Goal: Transaction & Acquisition: Purchase product/service

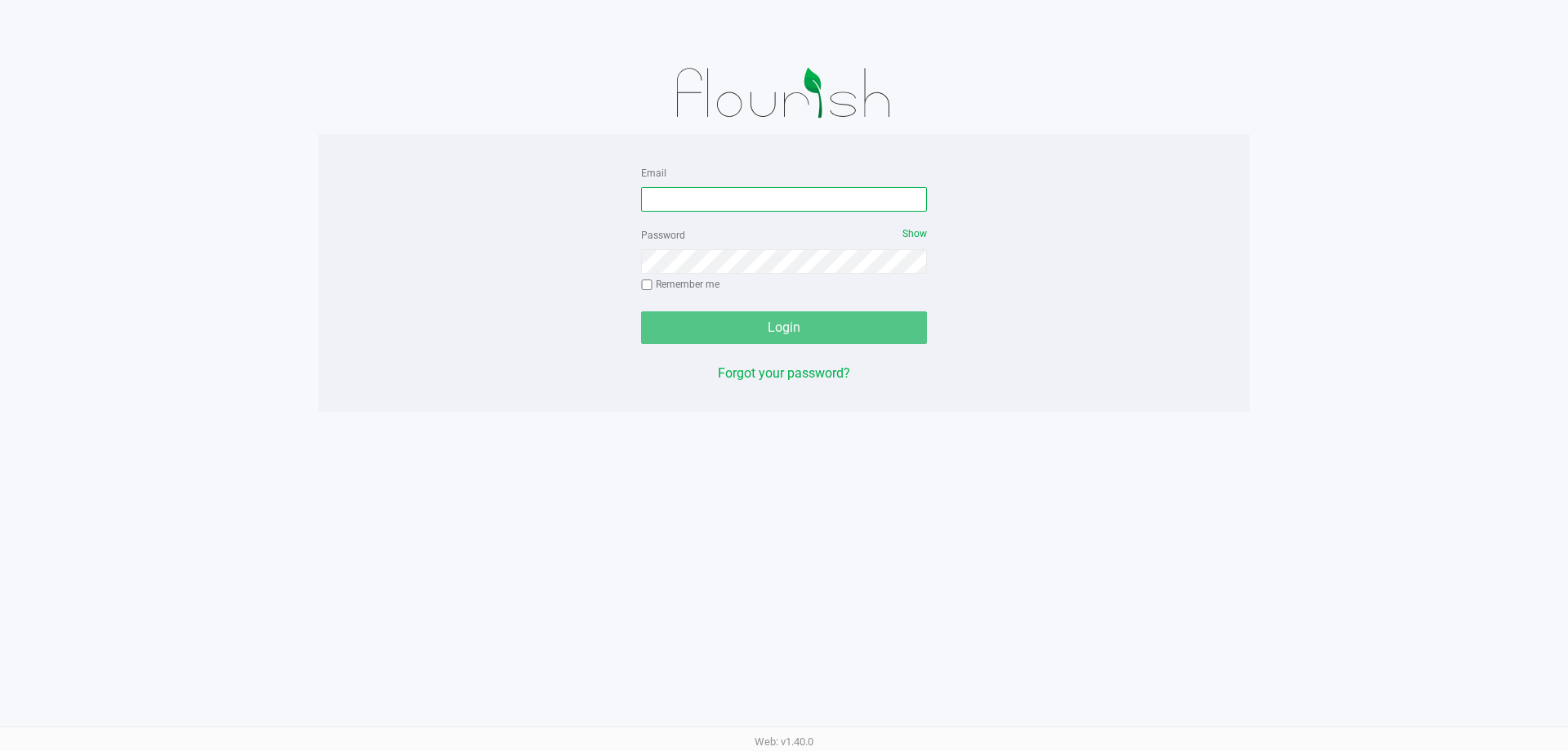
click at [692, 206] on input "Email" at bounding box center [784, 198] width 286 height 24
type input "[EMAIL_ADDRESS][DOMAIN_NAME]"
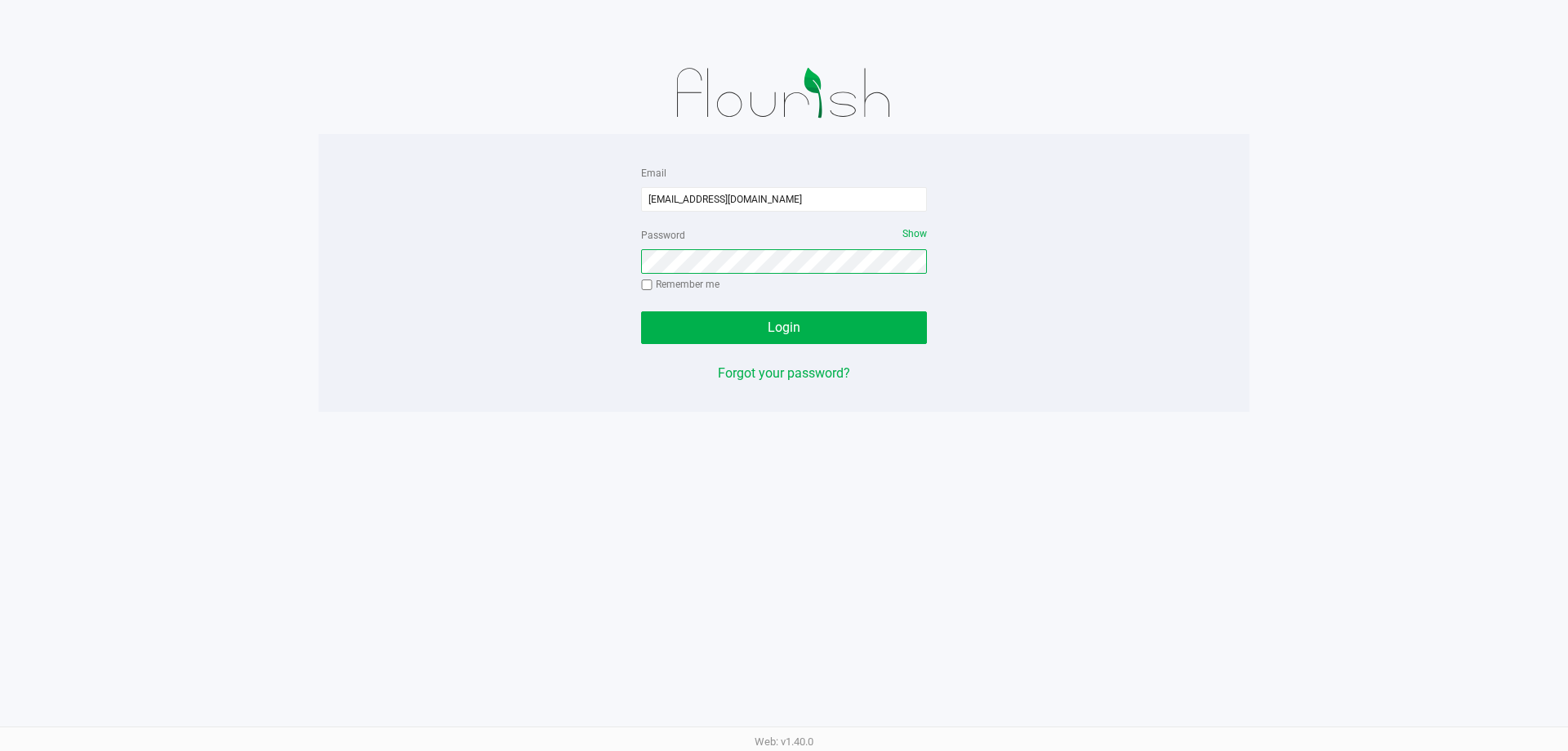
click at [641, 311] on button "Login" at bounding box center [784, 327] width 286 height 33
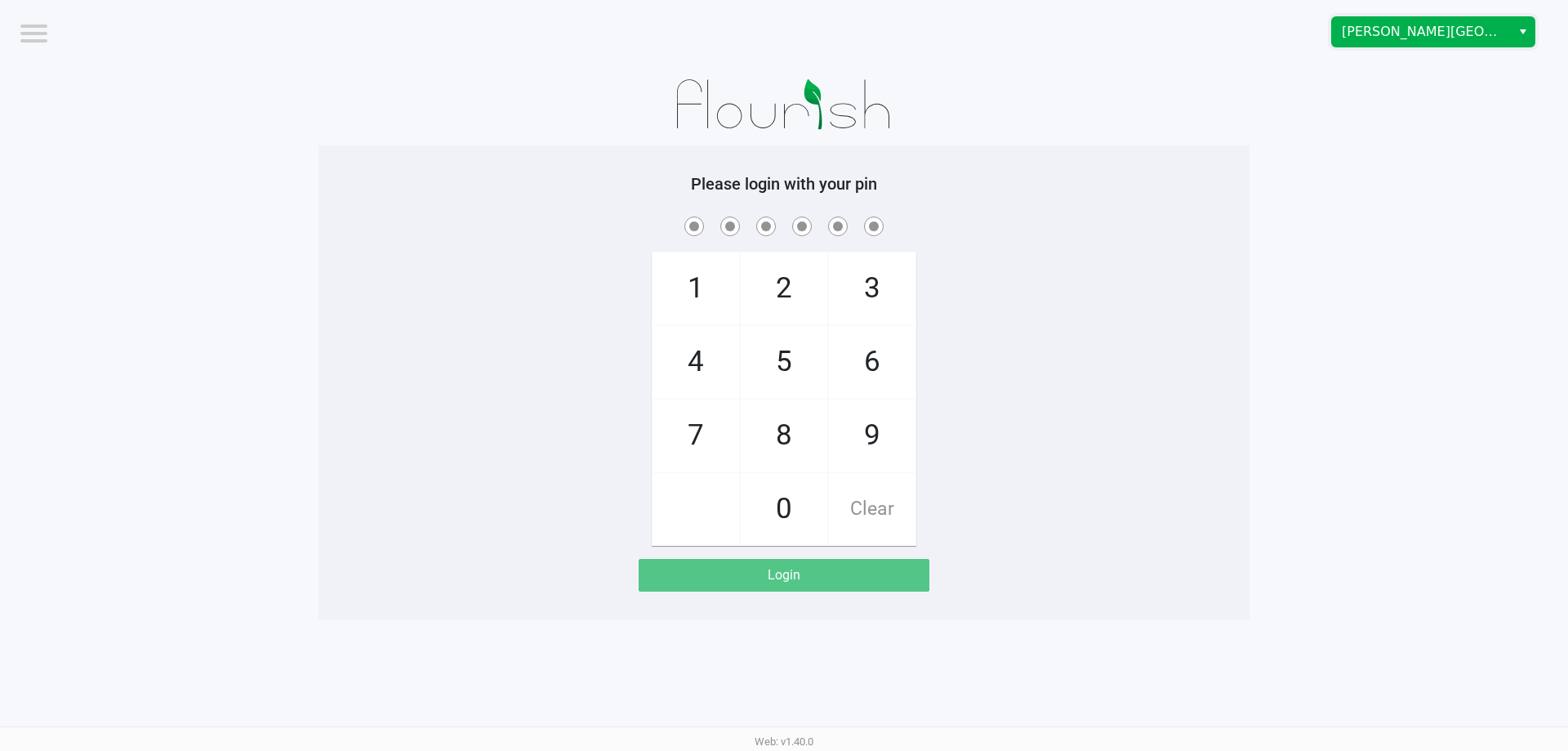
click at [1438, 30] on span "[PERSON_NAME][GEOGRAPHIC_DATA]" at bounding box center [1421, 32] width 159 height 19
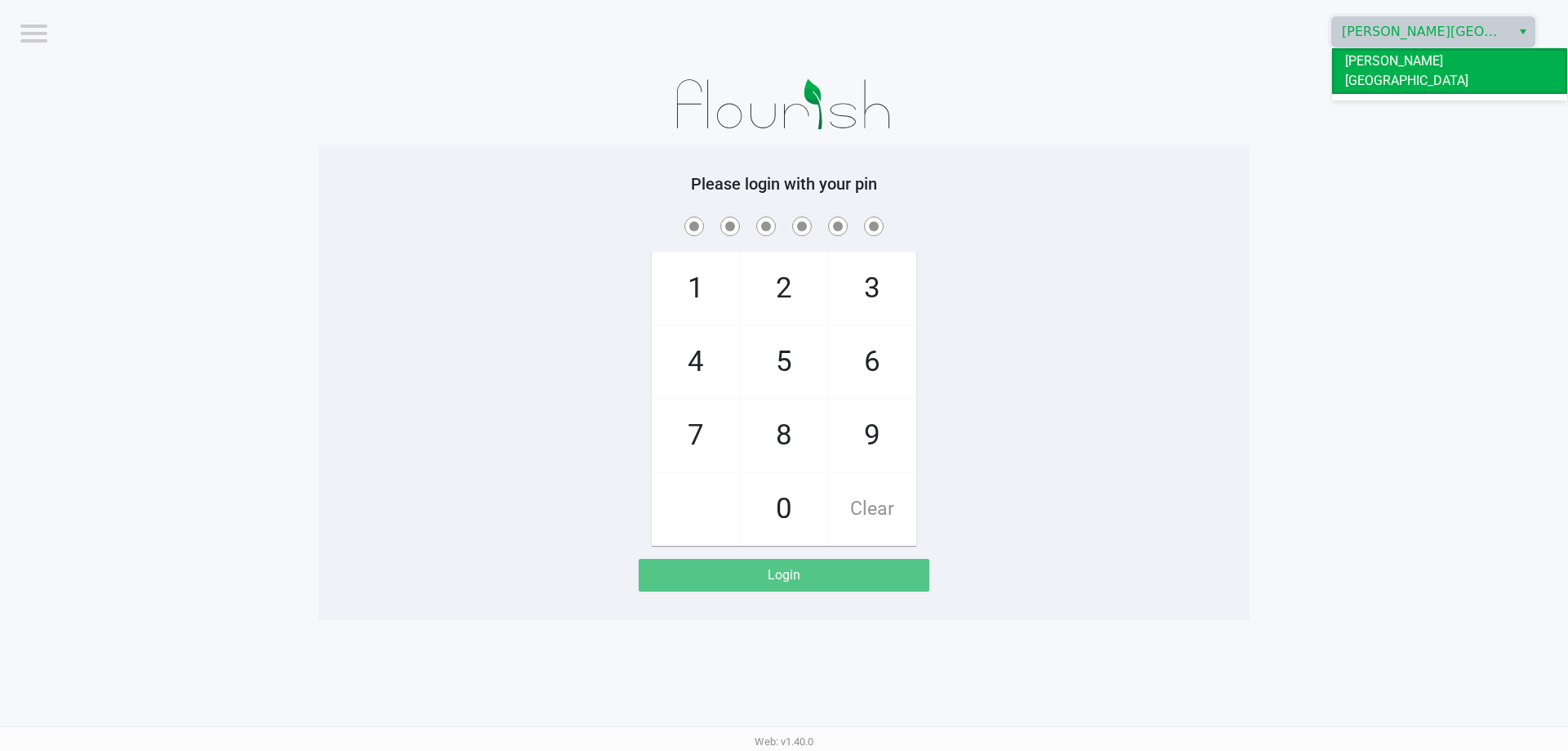
click at [1428, 94] on li "[GEOGRAPHIC_DATA]" at bounding box center [1449, 107] width 235 height 26
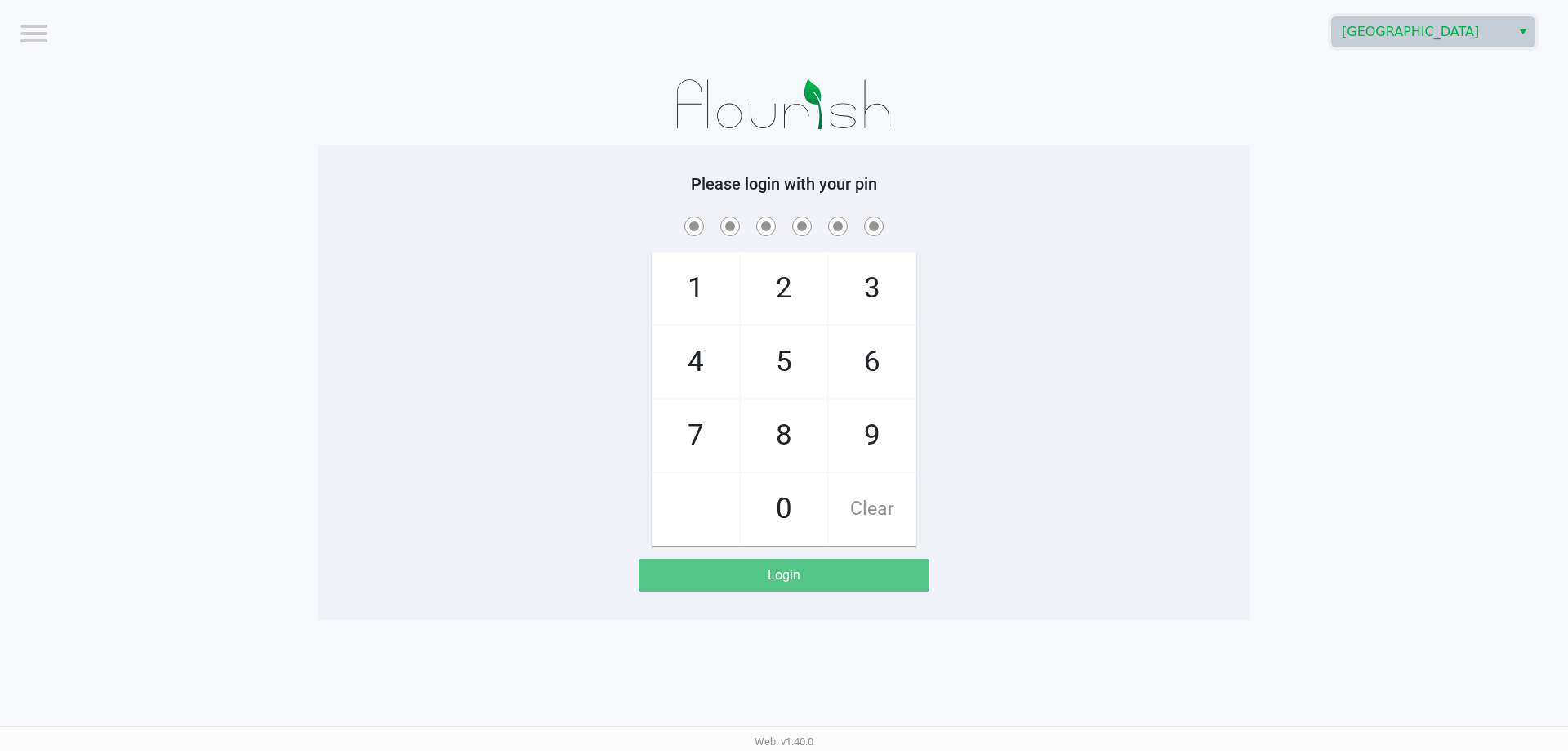
click at [1426, 240] on app-pos-login-wrapper "Logout [GEOGRAPHIC_DATA] Please login with your pin 1 4 7 2 5 8 0 3 6 9 Clear L…" at bounding box center [784, 310] width 1568 height 620
checkbox input "true"
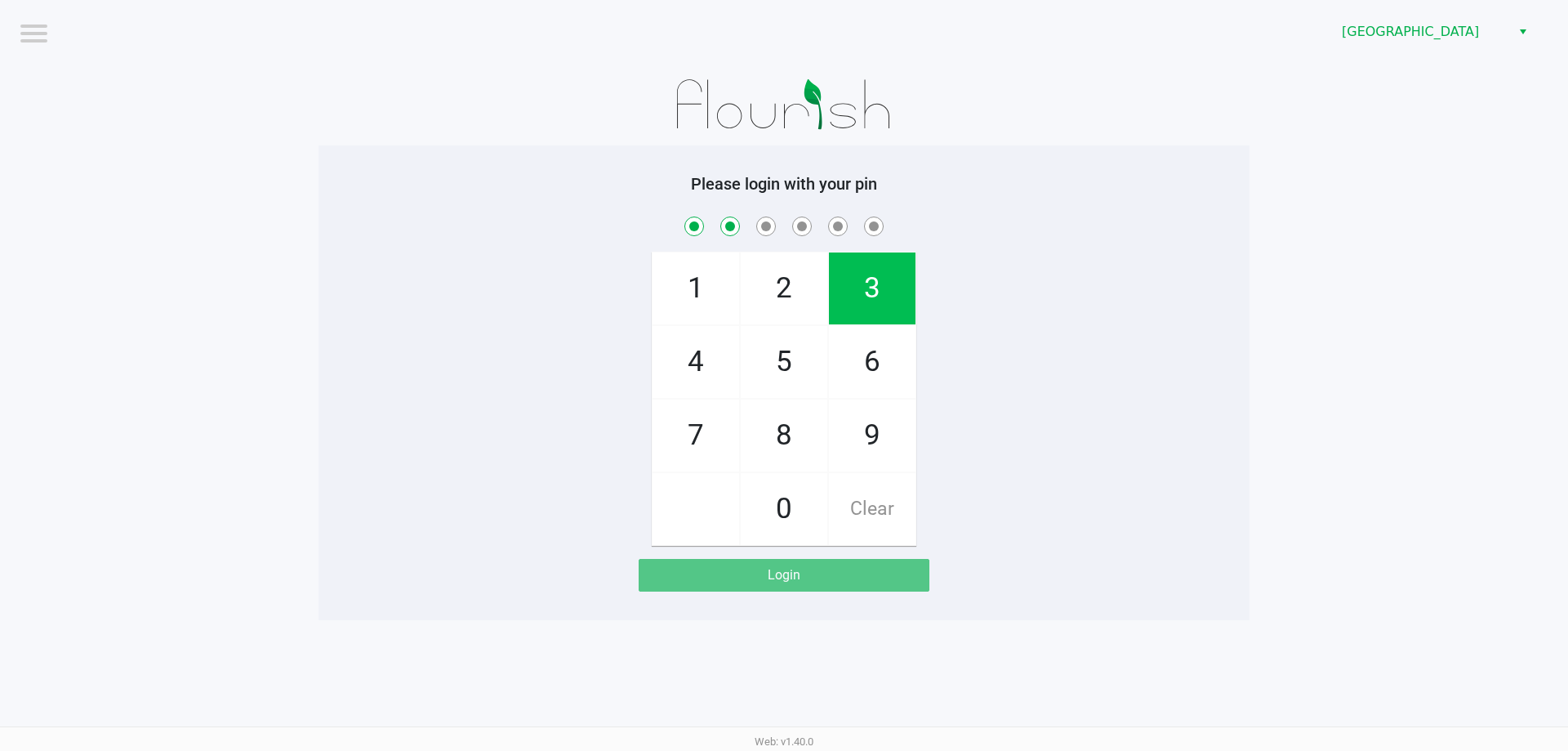
checkbox input "true"
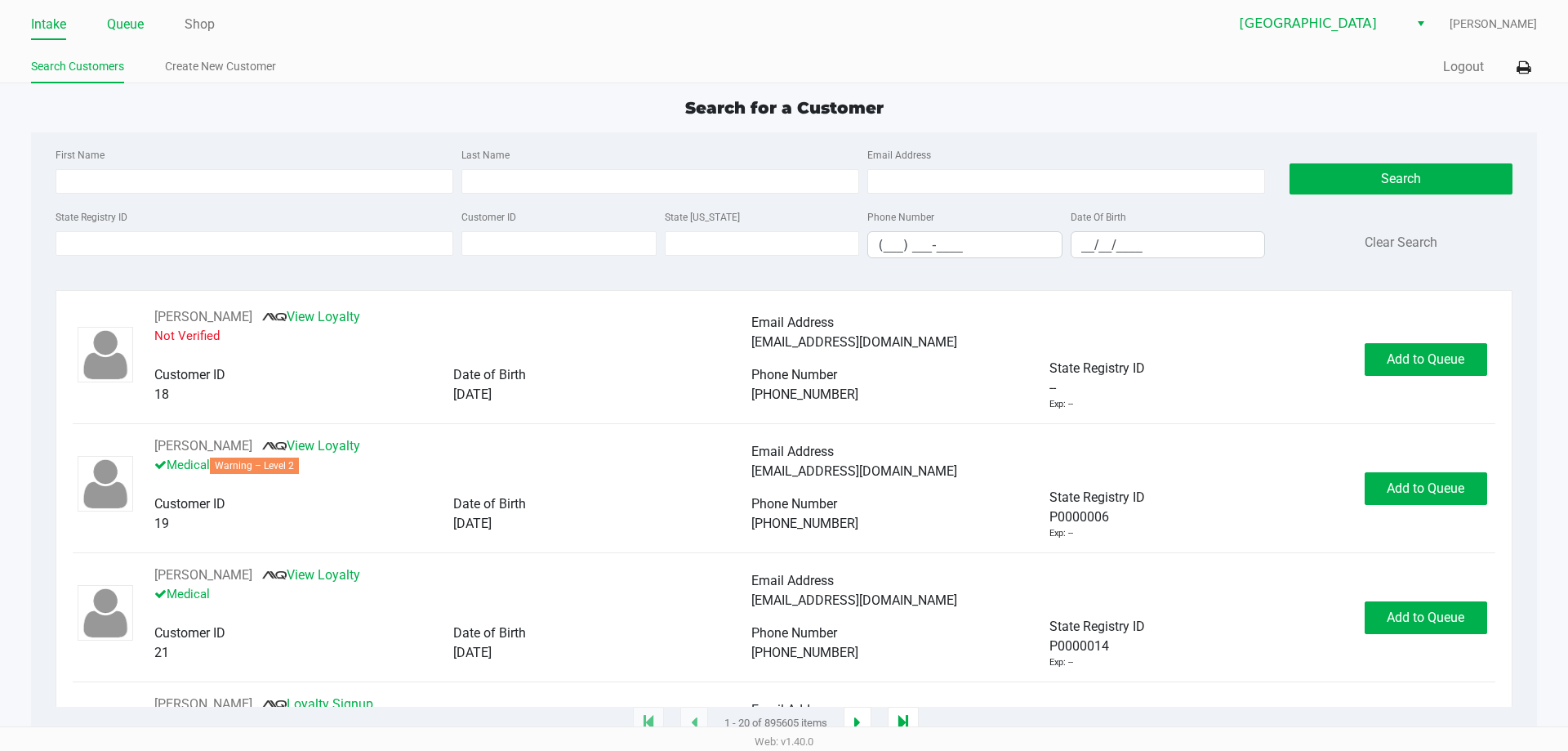
click at [119, 25] on link "Queue" at bounding box center [125, 25] width 37 height 23
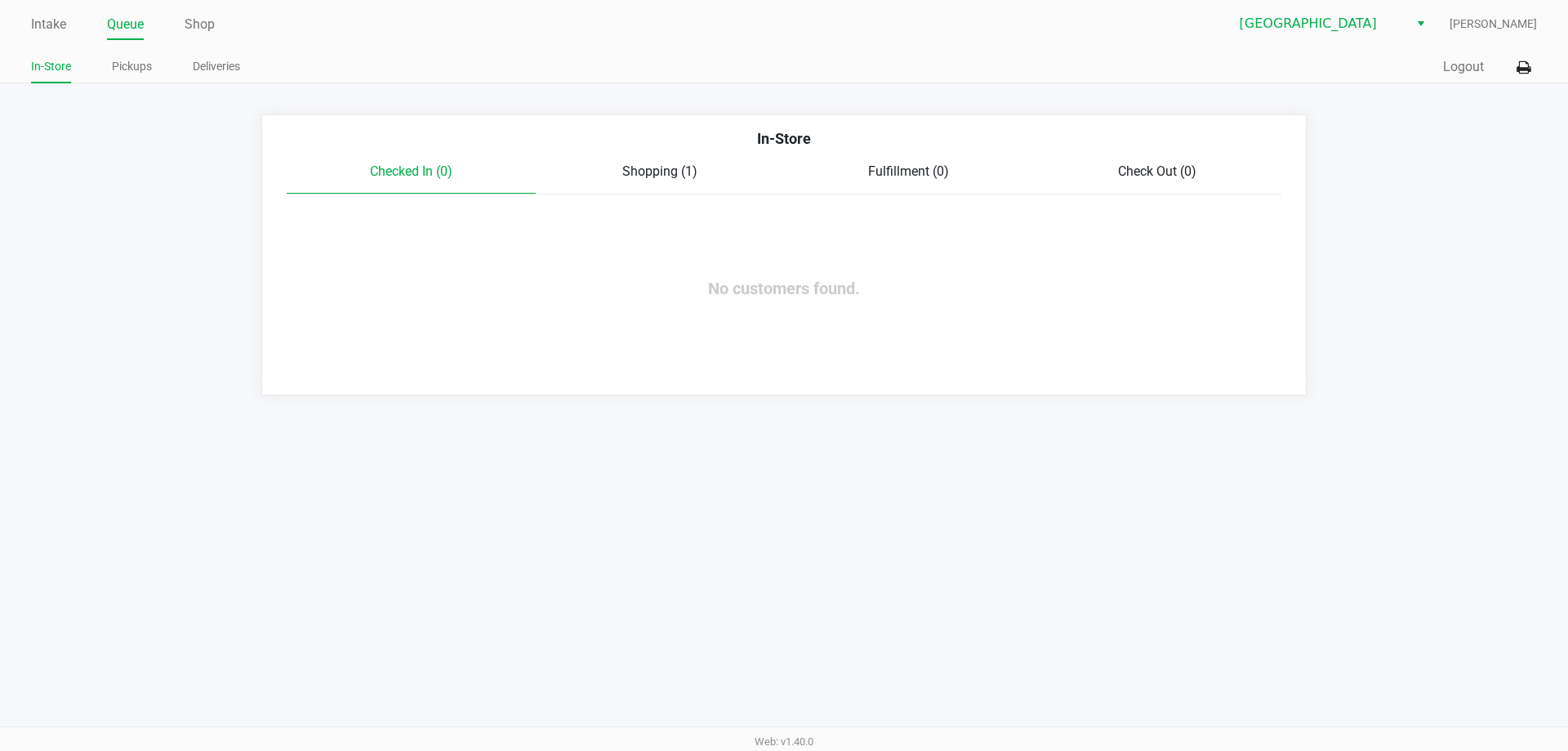
click at [670, 168] on span "Shopping (1)" at bounding box center [659, 171] width 75 height 15
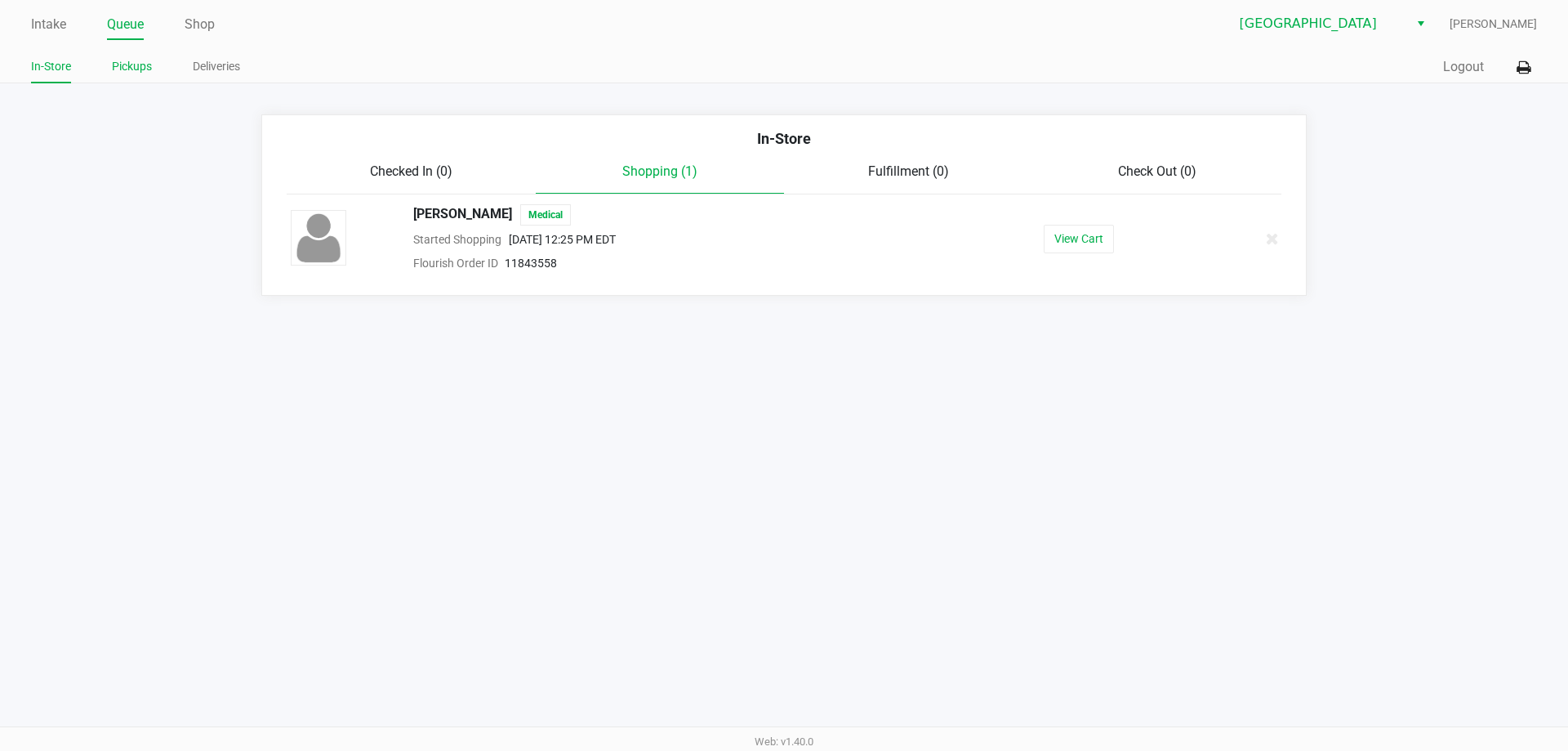
click at [127, 72] on link "Pickups" at bounding box center [132, 66] width 40 height 20
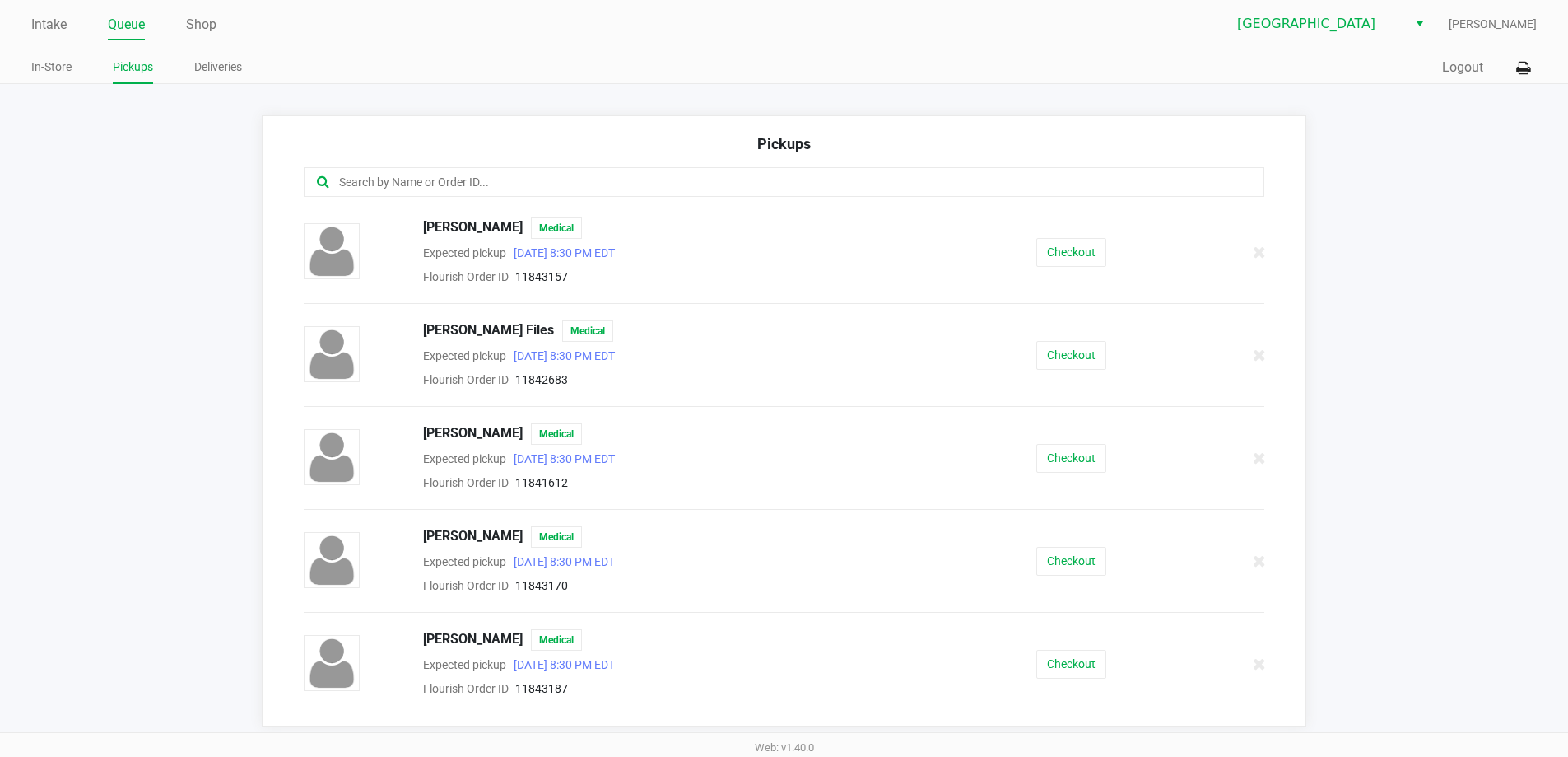
click at [428, 186] on input "text" at bounding box center [758, 182] width 841 height 19
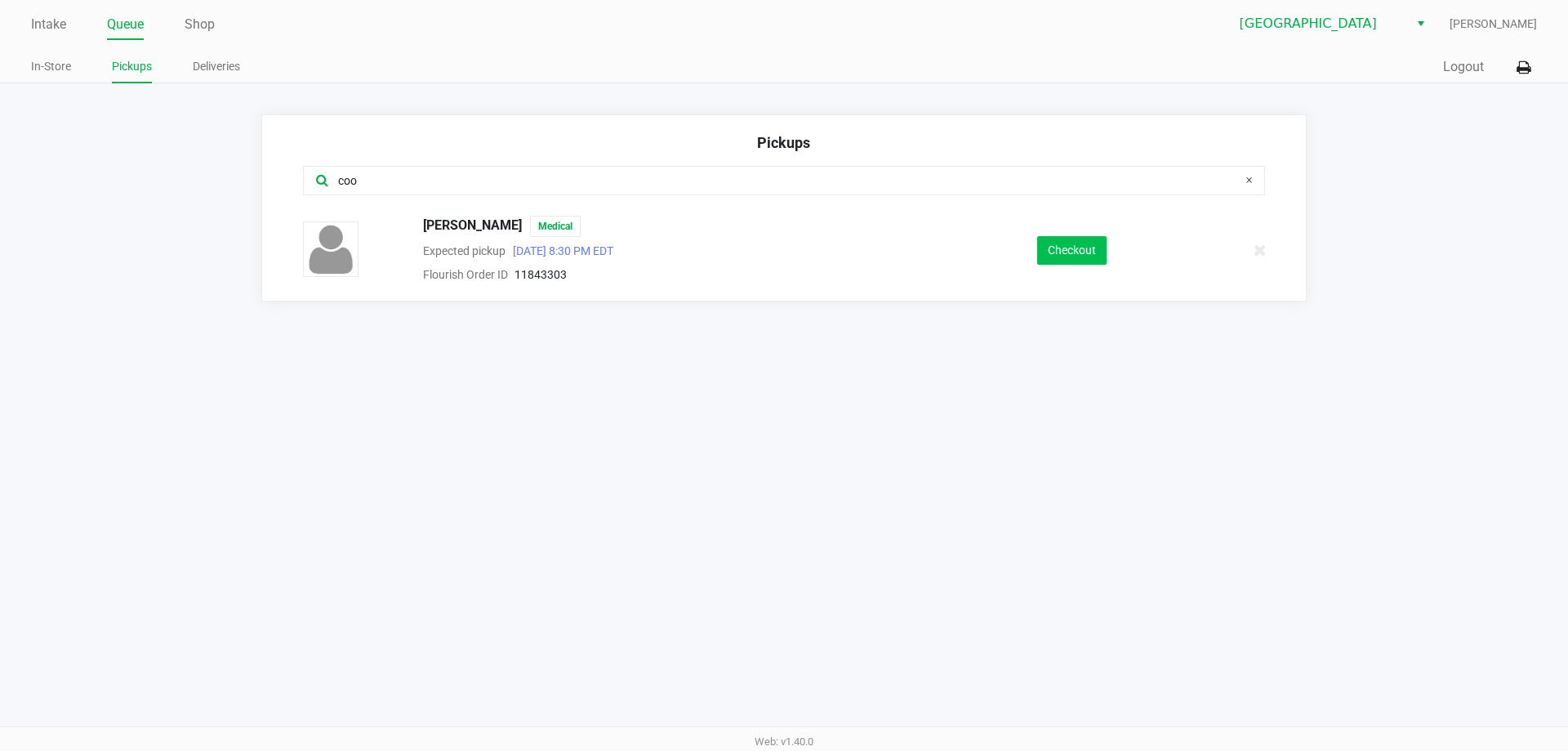
type input "coo"
click at [1082, 248] on button "Checkout" at bounding box center [1071, 250] width 69 height 29
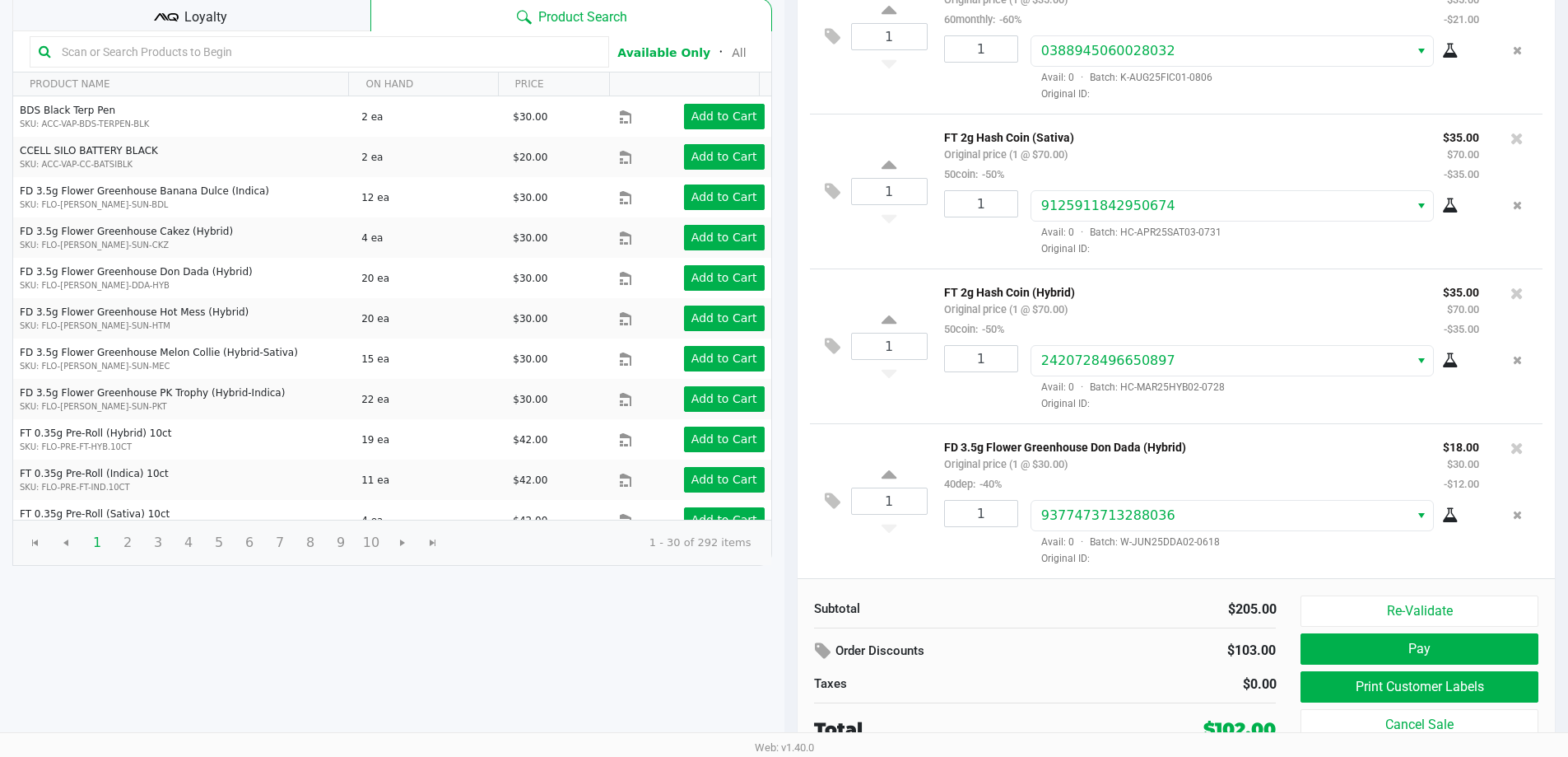
scroll to position [169, 0]
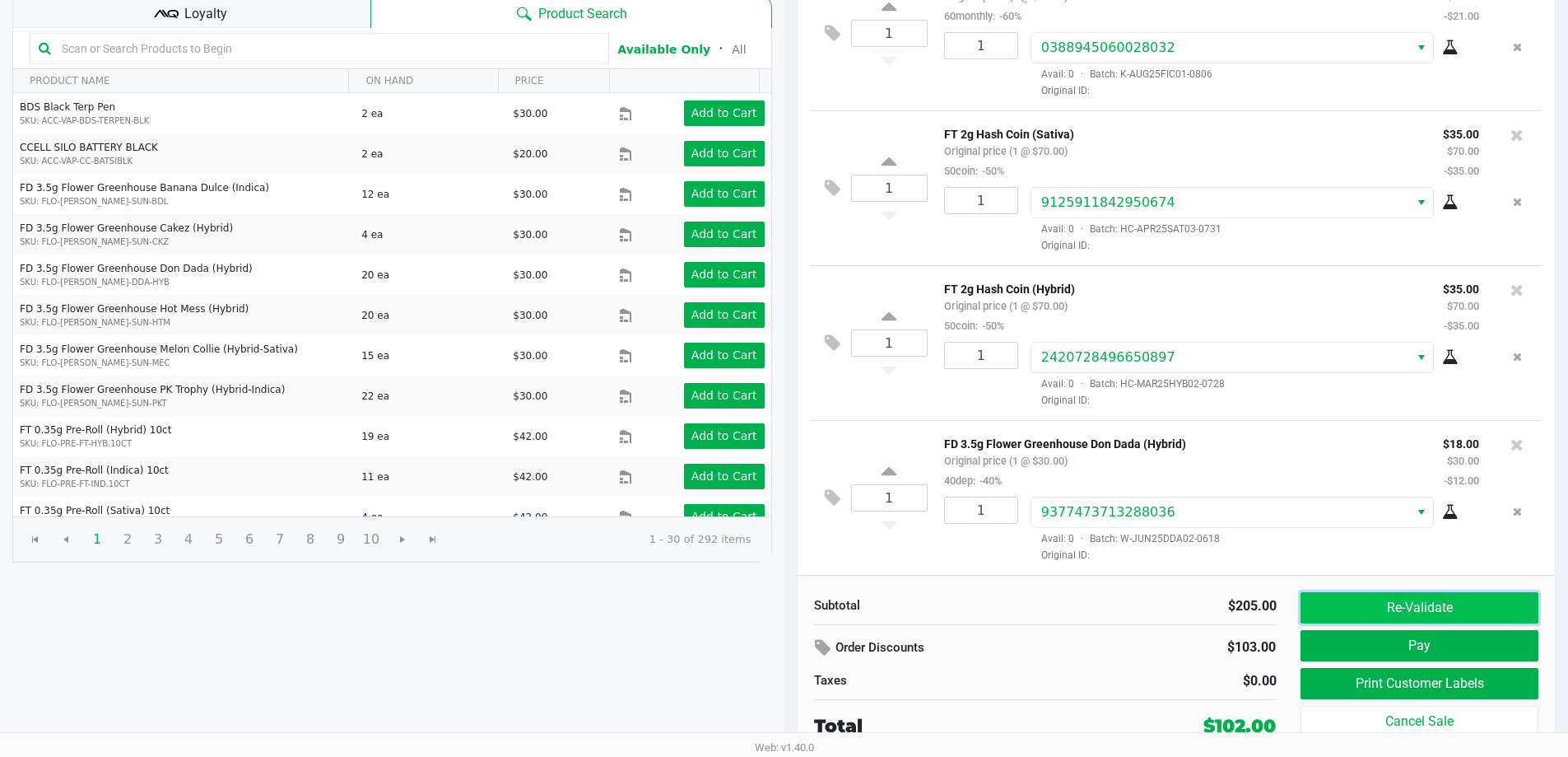
click at [1396, 609] on button "Re-Validate" at bounding box center [1419, 608] width 237 height 31
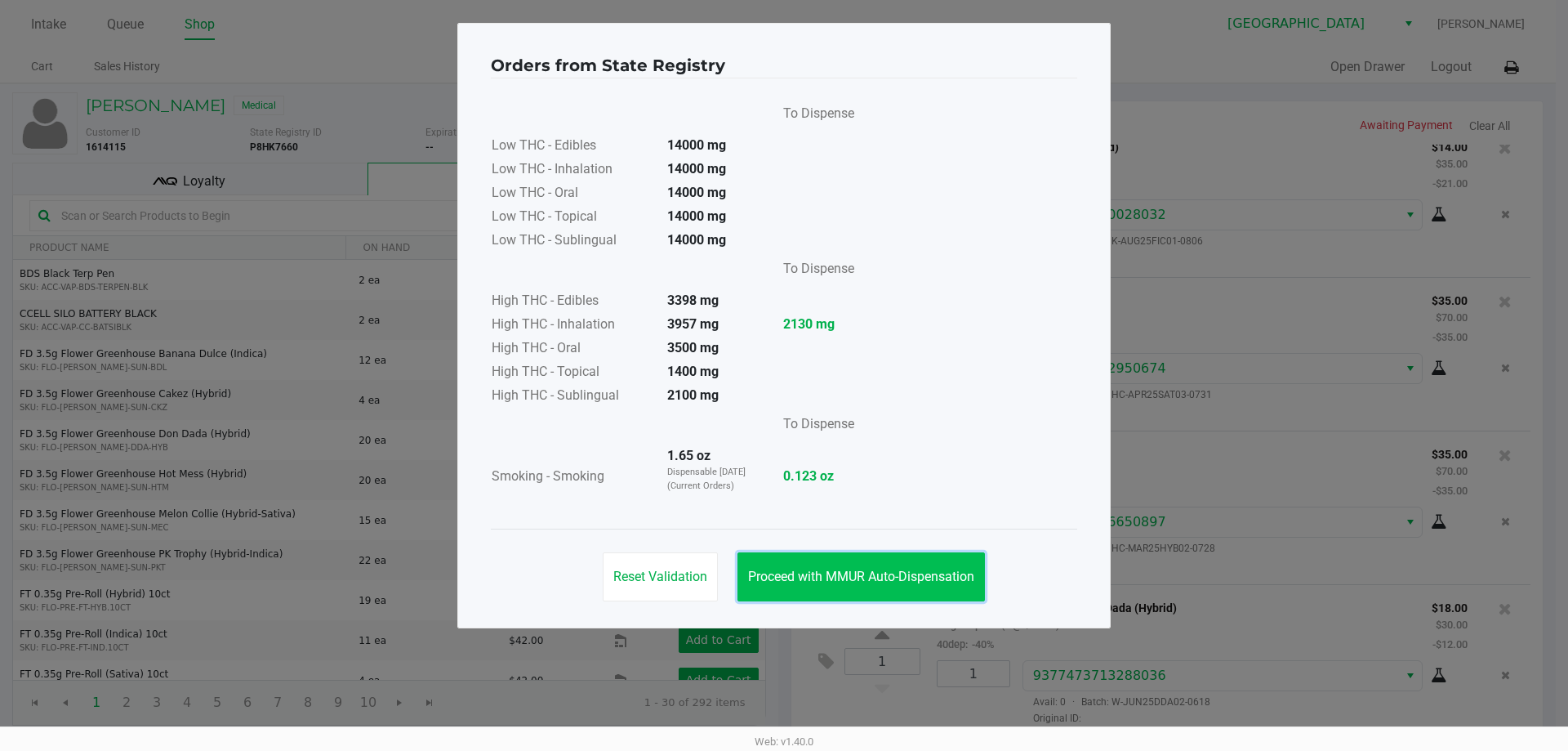
click at [884, 576] on span "Proceed with MMUR Auto-Dispensation" at bounding box center [861, 576] width 226 height 15
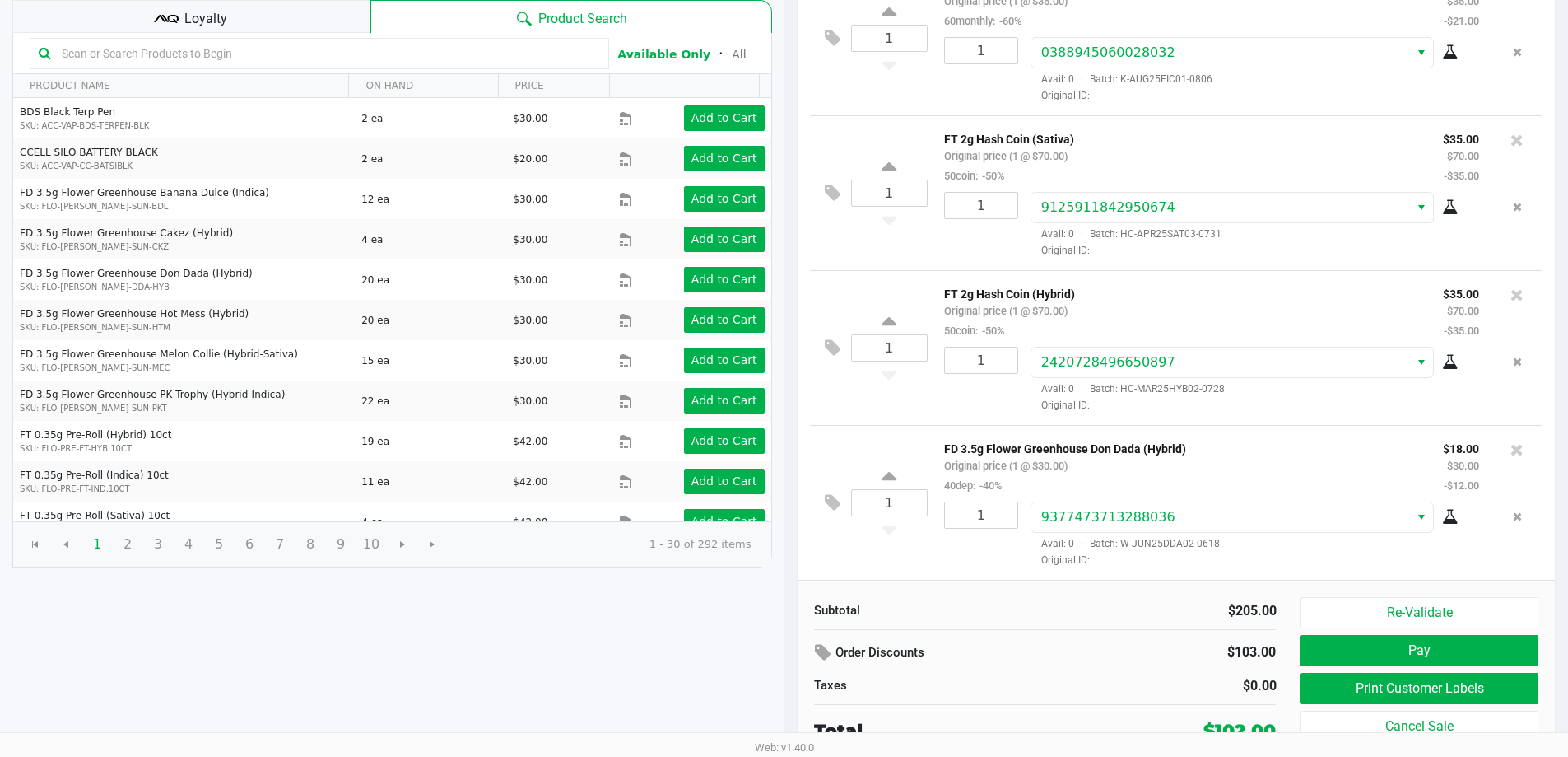
scroll to position [169, 0]
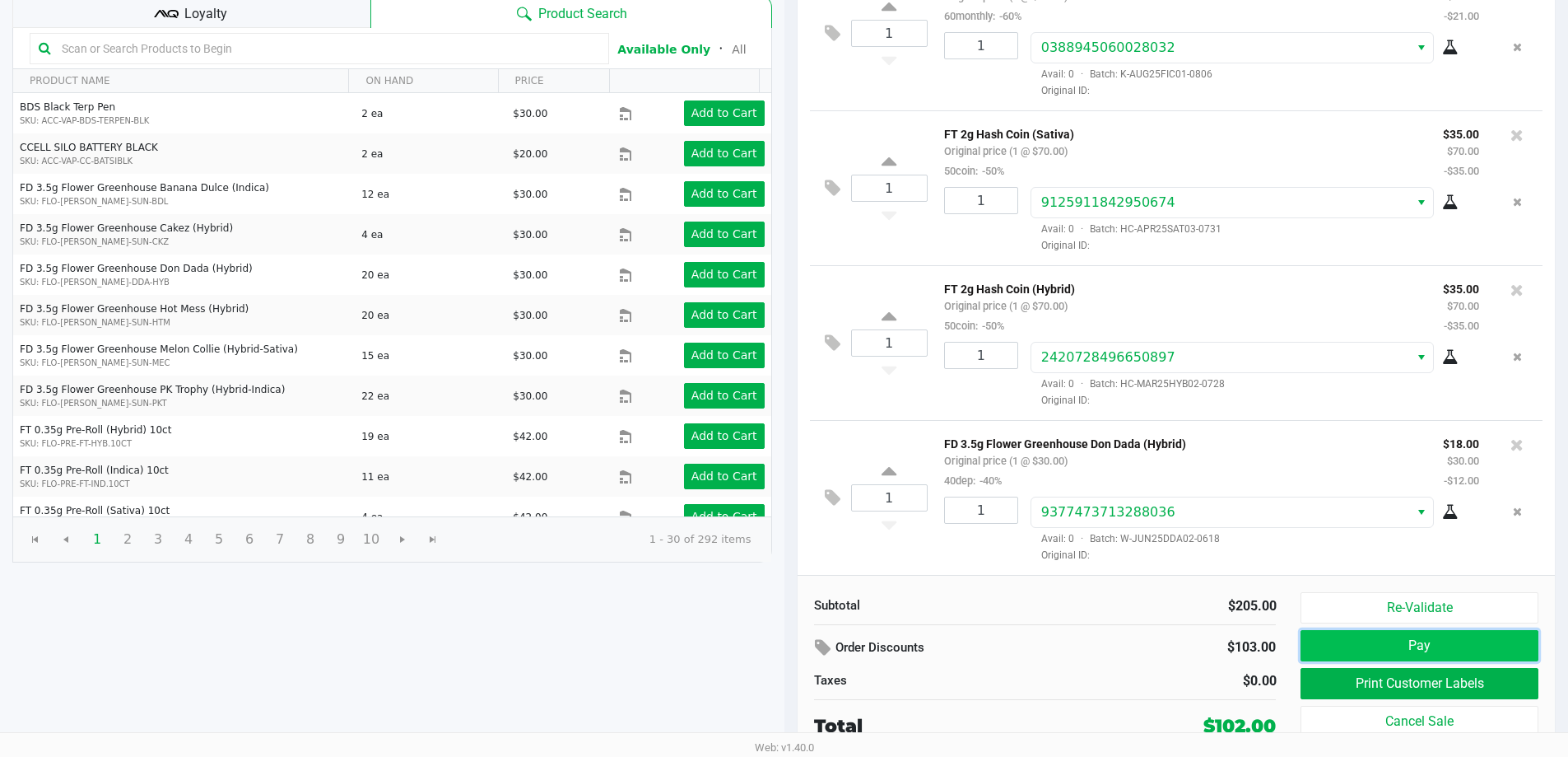
click at [1364, 646] on button "Pay" at bounding box center [1419, 645] width 237 height 31
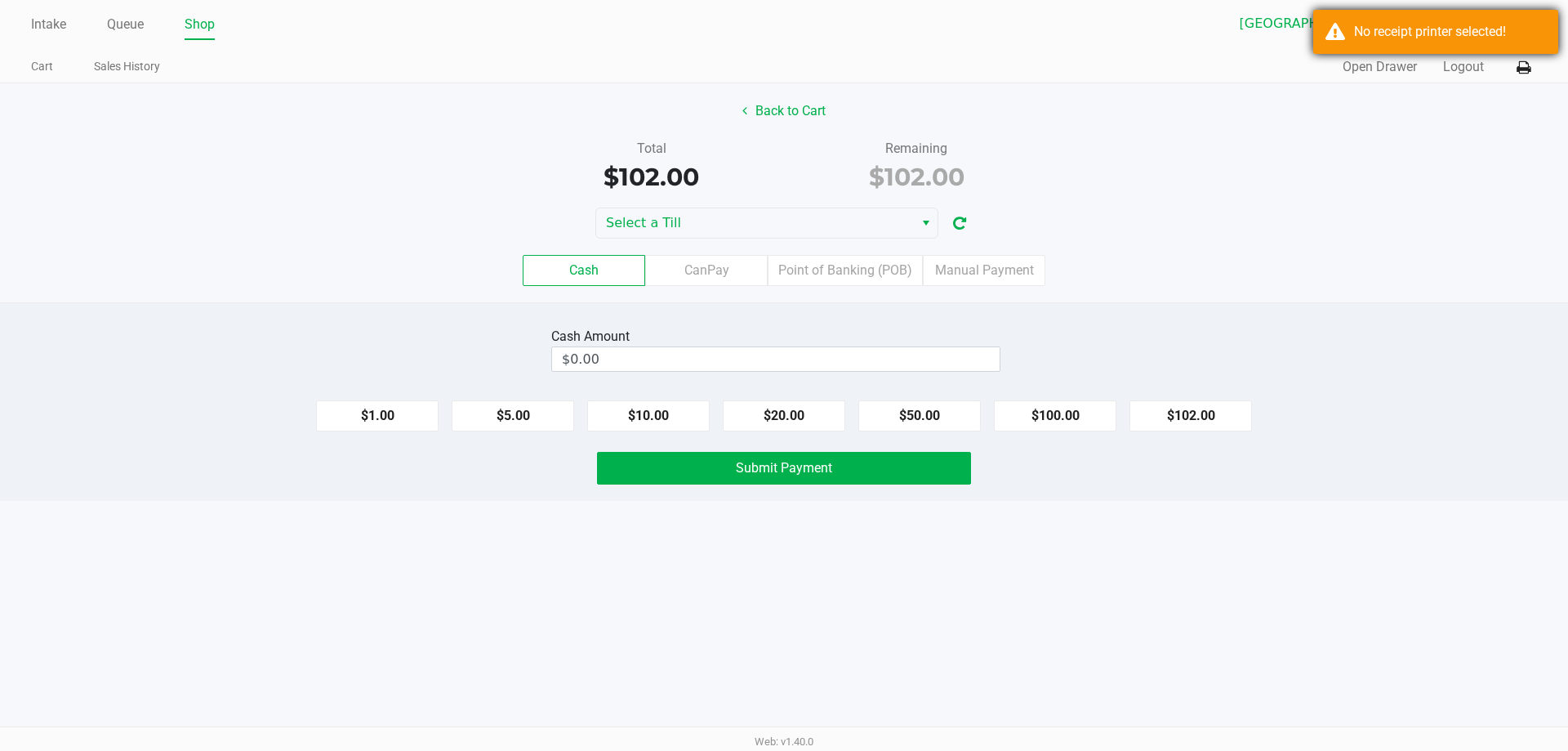
click at [1371, 29] on div "No receipt printer selected!" at bounding box center [1449, 32] width 192 height 19
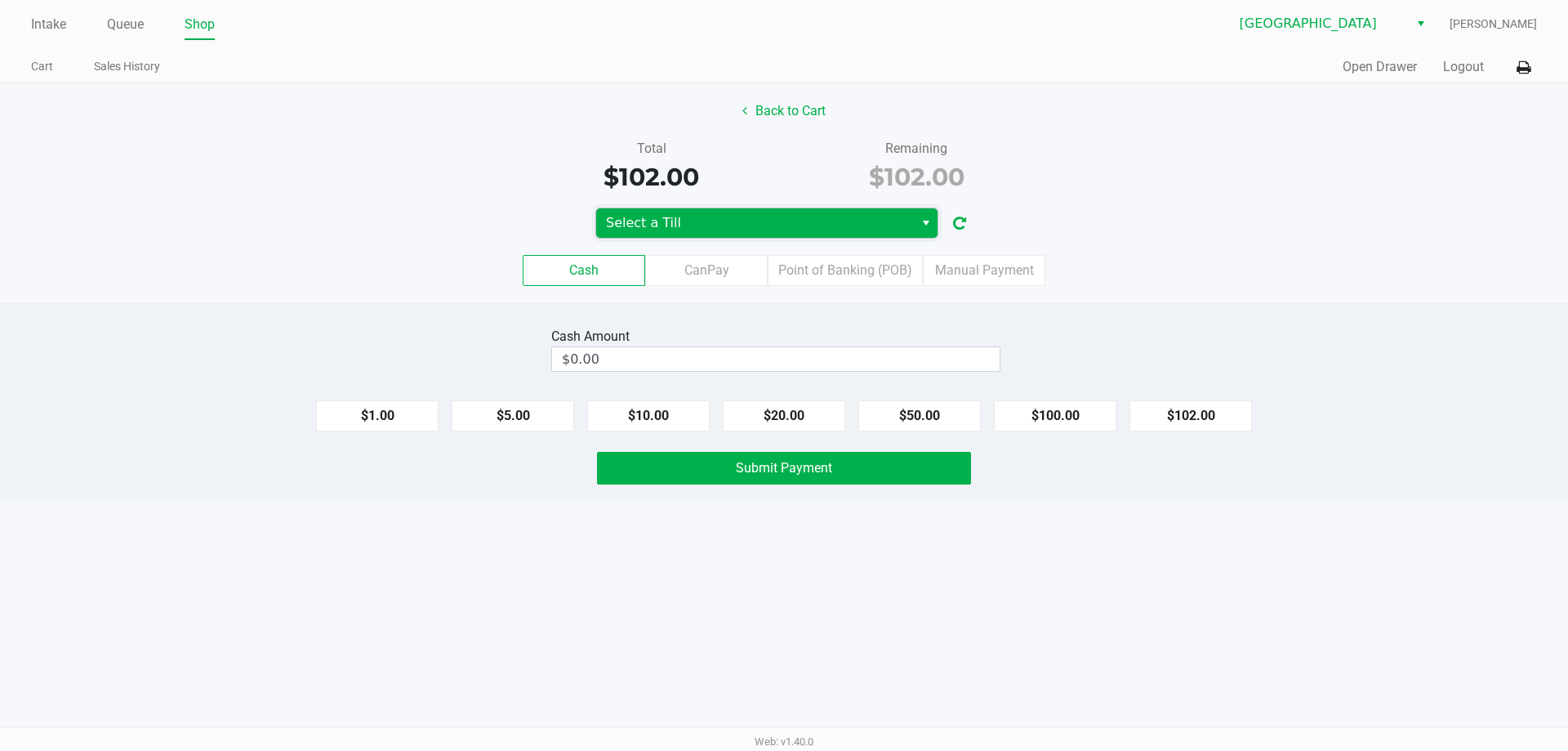
click at [830, 220] on span "Select a Till" at bounding box center [755, 222] width 298 height 19
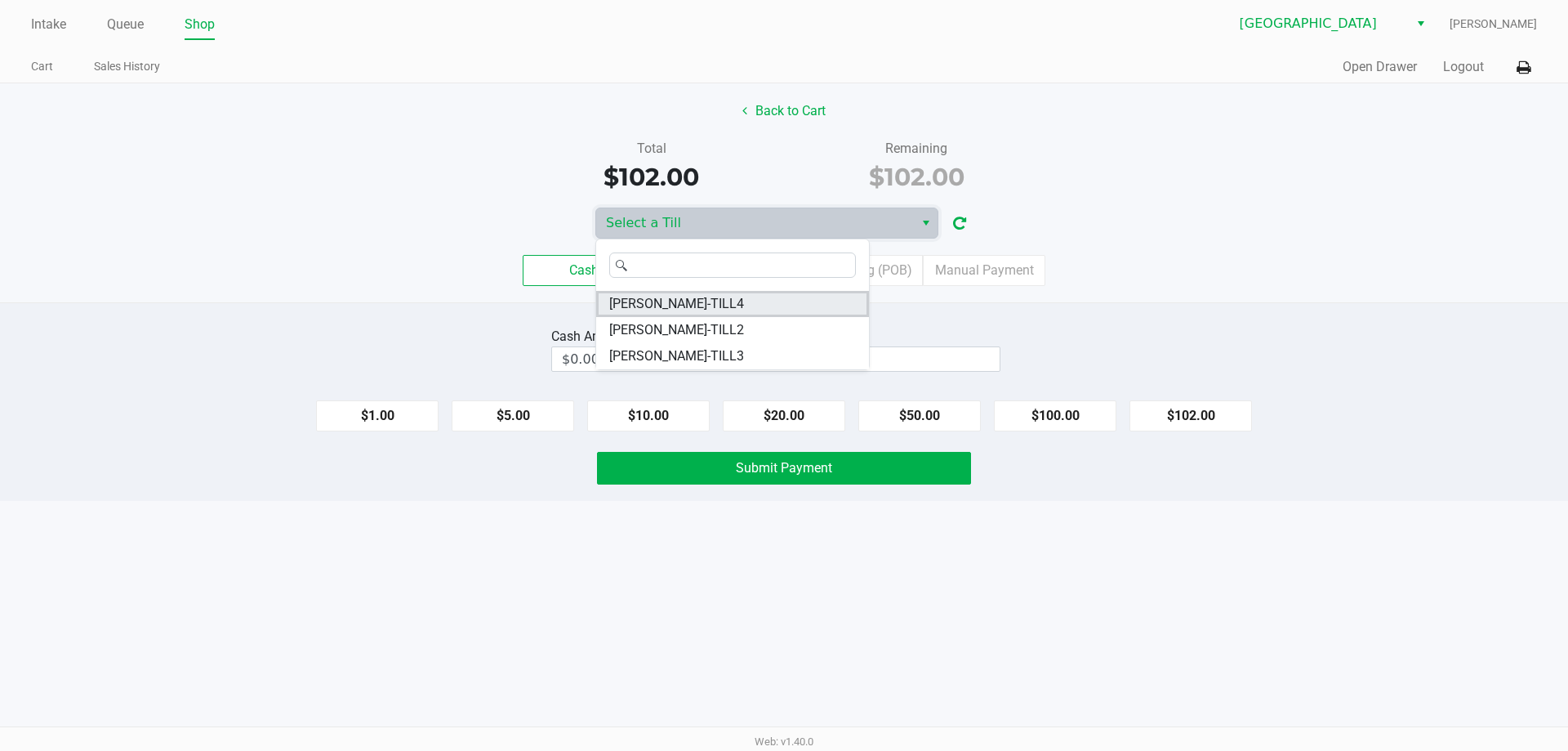
click at [770, 304] on li "[PERSON_NAME]-TILL4" at bounding box center [732, 303] width 272 height 26
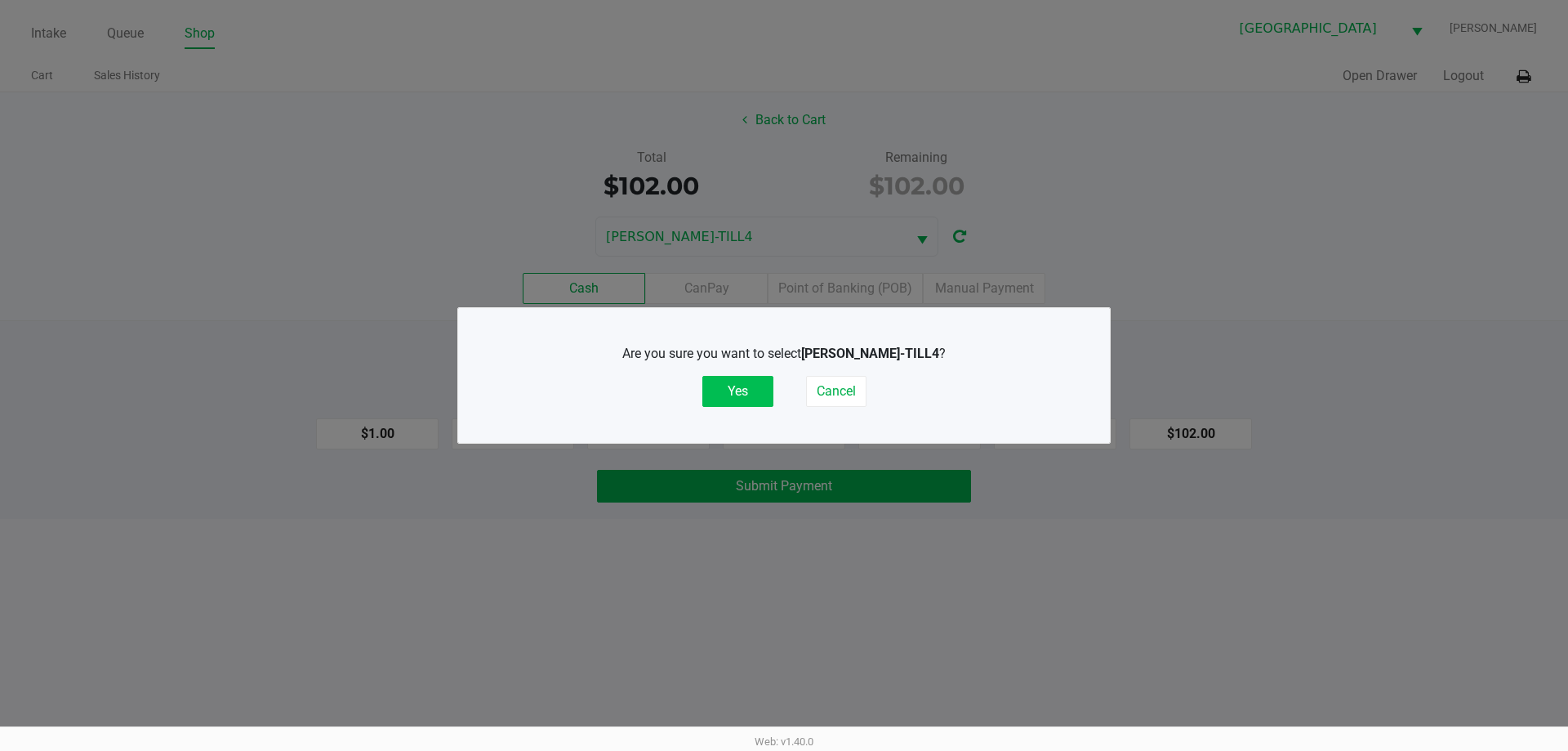
click at [761, 400] on button "Yes" at bounding box center [737, 391] width 71 height 31
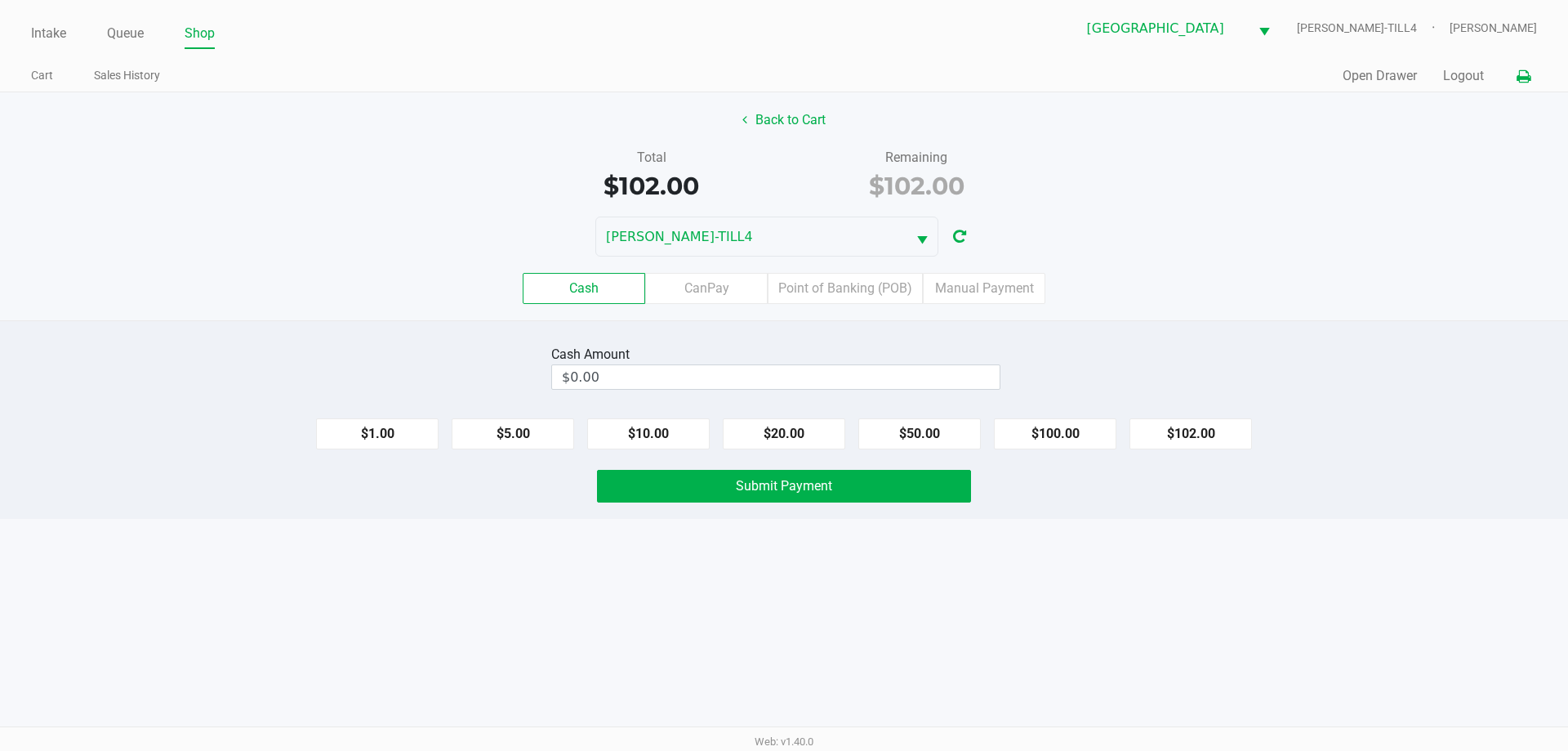
click at [1522, 78] on icon at bounding box center [1523, 77] width 13 height 12
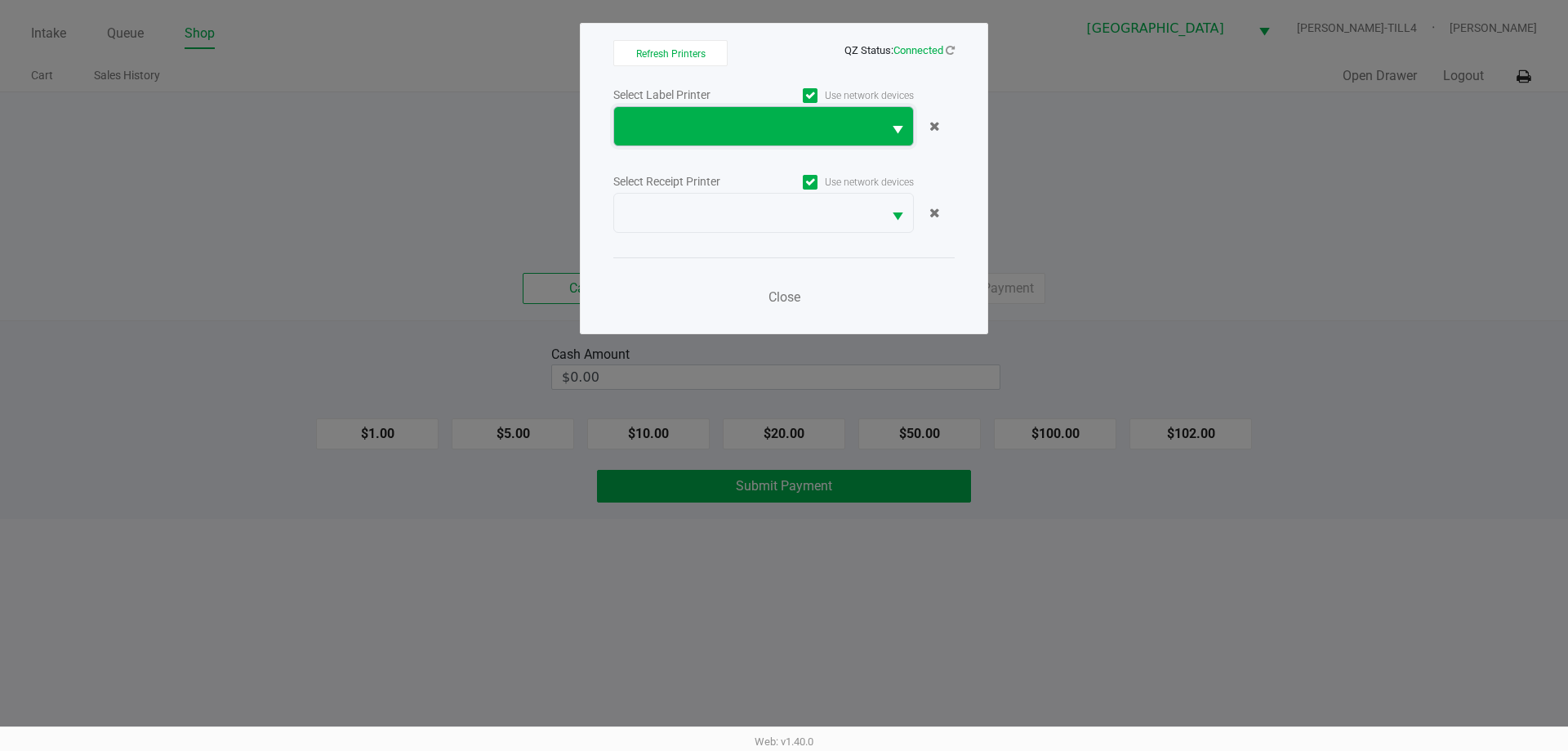
click at [861, 119] on span at bounding box center [748, 126] width 248 height 19
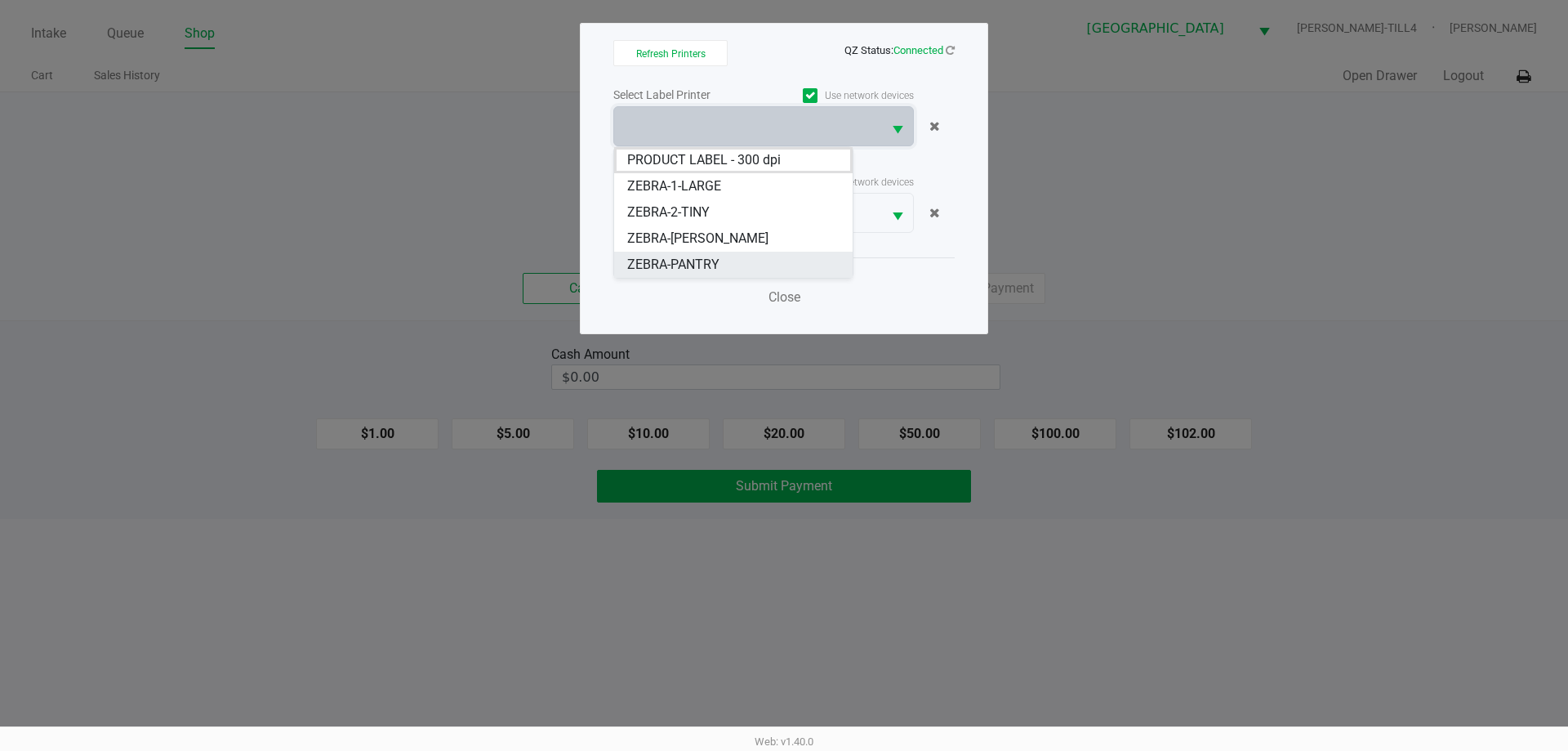
click at [723, 253] on li "ZEBRA-PANTRY" at bounding box center [733, 264] width 239 height 26
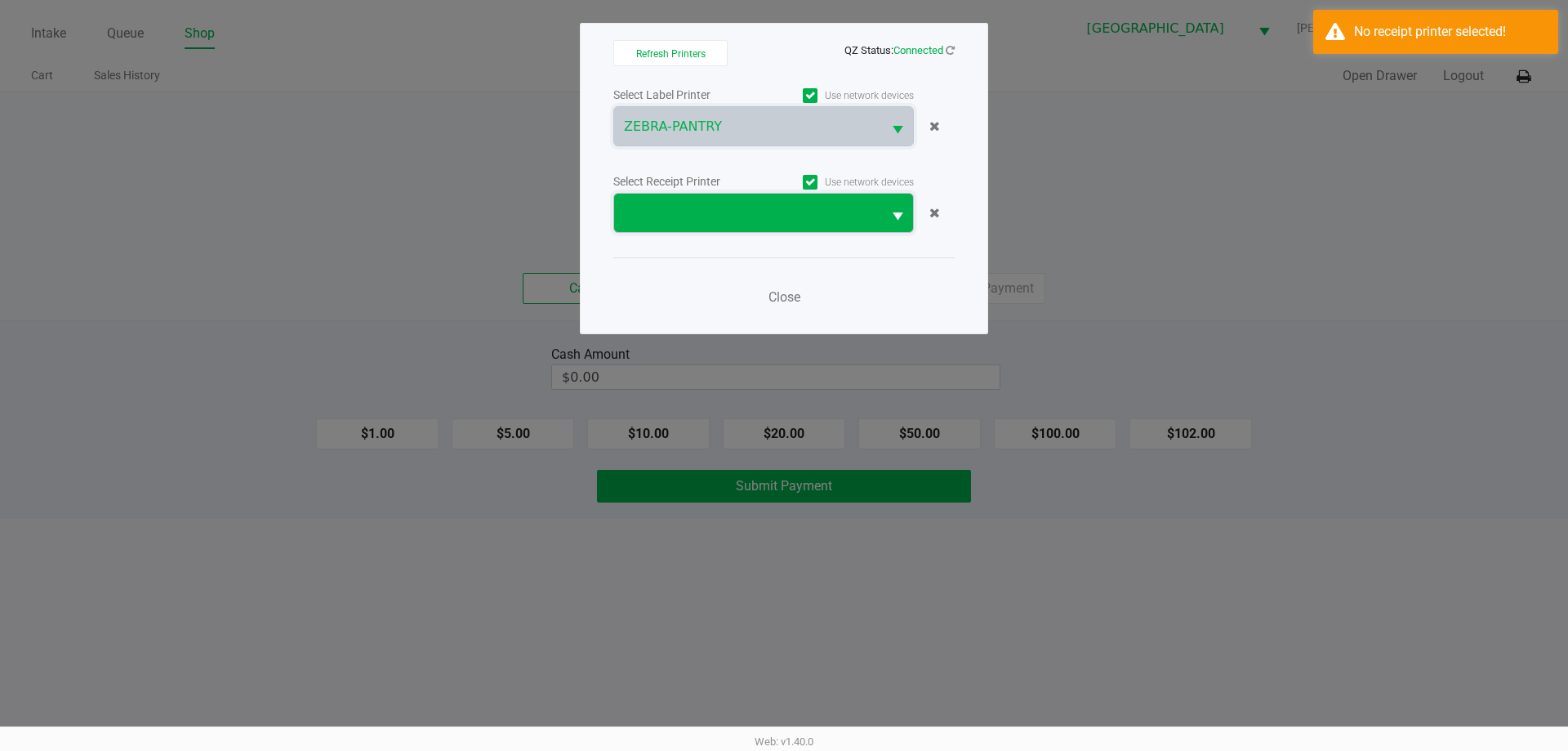
click at [802, 231] on span at bounding box center [748, 213] width 268 height 39
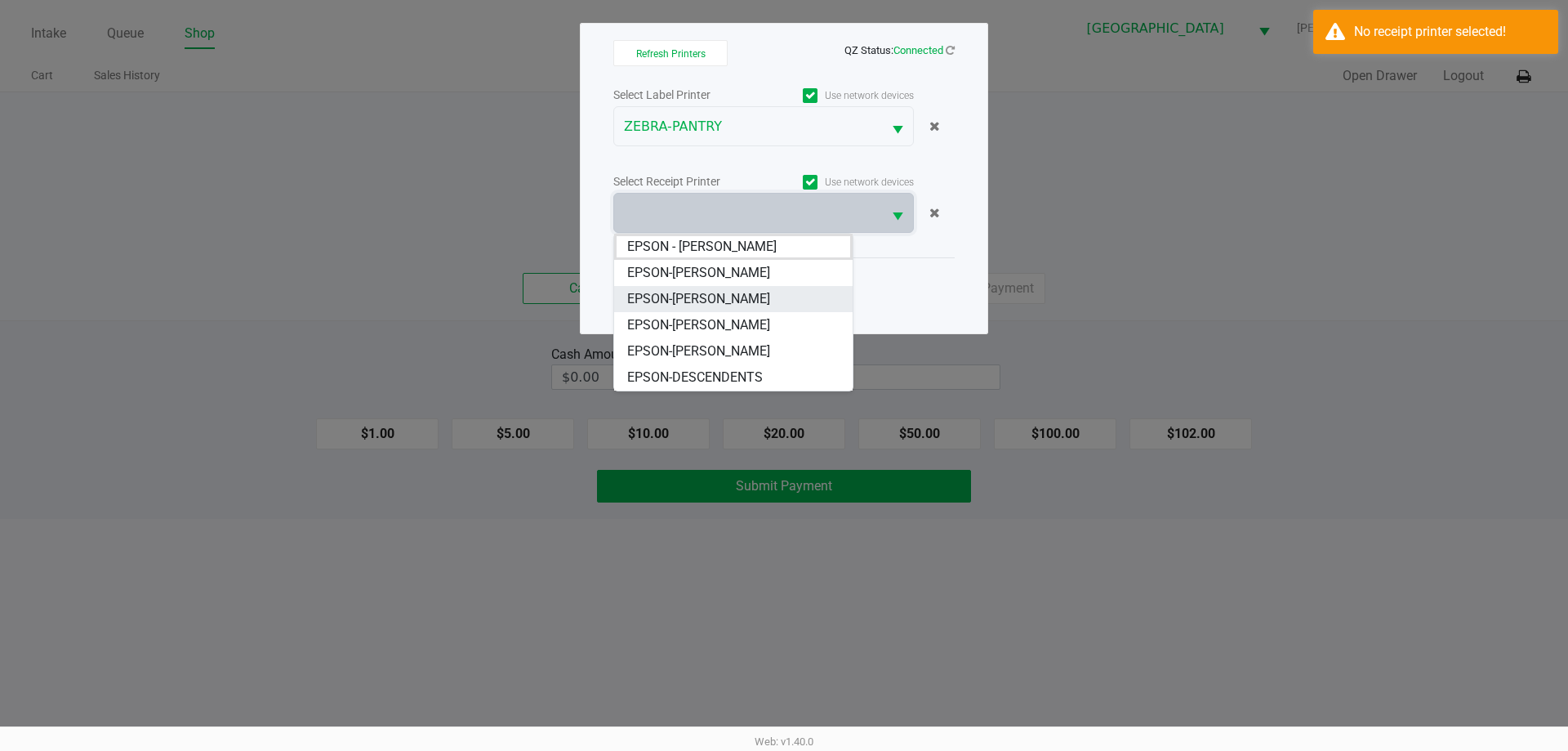
click at [768, 293] on li "EPSON-[PERSON_NAME]" at bounding box center [733, 298] width 239 height 26
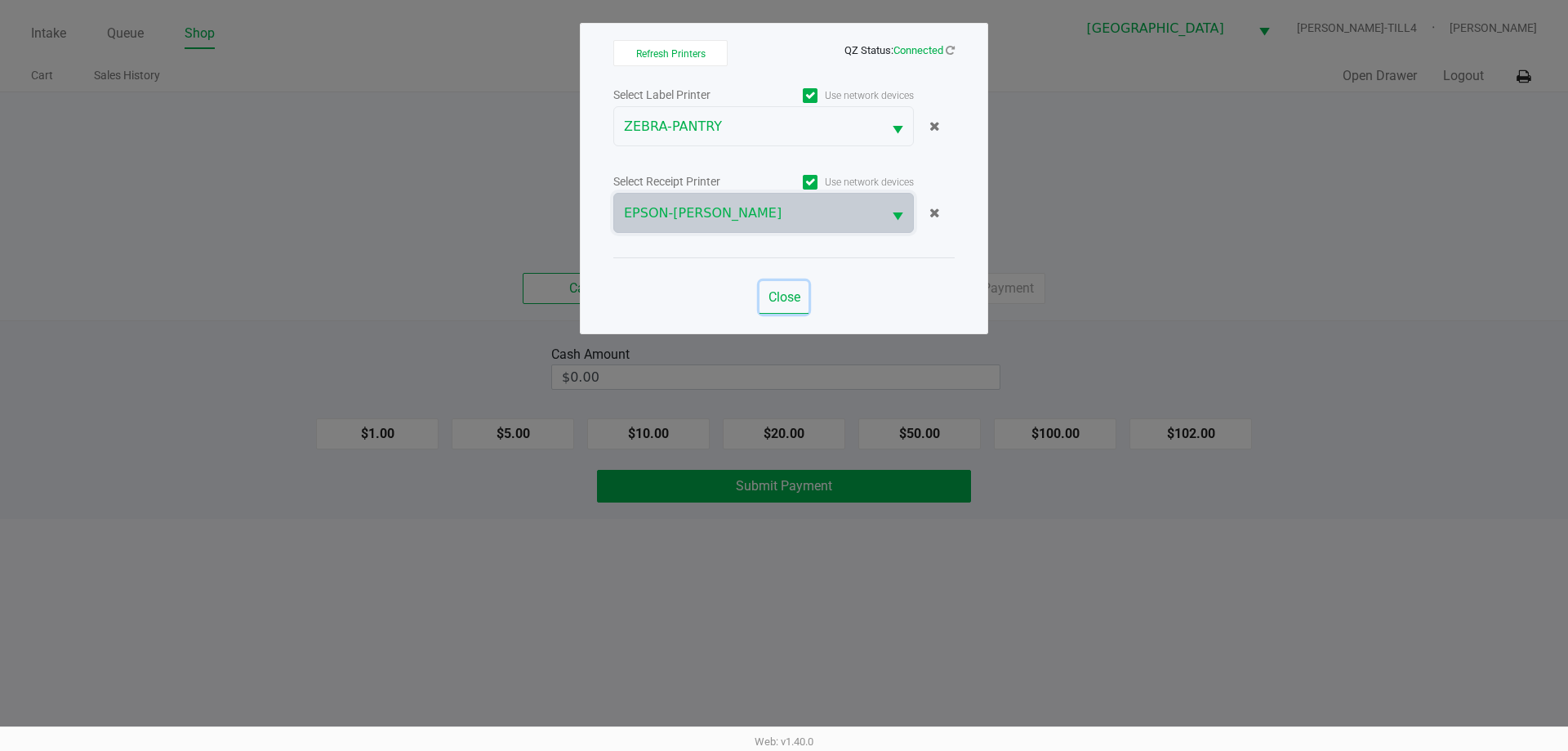
click at [783, 301] on span "Close" at bounding box center [784, 297] width 32 height 15
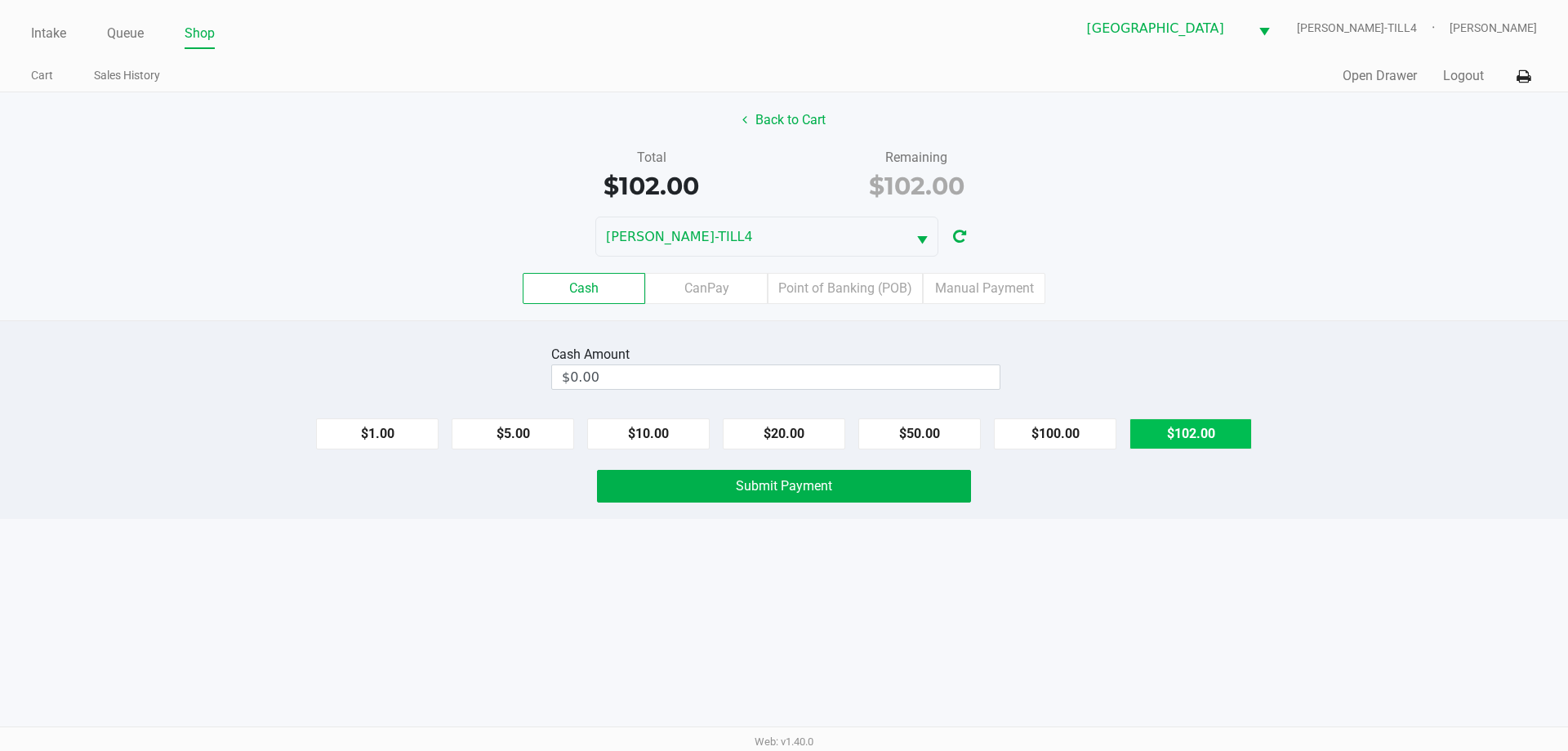
click at [1224, 433] on button "$102.00" at bounding box center [1190, 433] width 122 height 31
type input "$102.00"
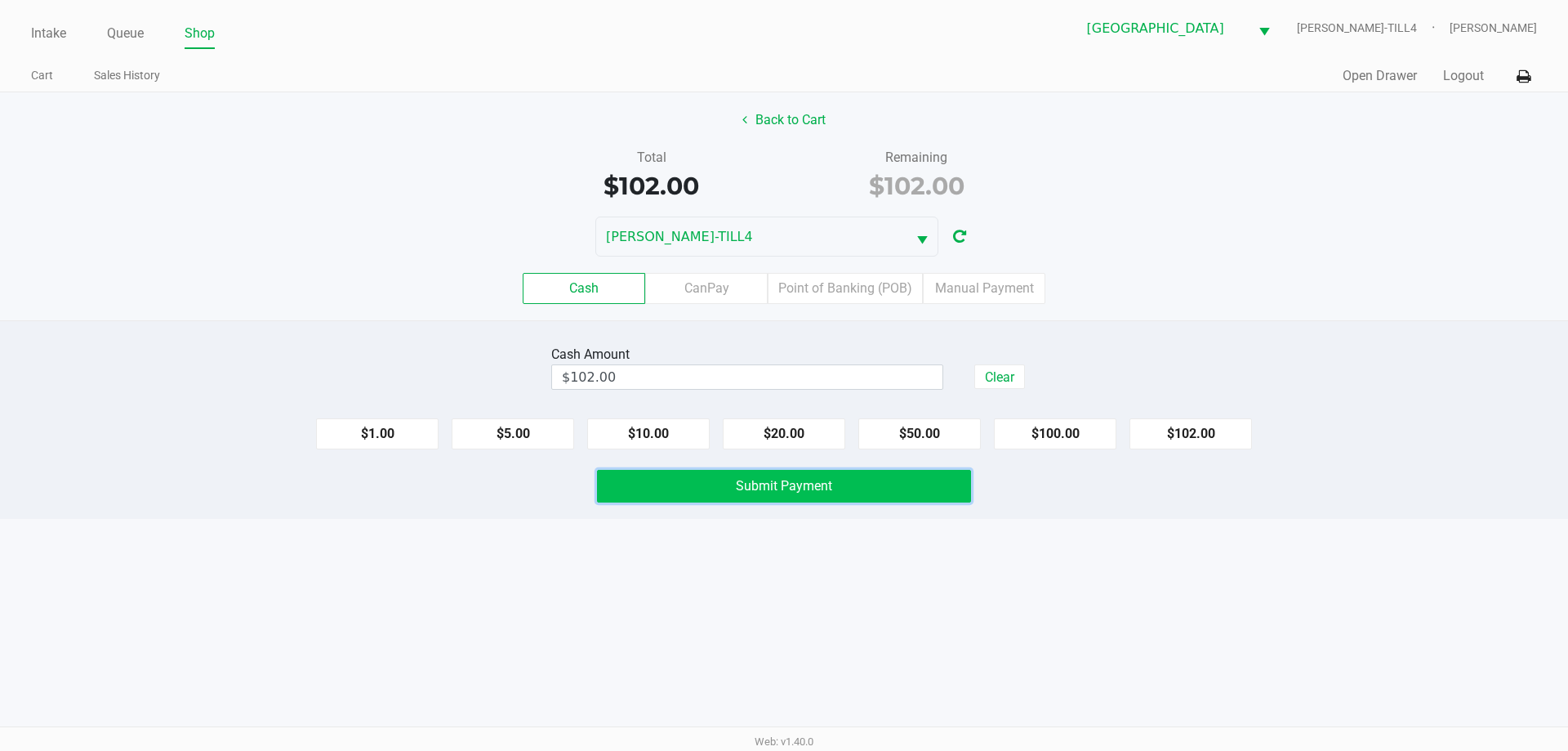
click at [799, 479] on span "Submit Payment" at bounding box center [784, 485] width 96 height 15
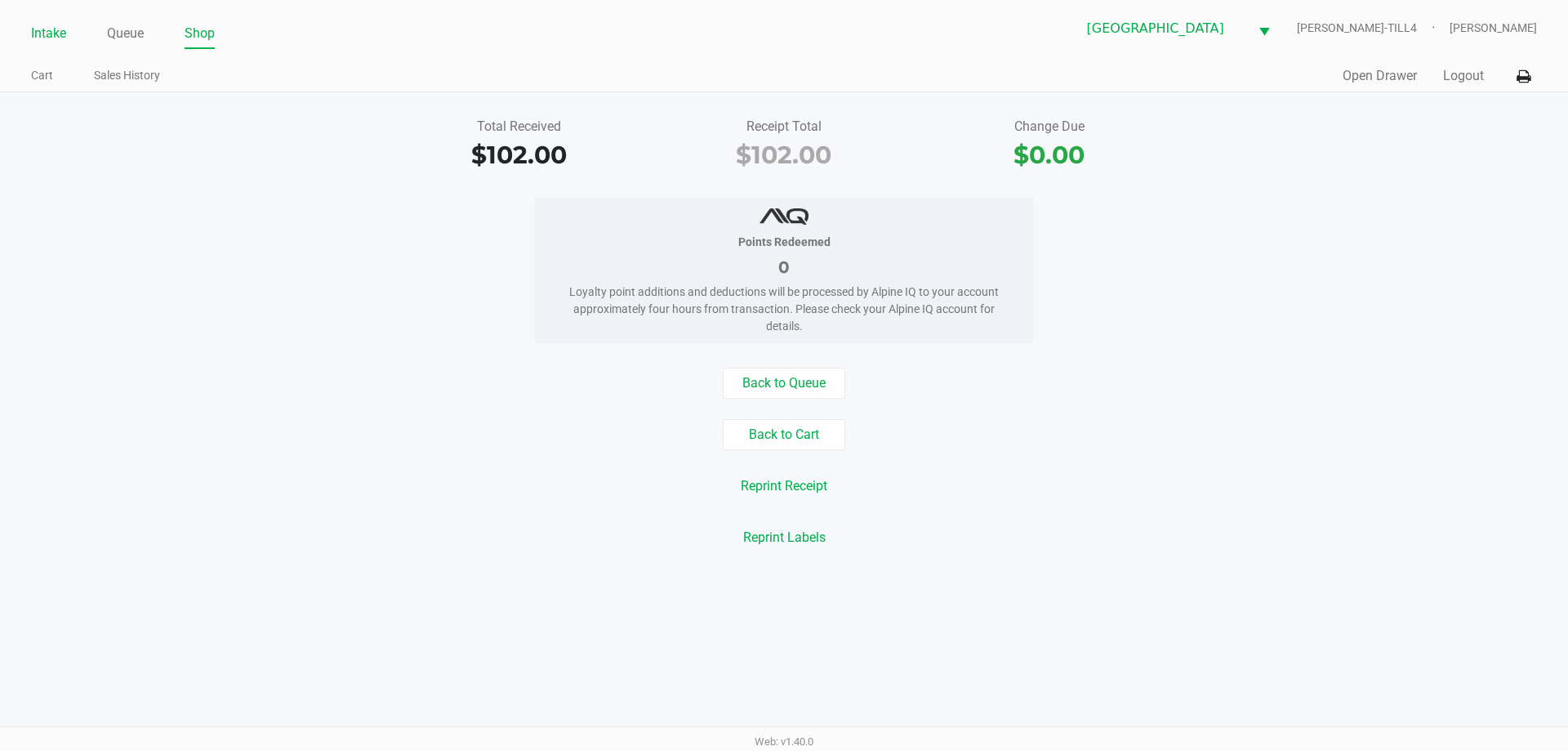
click at [32, 39] on link "Intake" at bounding box center [48, 34] width 35 height 23
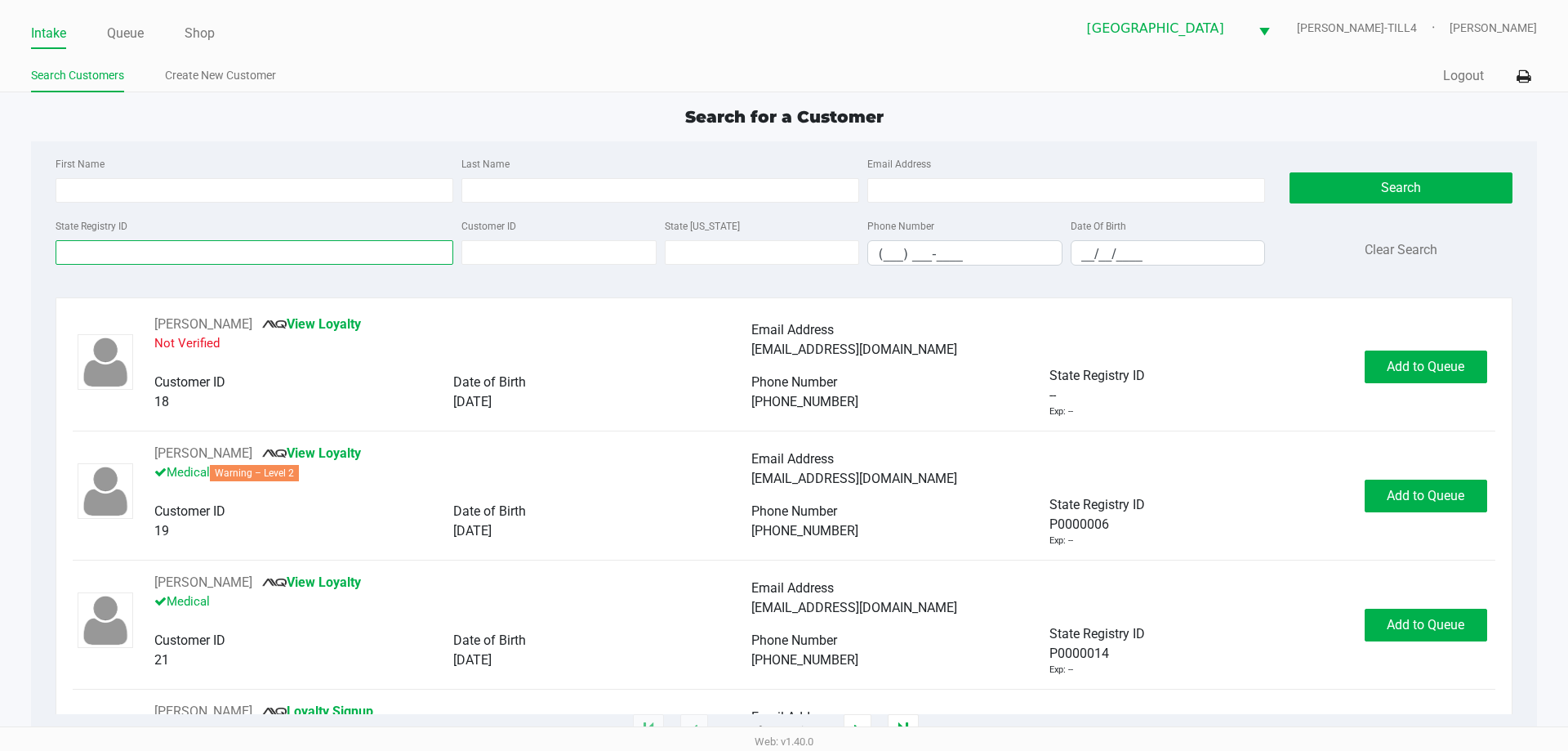
click at [261, 246] on input "State Registry ID" at bounding box center [254, 251] width 398 height 24
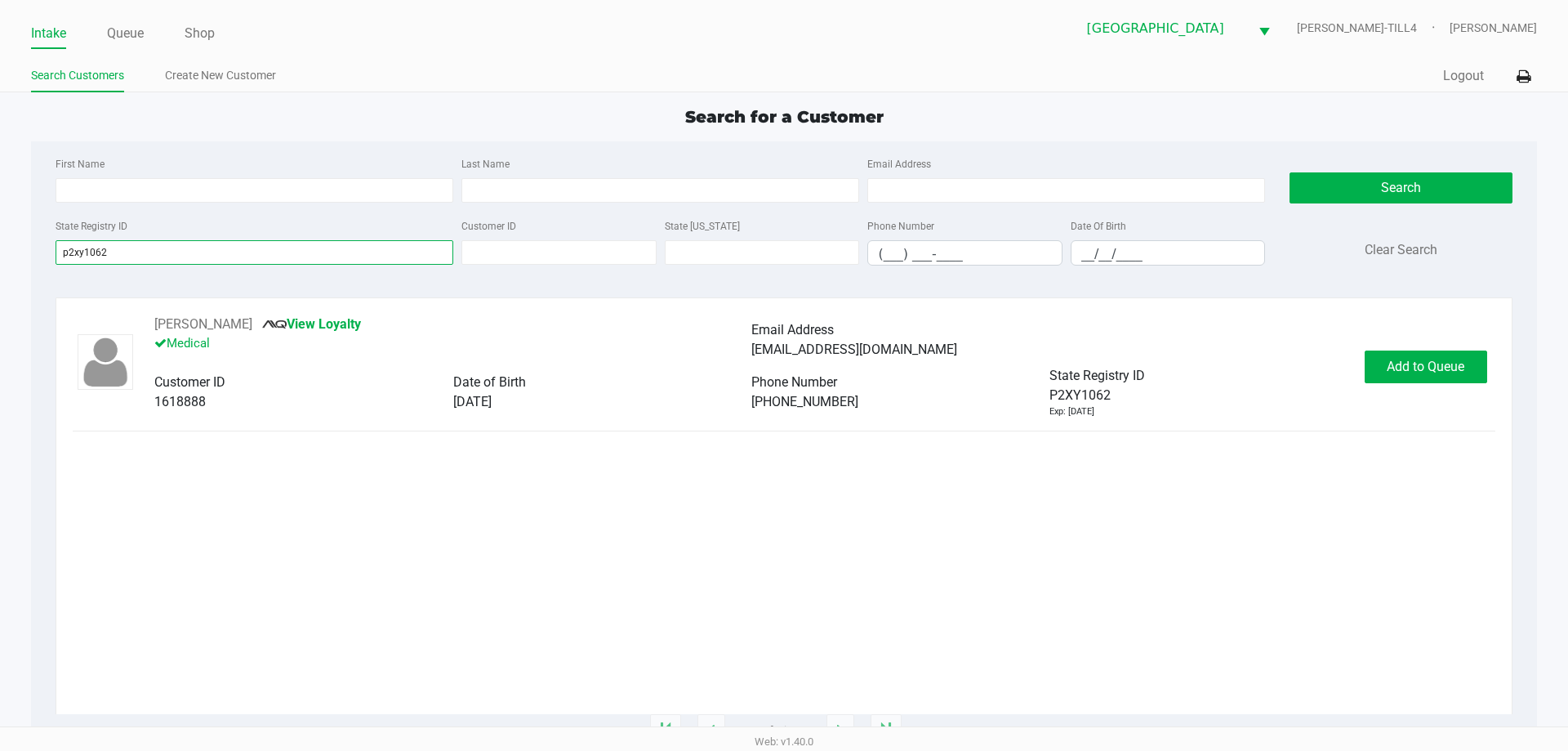
type input "p2xy1062"
click at [1396, 364] on span "Add to Queue" at bounding box center [1425, 366] width 78 height 15
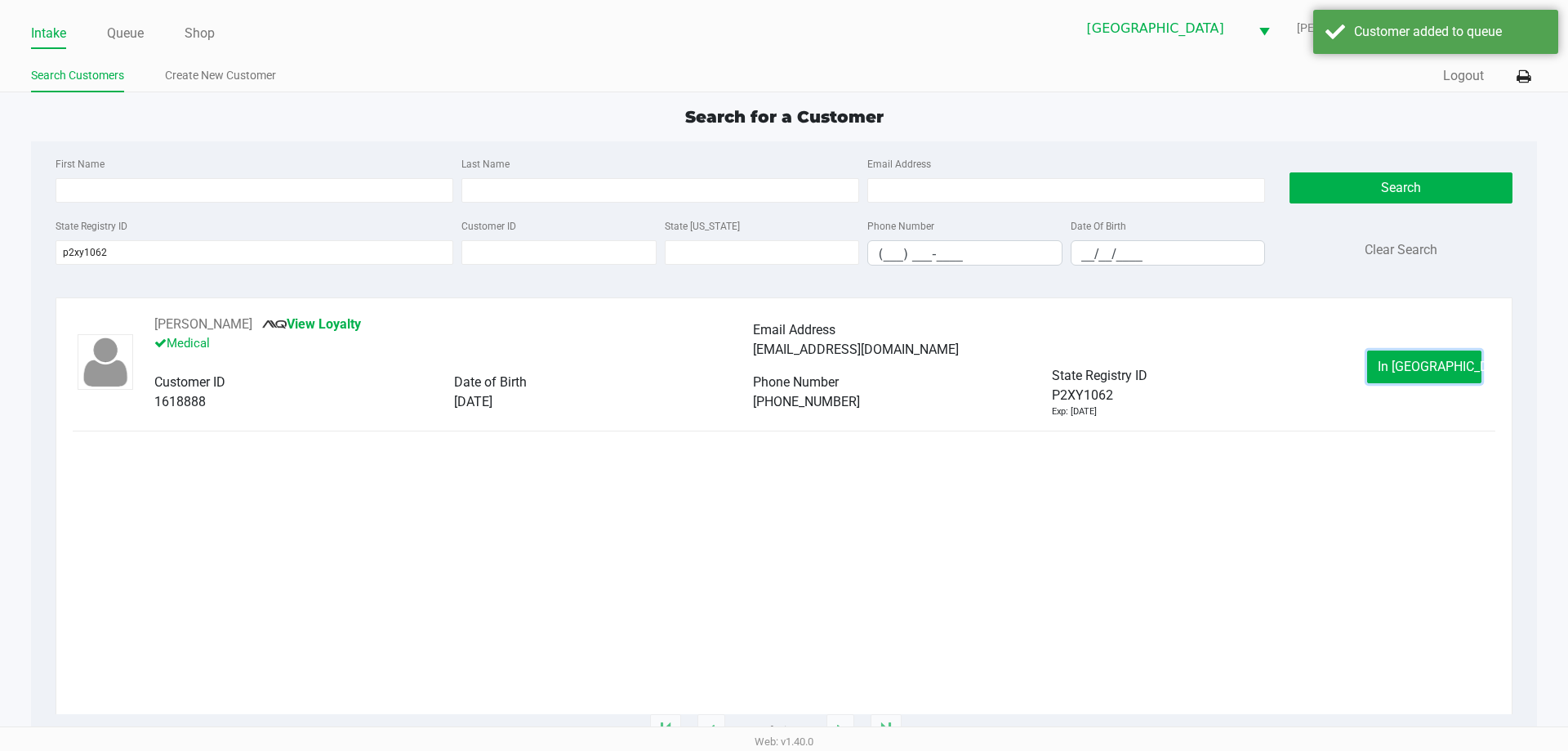
click at [1396, 364] on button "In [GEOGRAPHIC_DATA]" at bounding box center [1424, 367] width 115 height 33
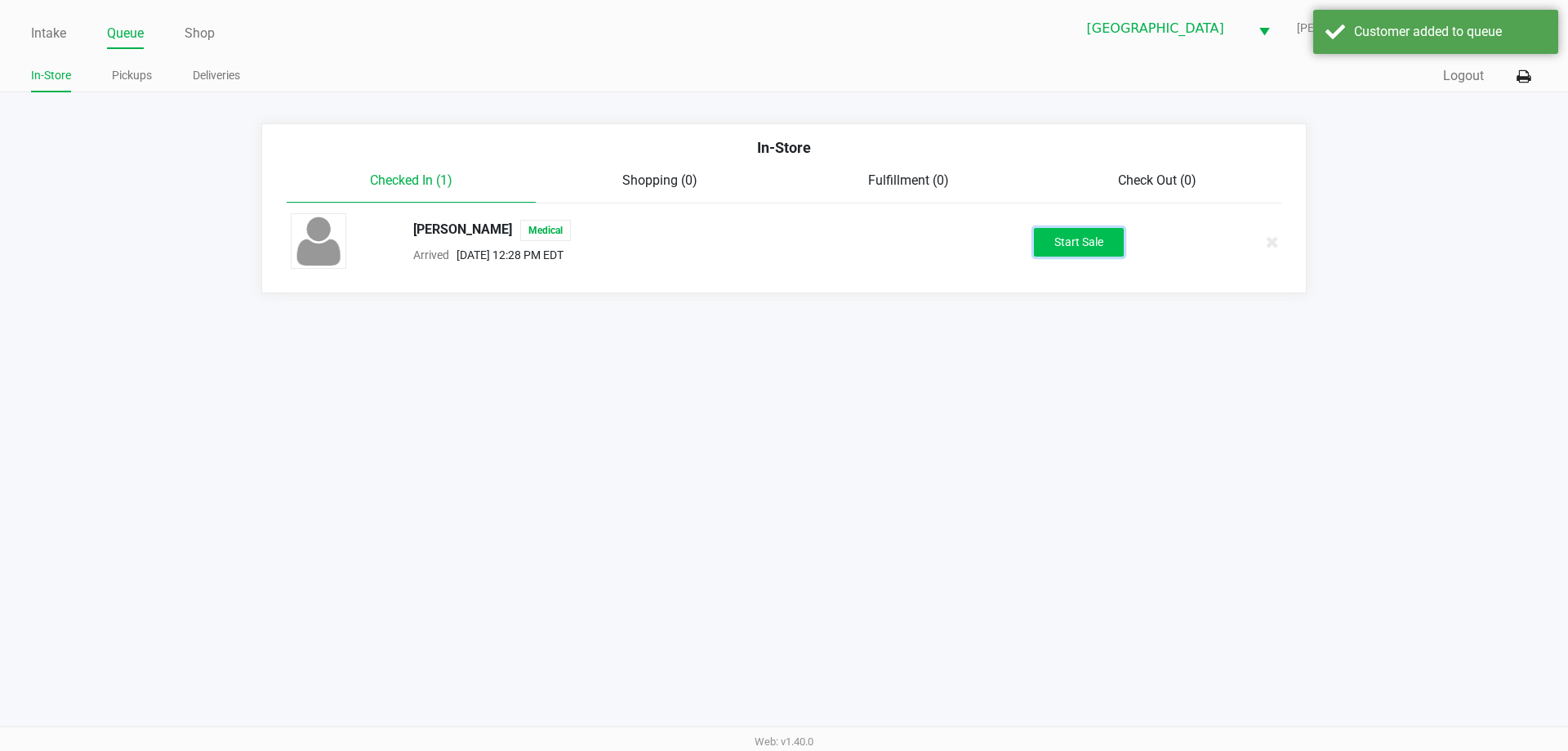
click at [1097, 245] on button "Start Sale" at bounding box center [1078, 243] width 90 height 29
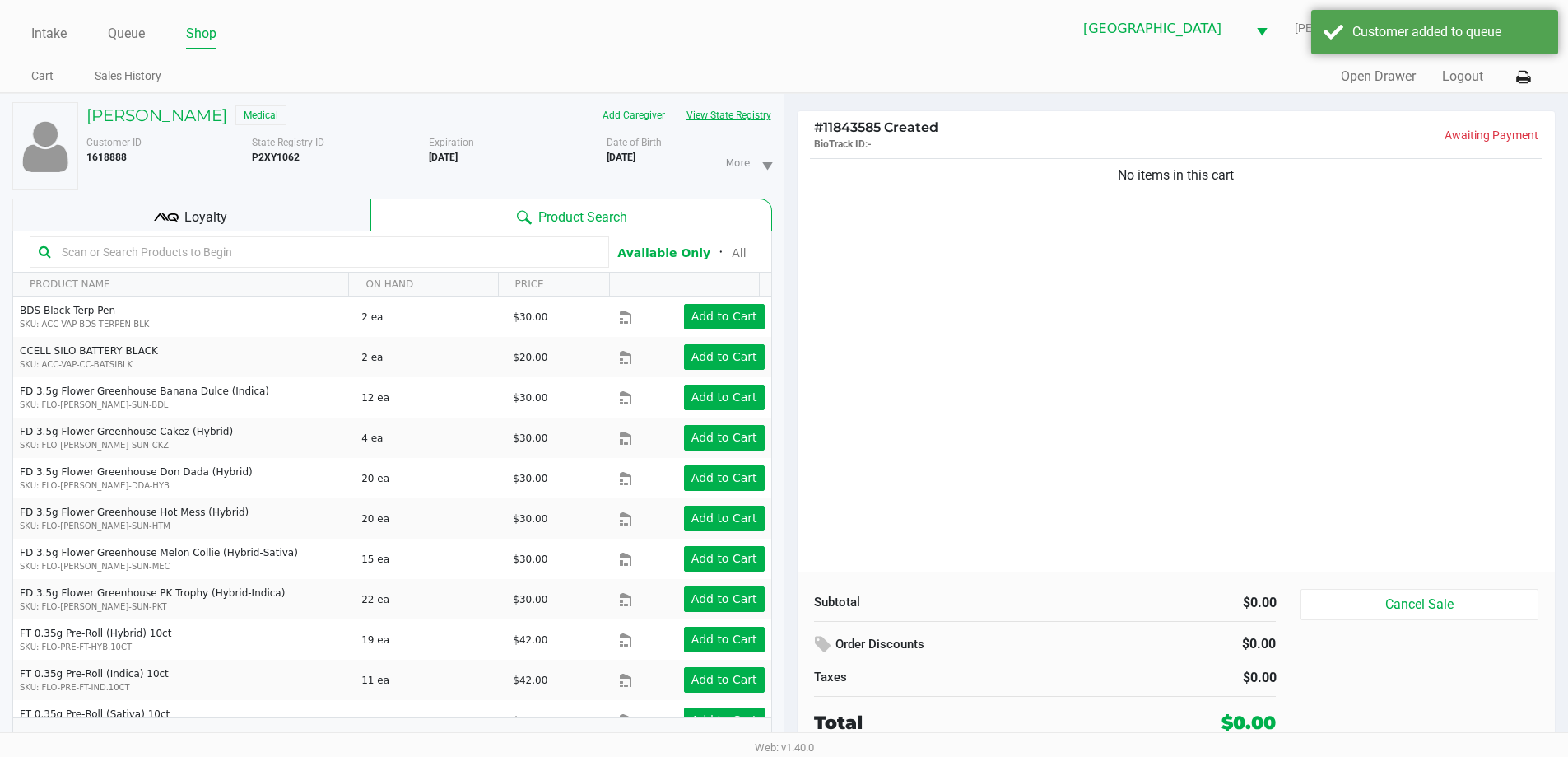
click at [731, 107] on button "View State Registry" at bounding box center [723, 115] width 96 height 26
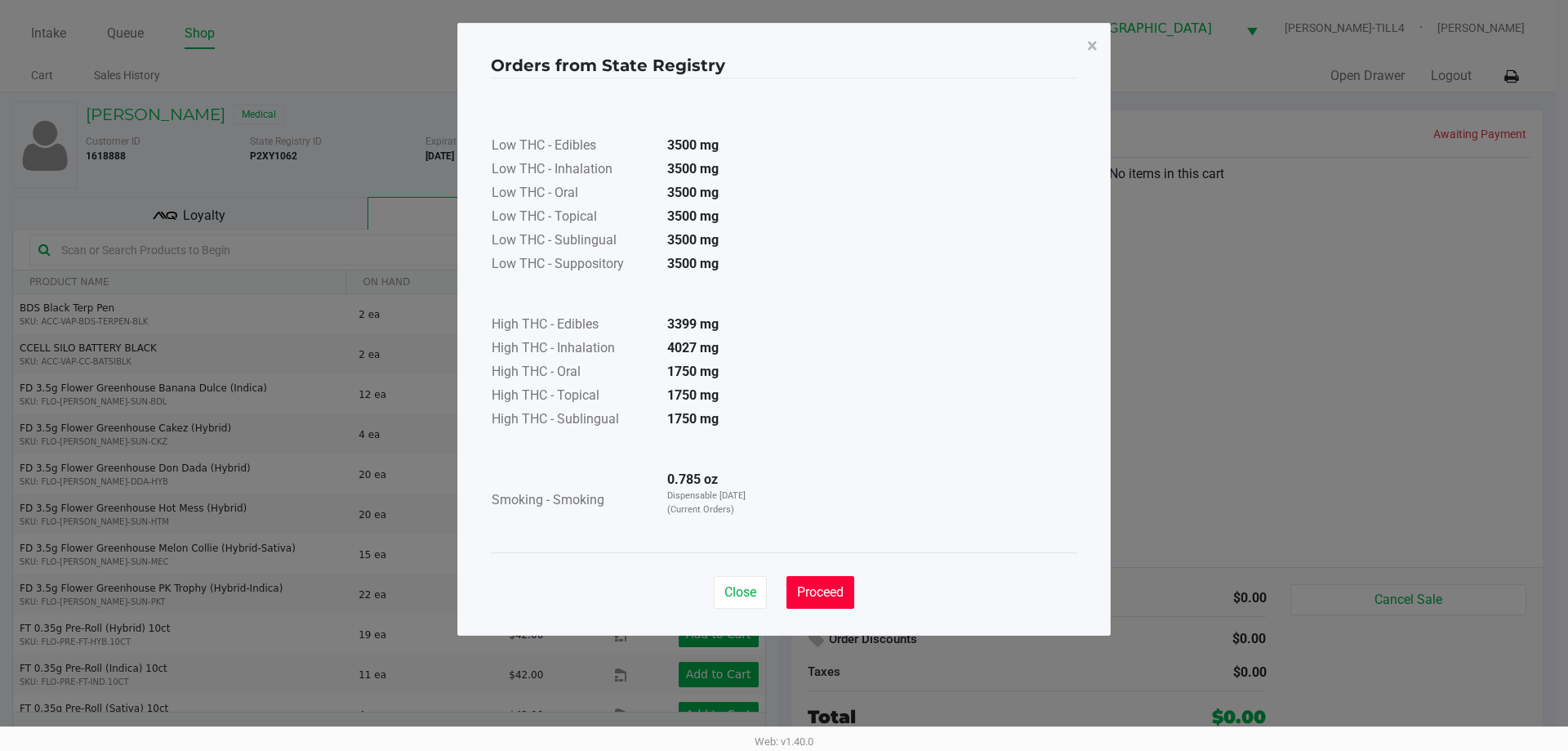
click at [836, 591] on span "Proceed" at bounding box center [820, 591] width 46 height 15
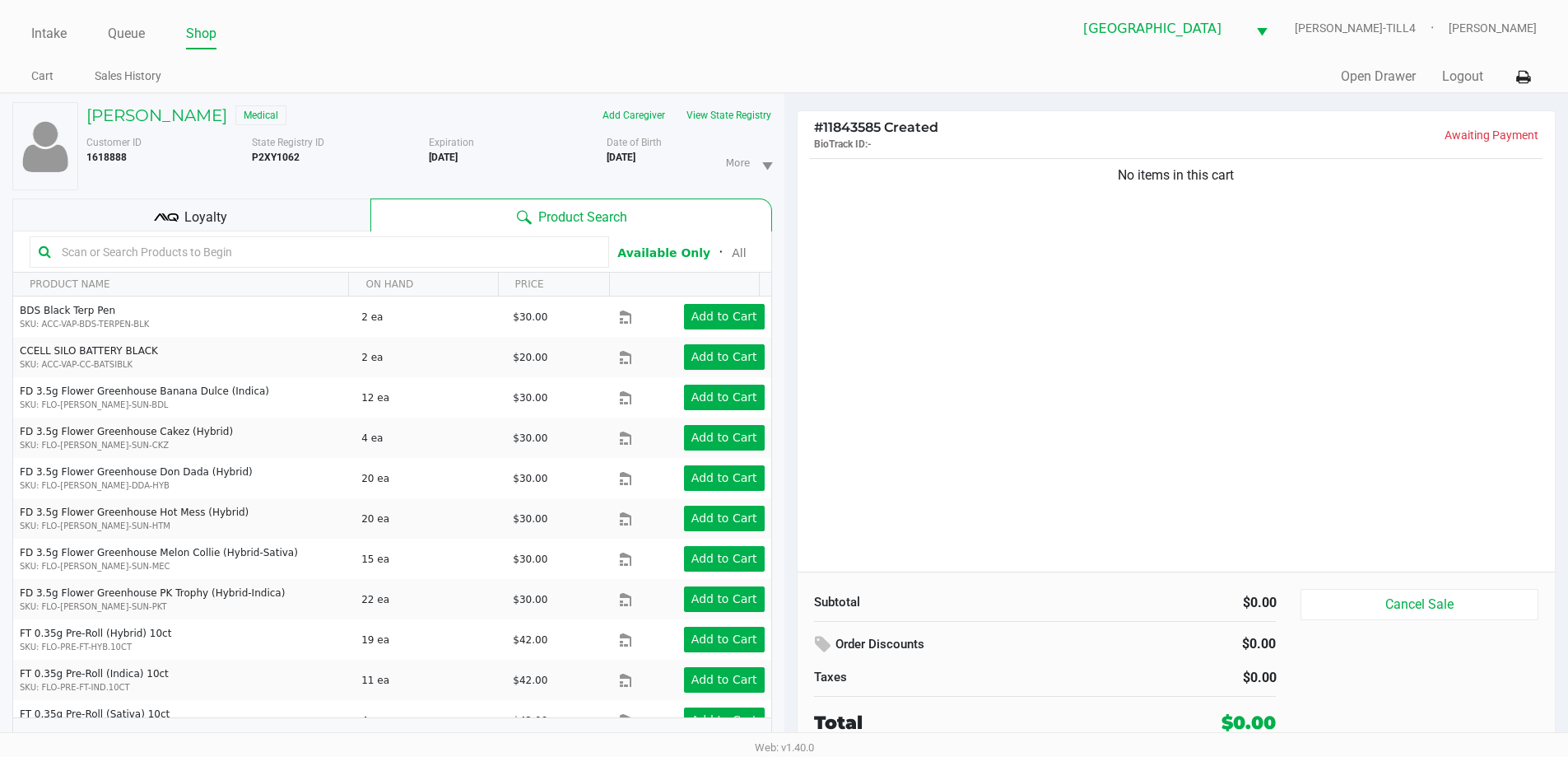
click at [413, 257] on input "text" at bounding box center [328, 251] width 545 height 24
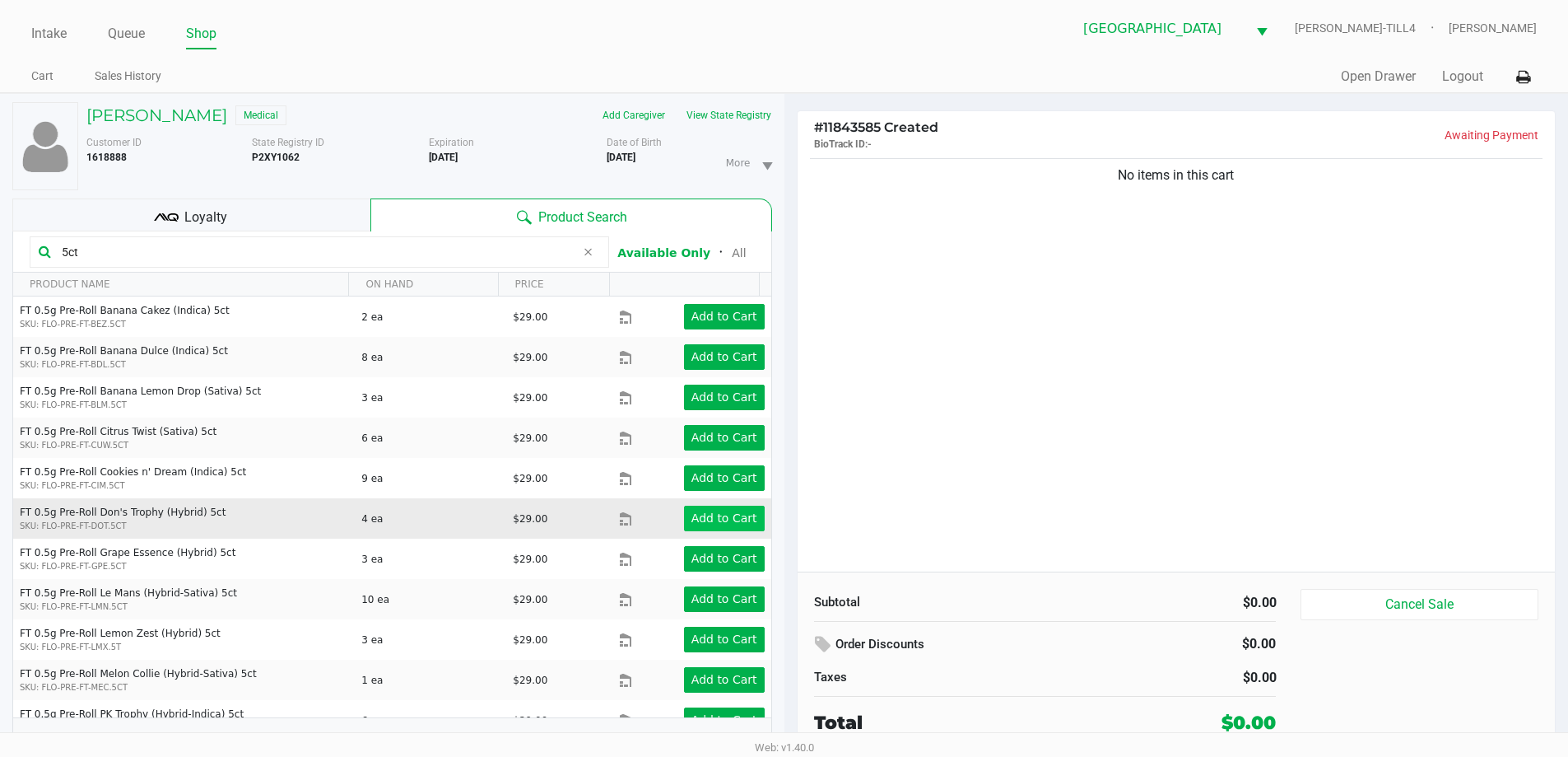
type input "5ct"
click at [725, 512] on app-button-loader "Add to Cart" at bounding box center [725, 518] width 66 height 14
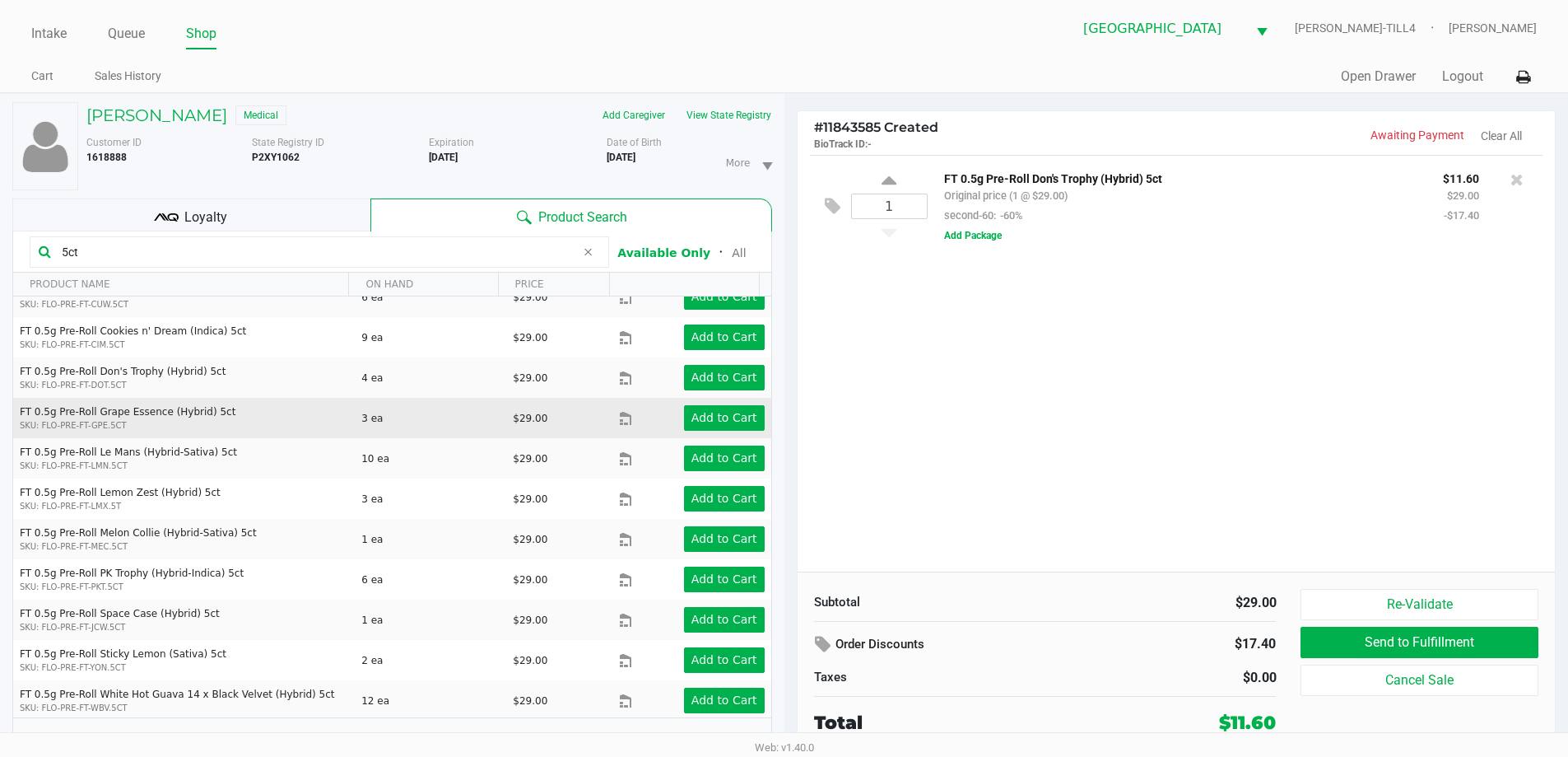
scroll to position [144, 0]
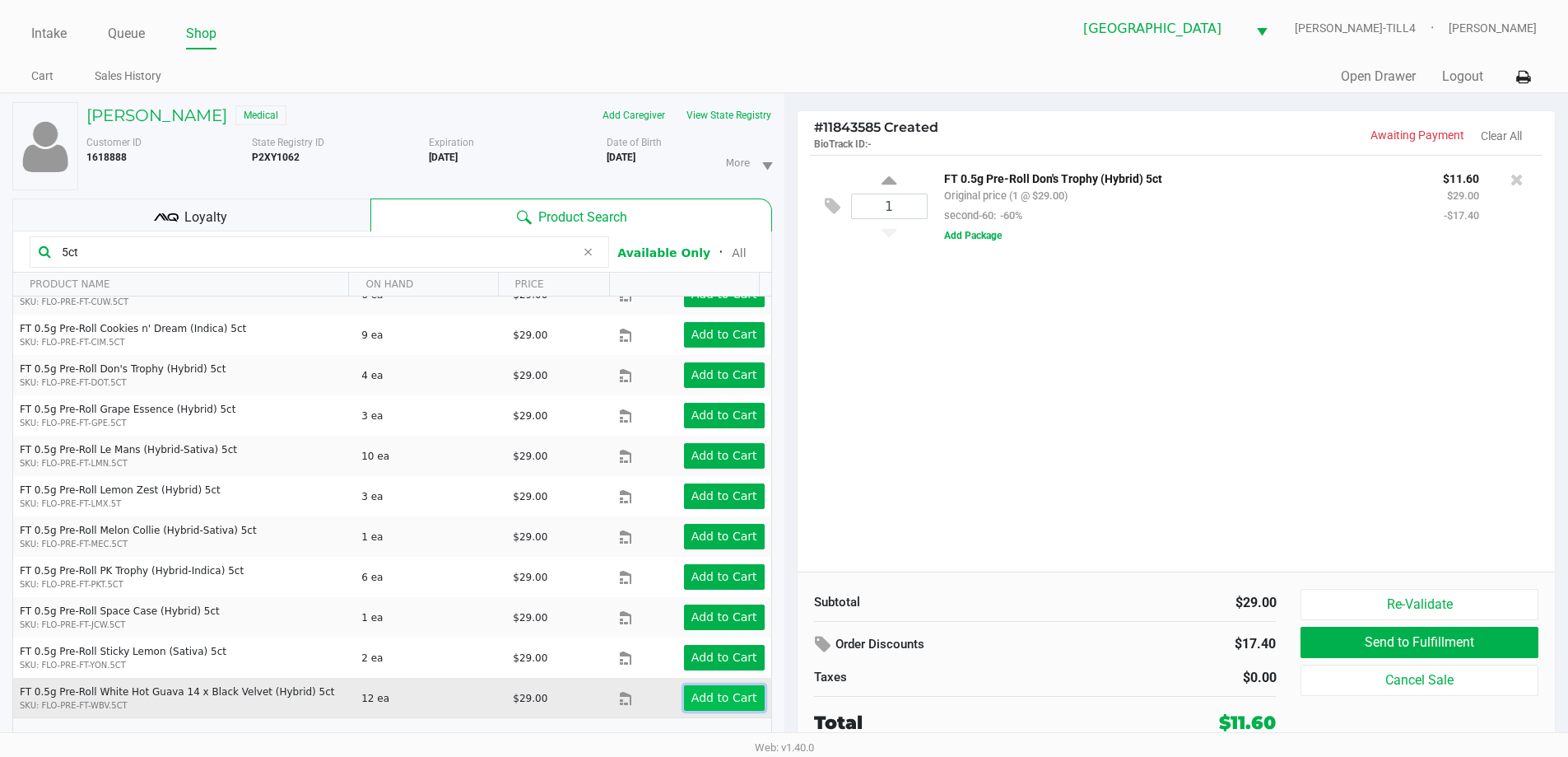
click at [737, 697] on app-button-loader "Add to Cart" at bounding box center [725, 698] width 66 height 14
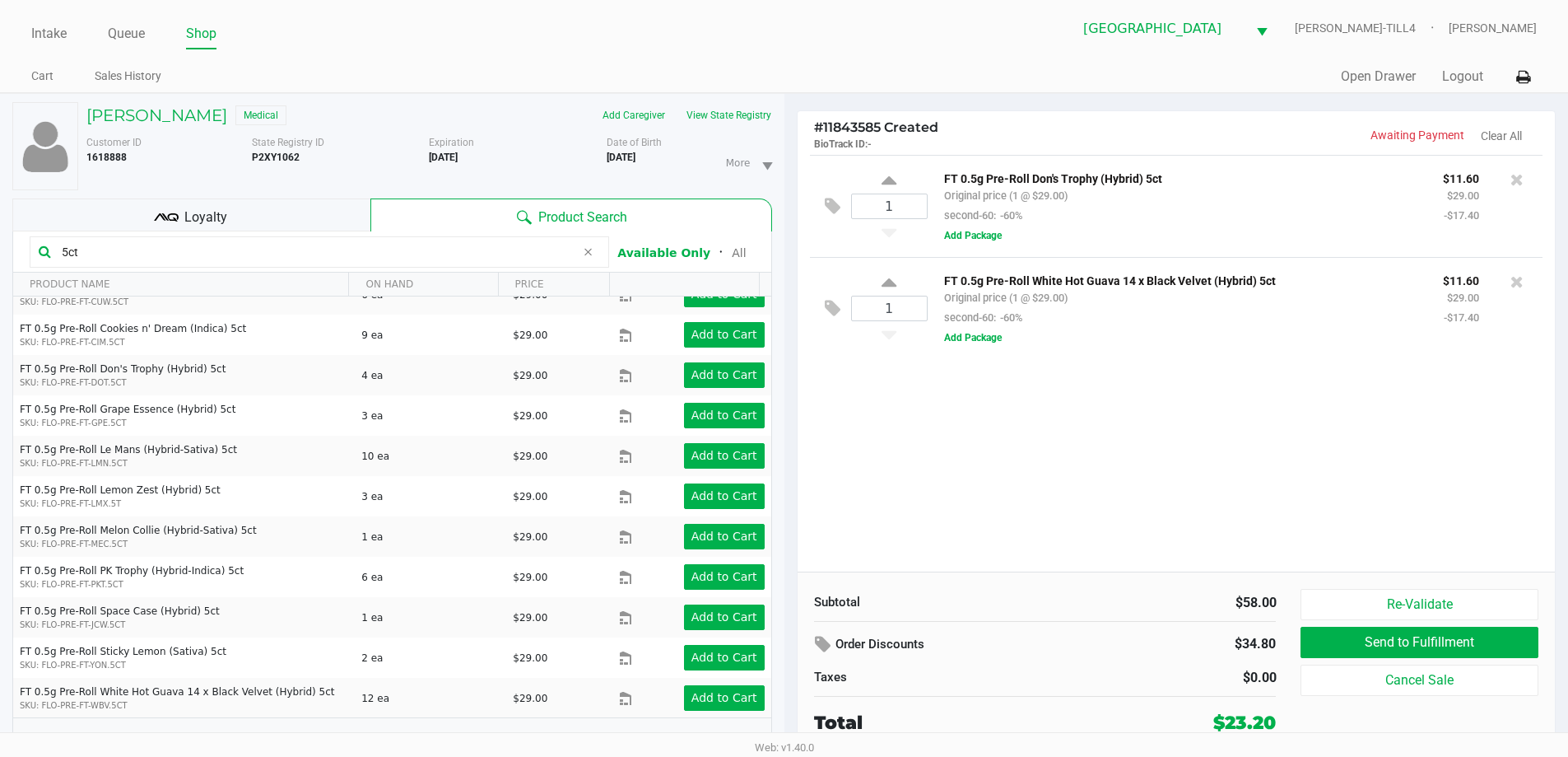
drag, startPoint x: 123, startPoint y: 261, endPoint x: 0, endPoint y: 243, distance: 124.3
click at [0, 245] on div "[PERSON_NAME] Medical Add Caregiver View State Registry Customer ID 1618888 Sta…" at bounding box center [392, 434] width 784 height 680
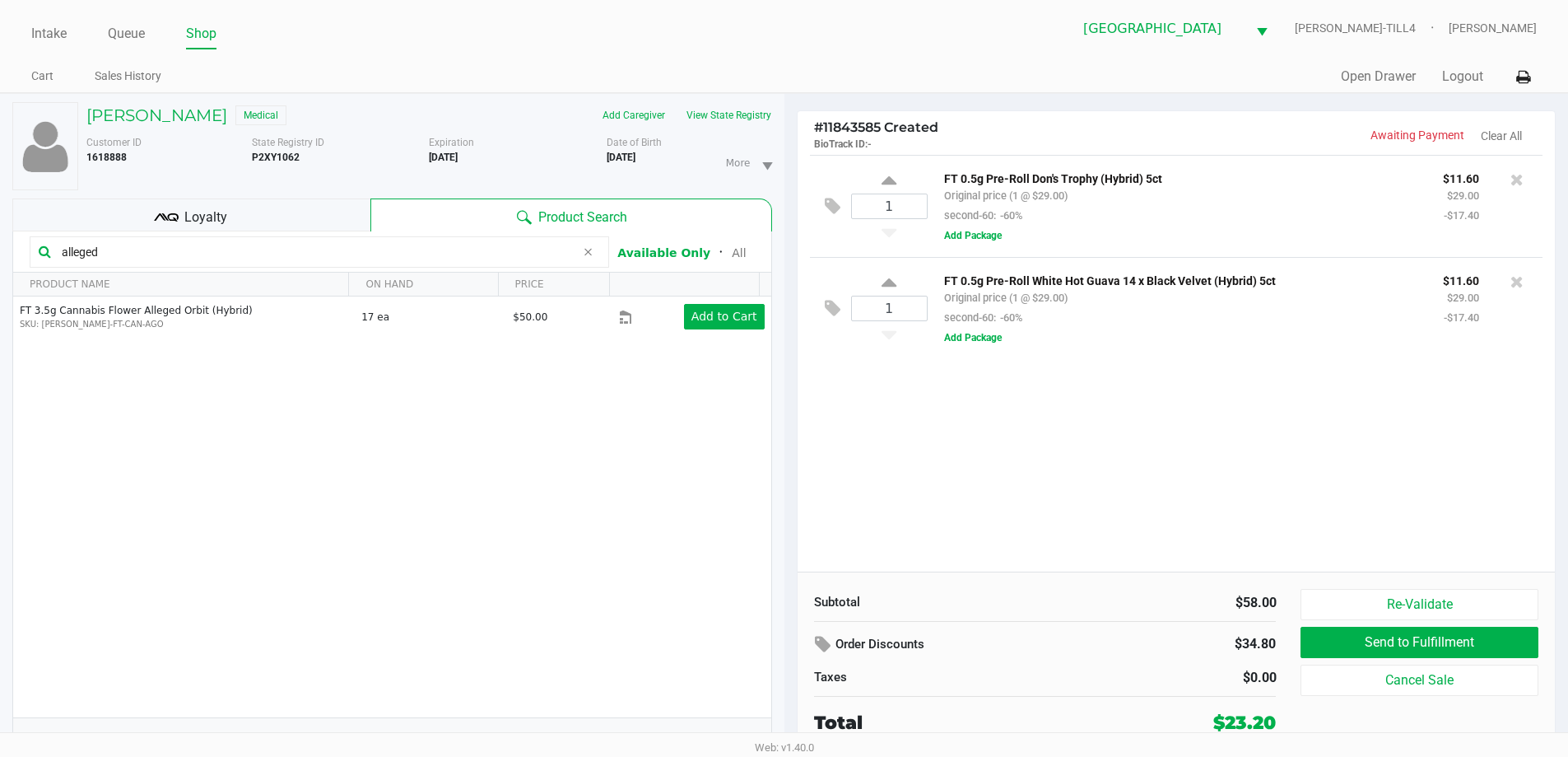
scroll to position [0, 0]
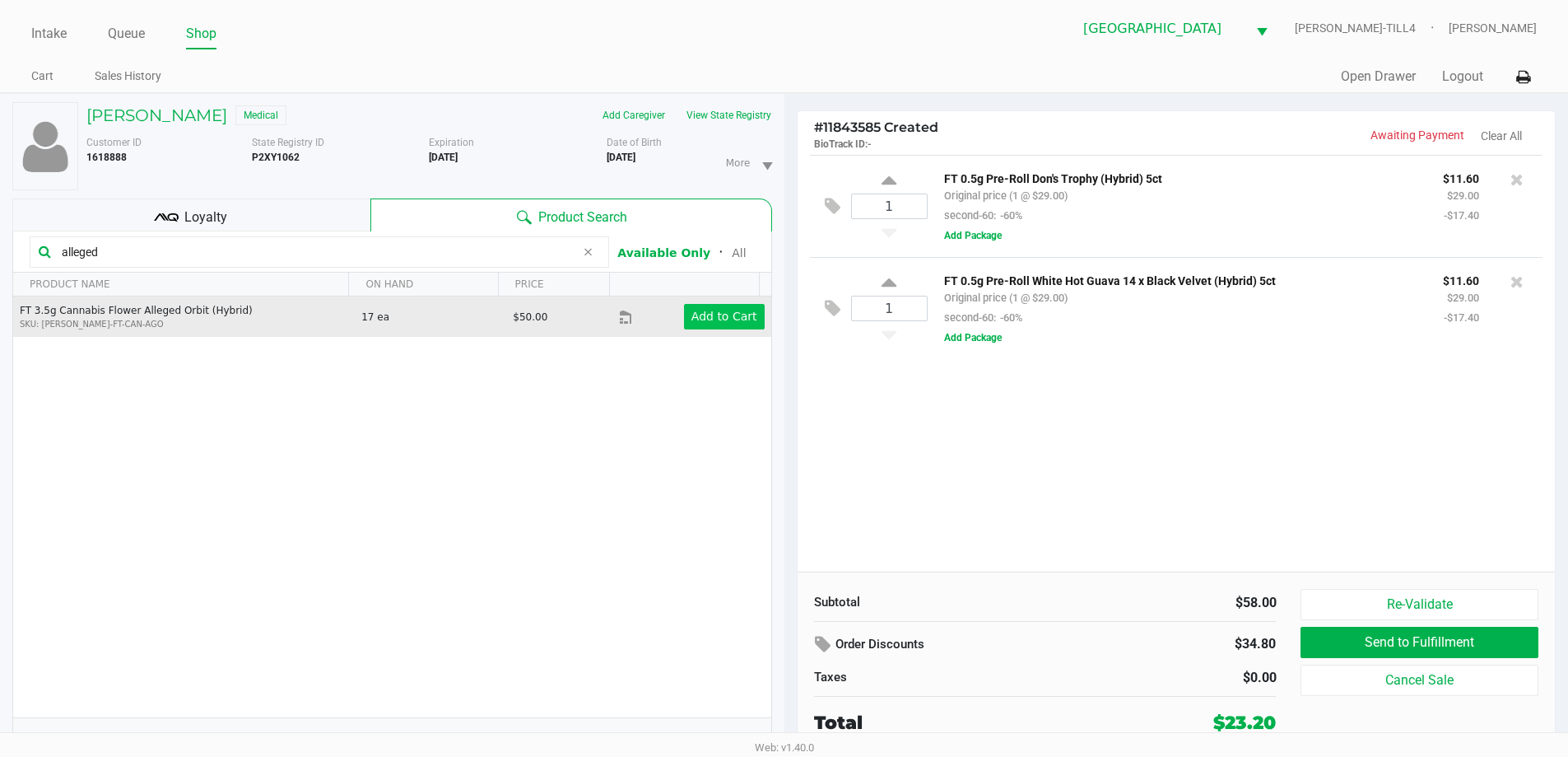
type input "alleged"
click at [695, 310] on app-button-loader "Add to Cart" at bounding box center [725, 316] width 66 height 14
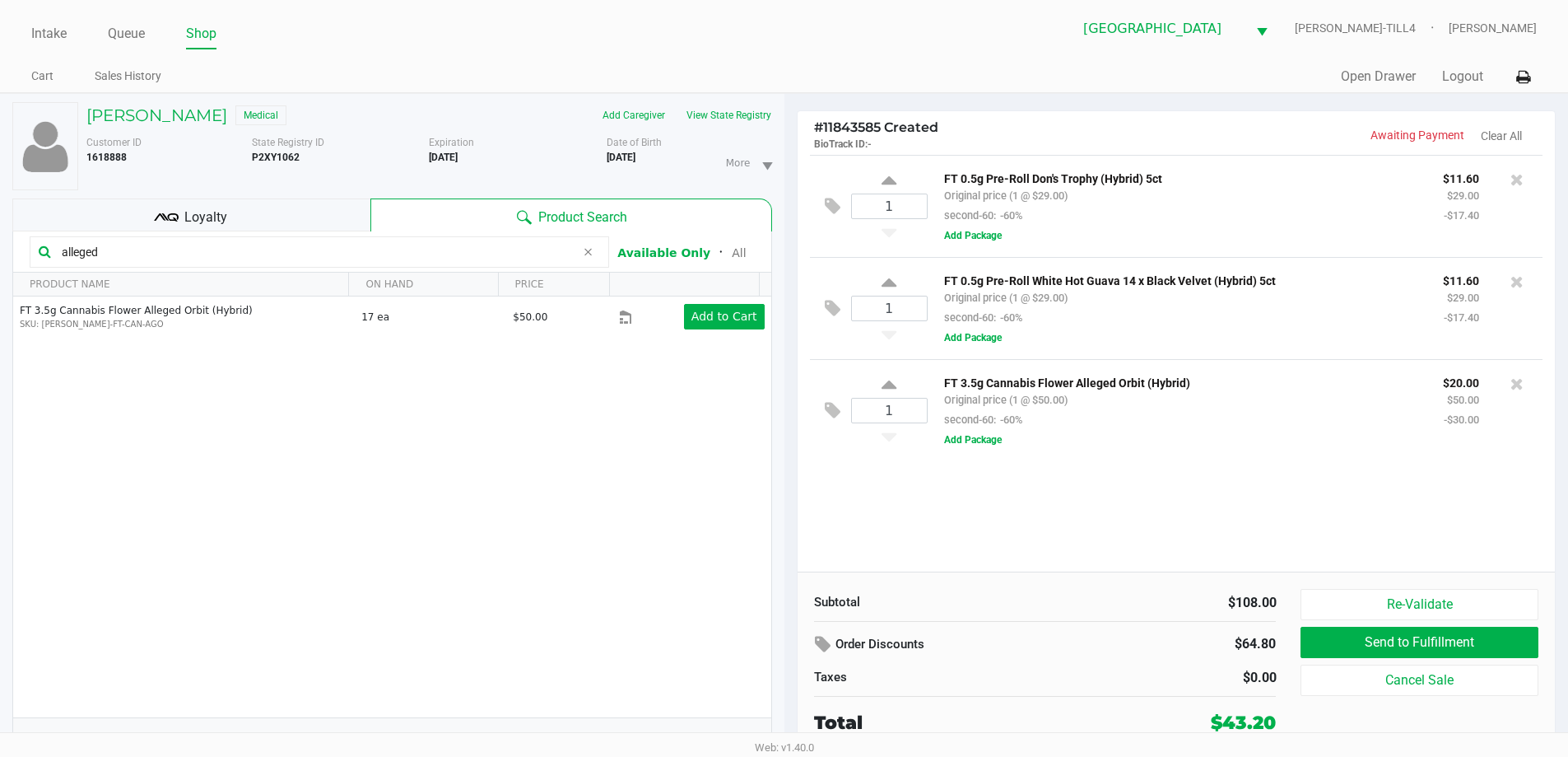
click at [140, 214] on div "Loyalty" at bounding box center [191, 214] width 358 height 33
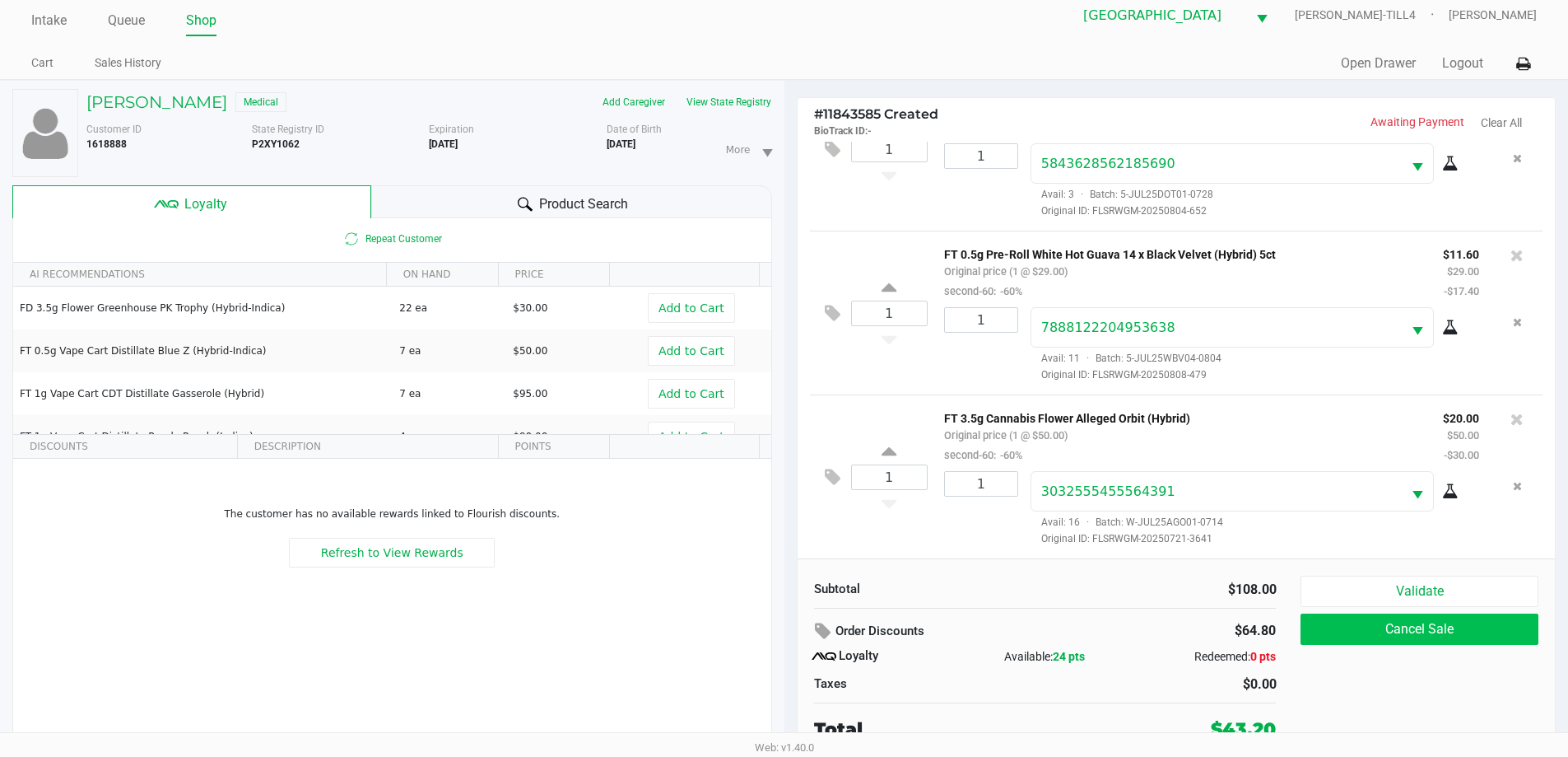
scroll to position [17, 0]
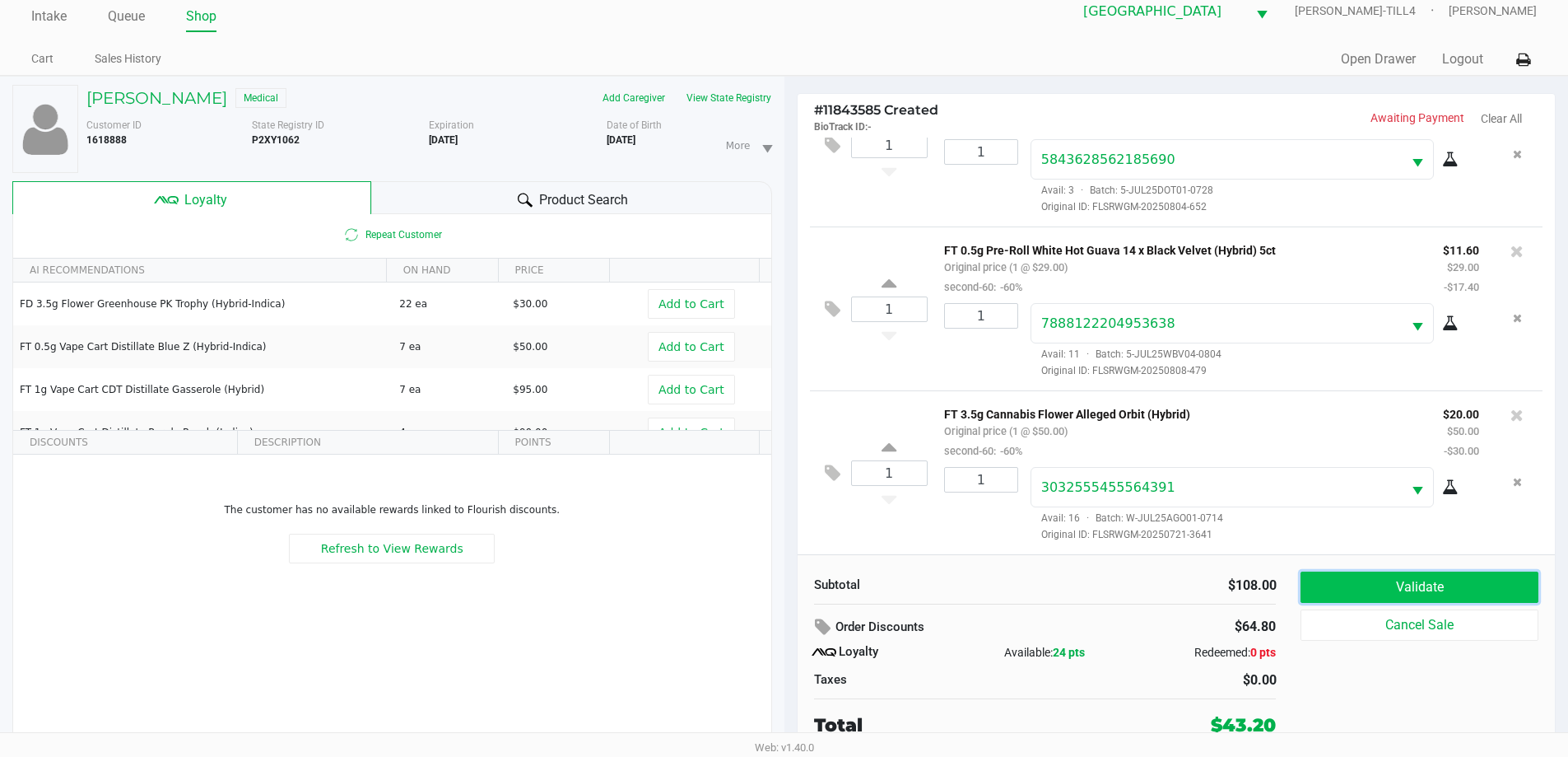
click at [1453, 578] on button "Validate" at bounding box center [1419, 587] width 237 height 31
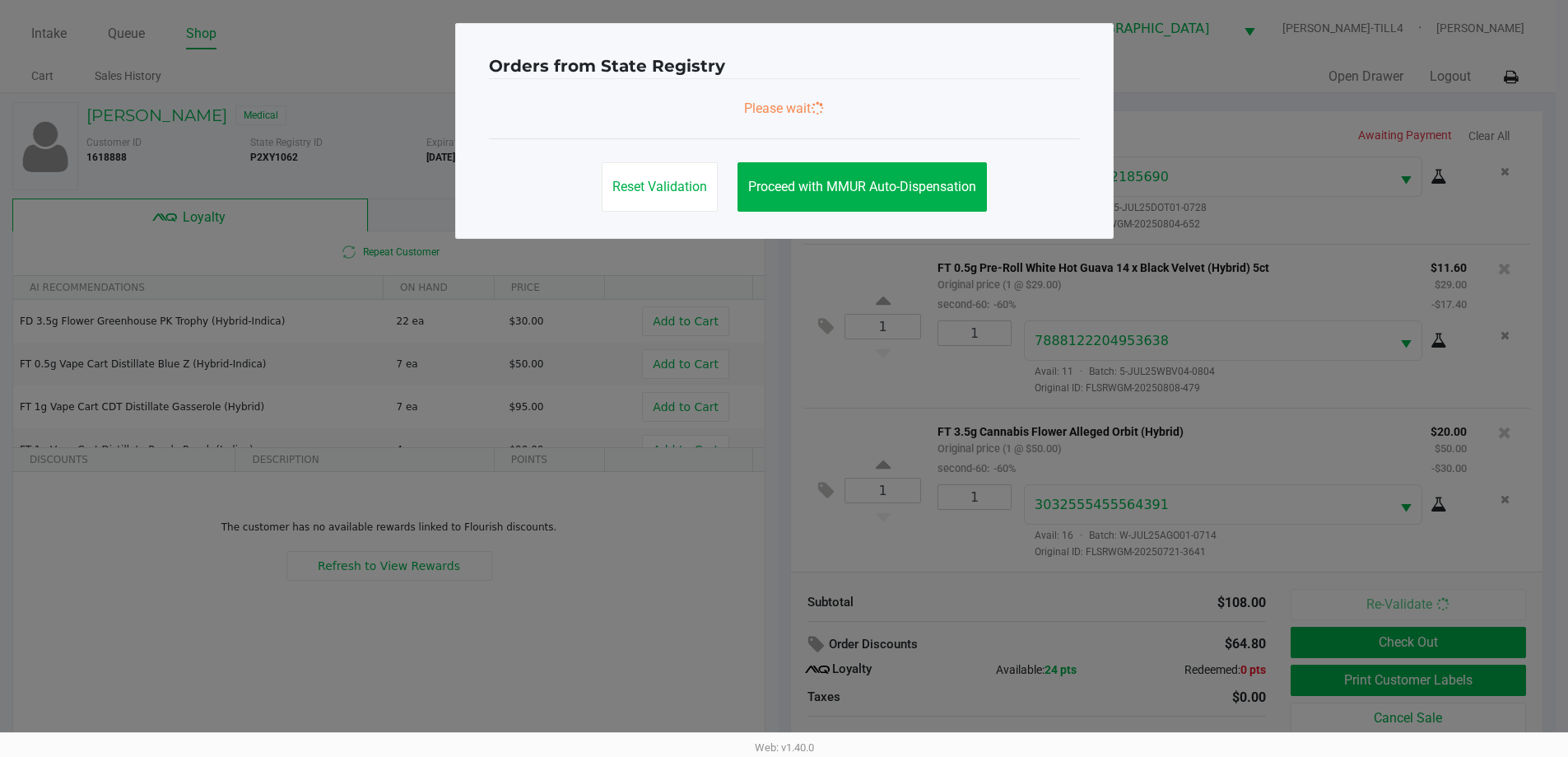
scroll to position [0, 0]
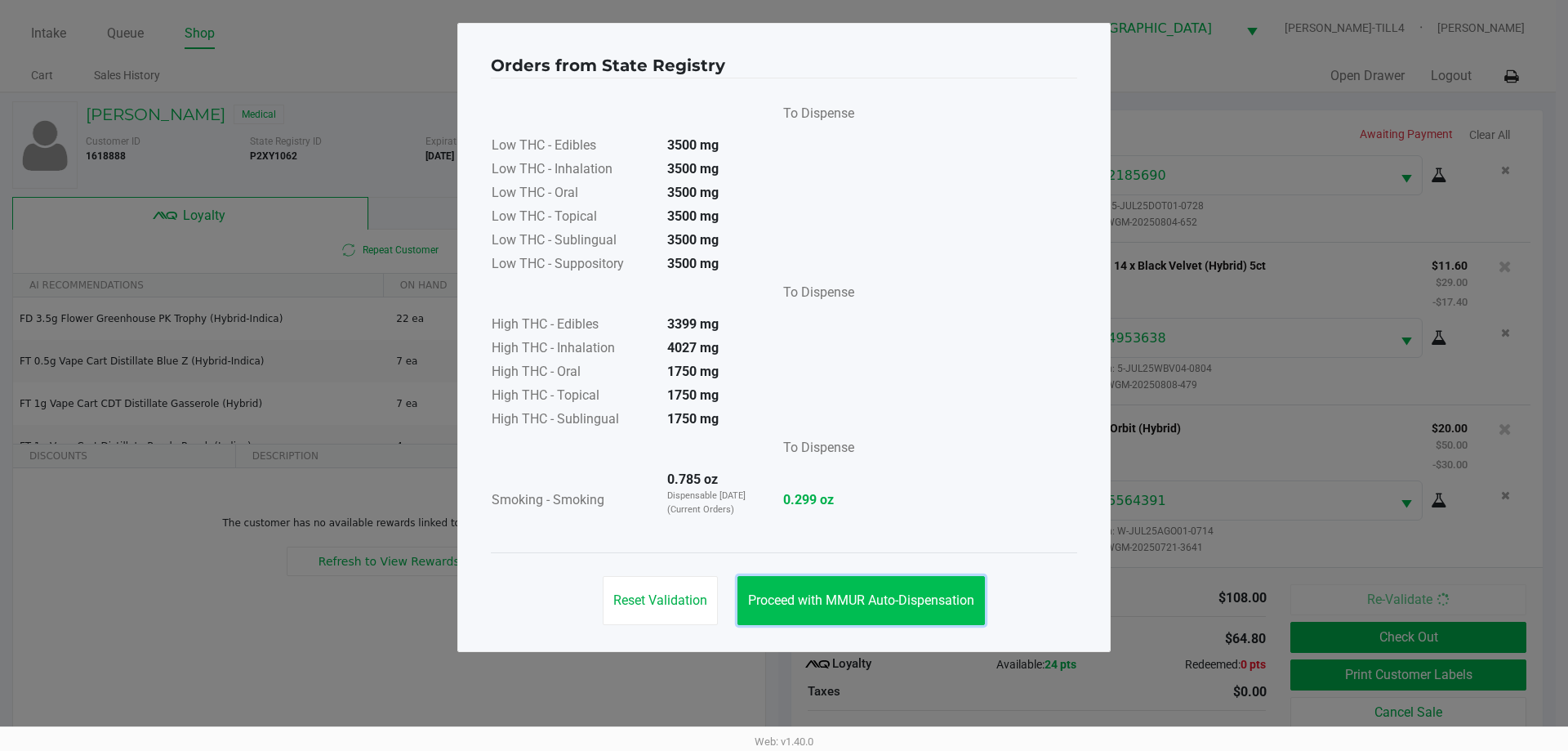
click at [936, 583] on button "Proceed with MMUR Auto-Dispensation" at bounding box center [861, 600] width 247 height 49
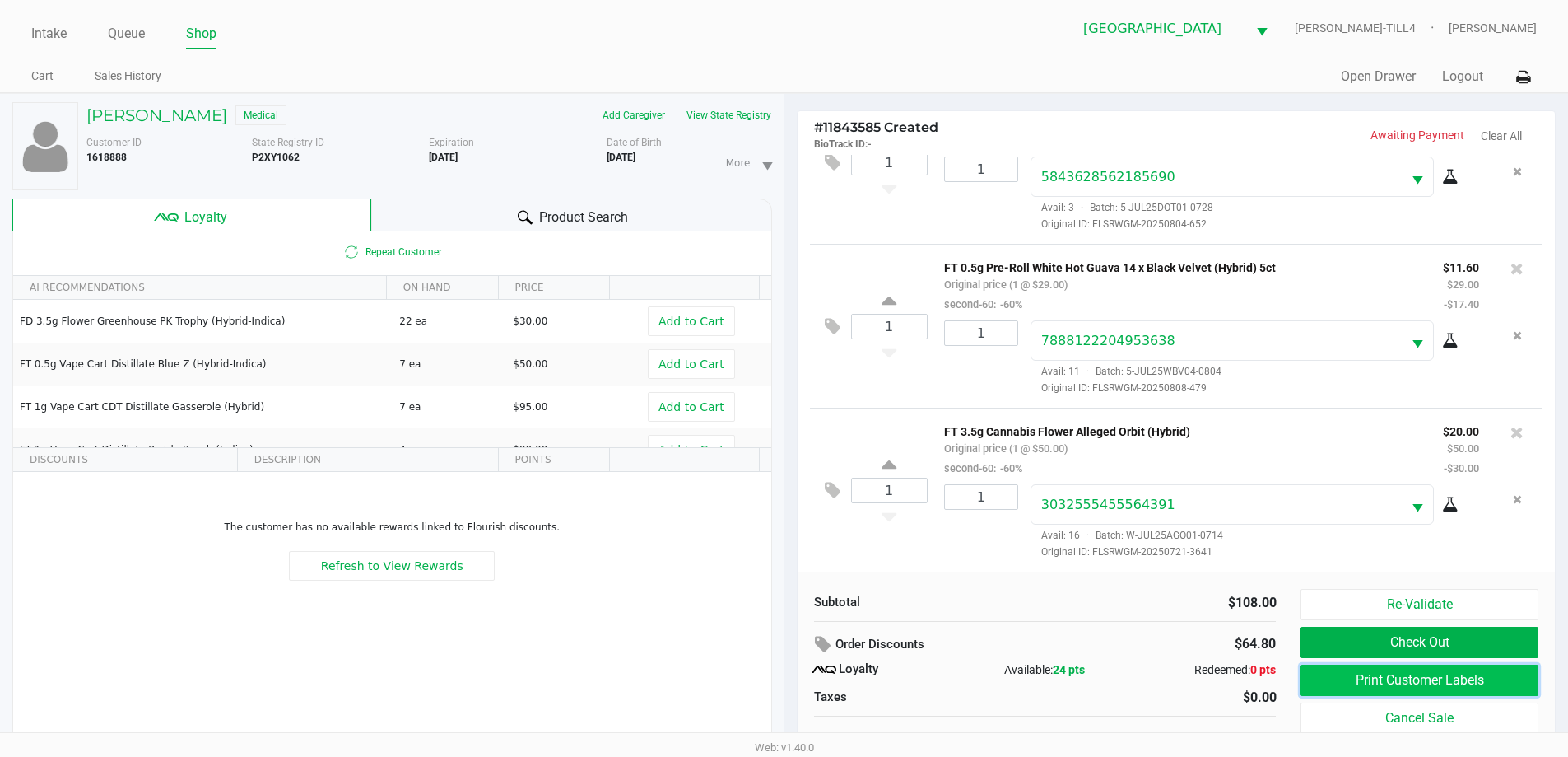
click at [1386, 676] on button "Print Customer Labels" at bounding box center [1419, 680] width 237 height 31
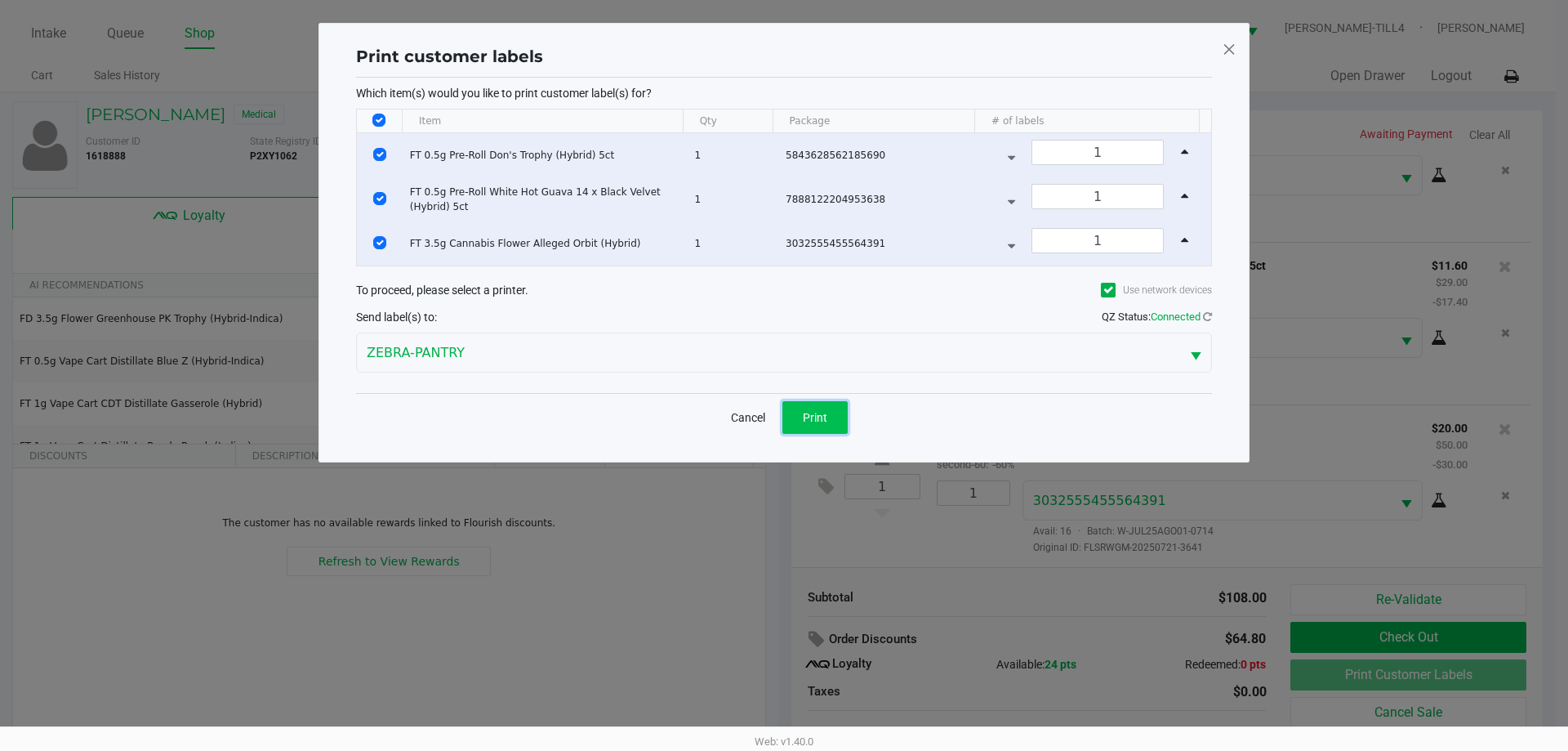
click at [818, 423] on span "Print" at bounding box center [814, 418] width 24 height 13
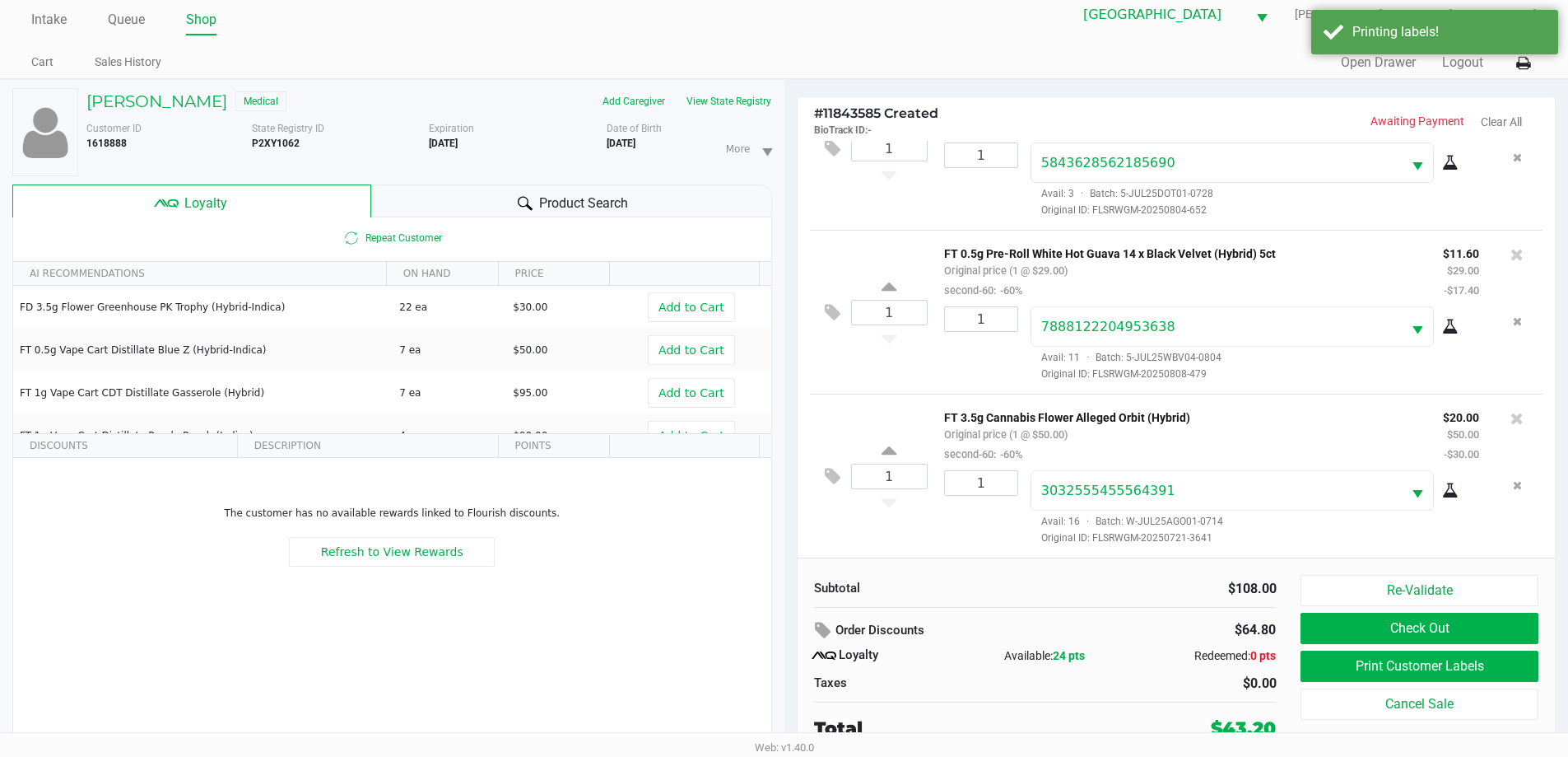
scroll to position [17, 0]
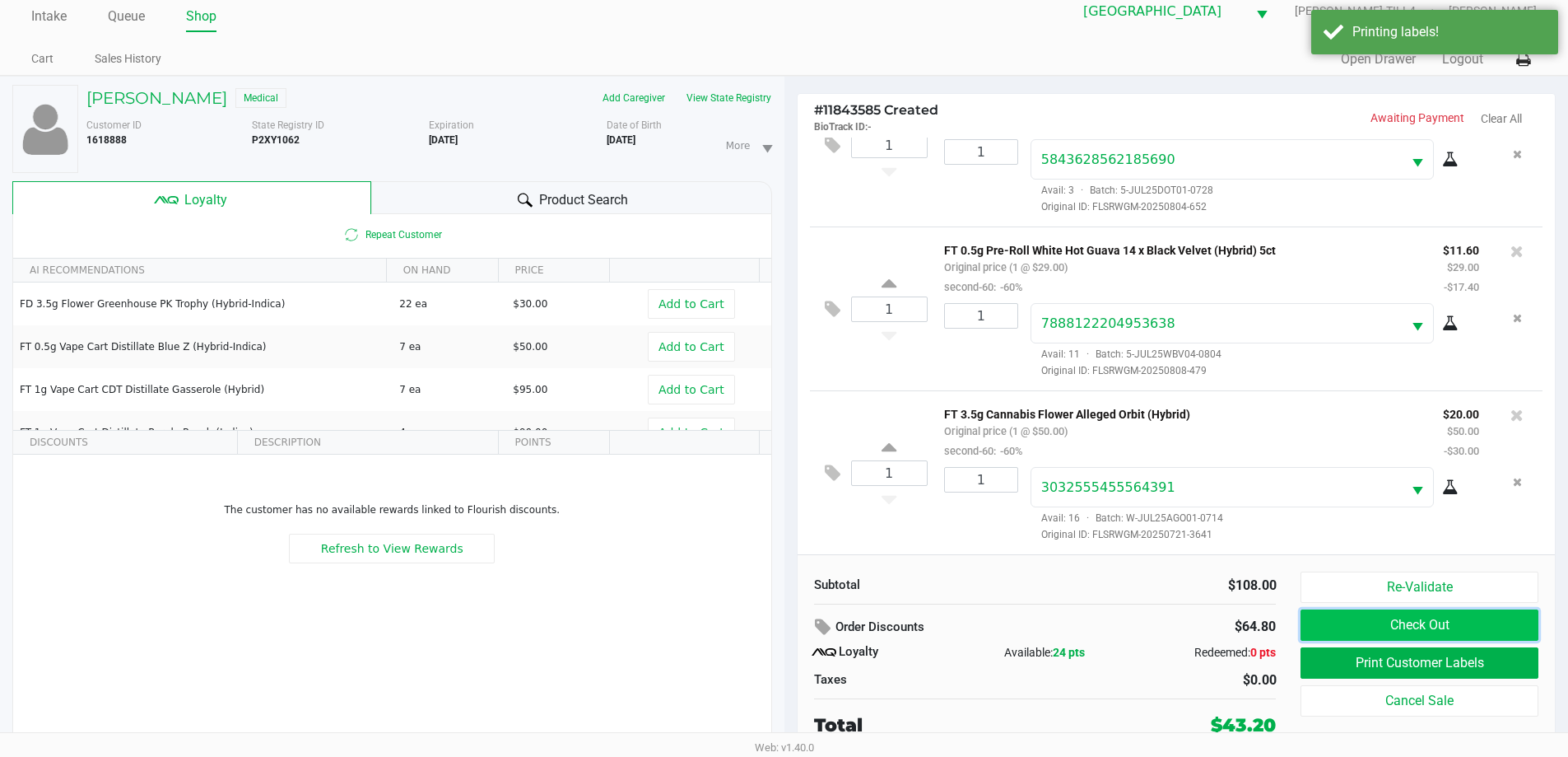
click at [1358, 624] on button "Check Out" at bounding box center [1419, 625] width 237 height 31
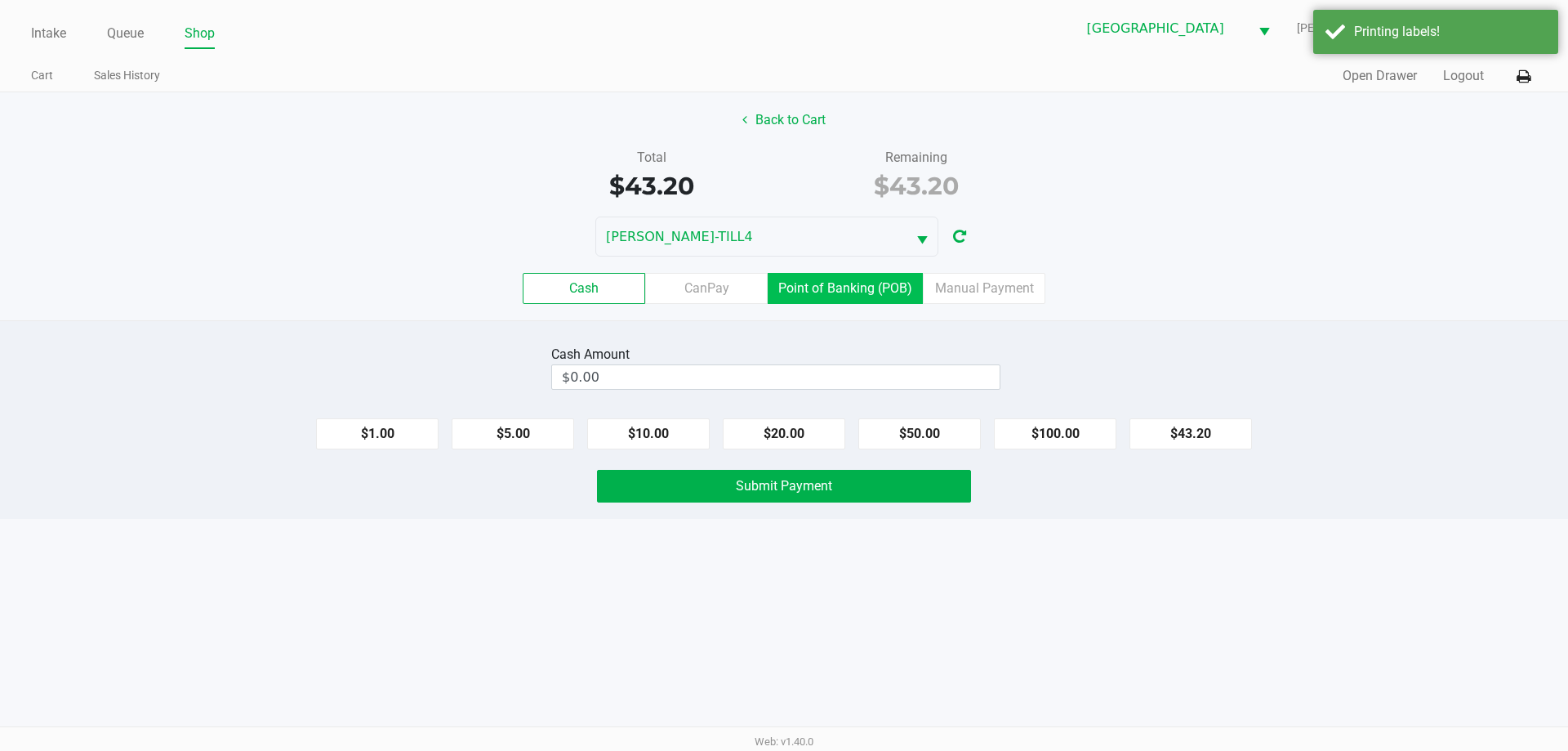
click at [854, 296] on label "Point of Banking (POB)" at bounding box center [844, 288] width 155 height 31
click at [0, 0] on 7 "Point of Banking (POB)" at bounding box center [0, 0] width 0 height 0
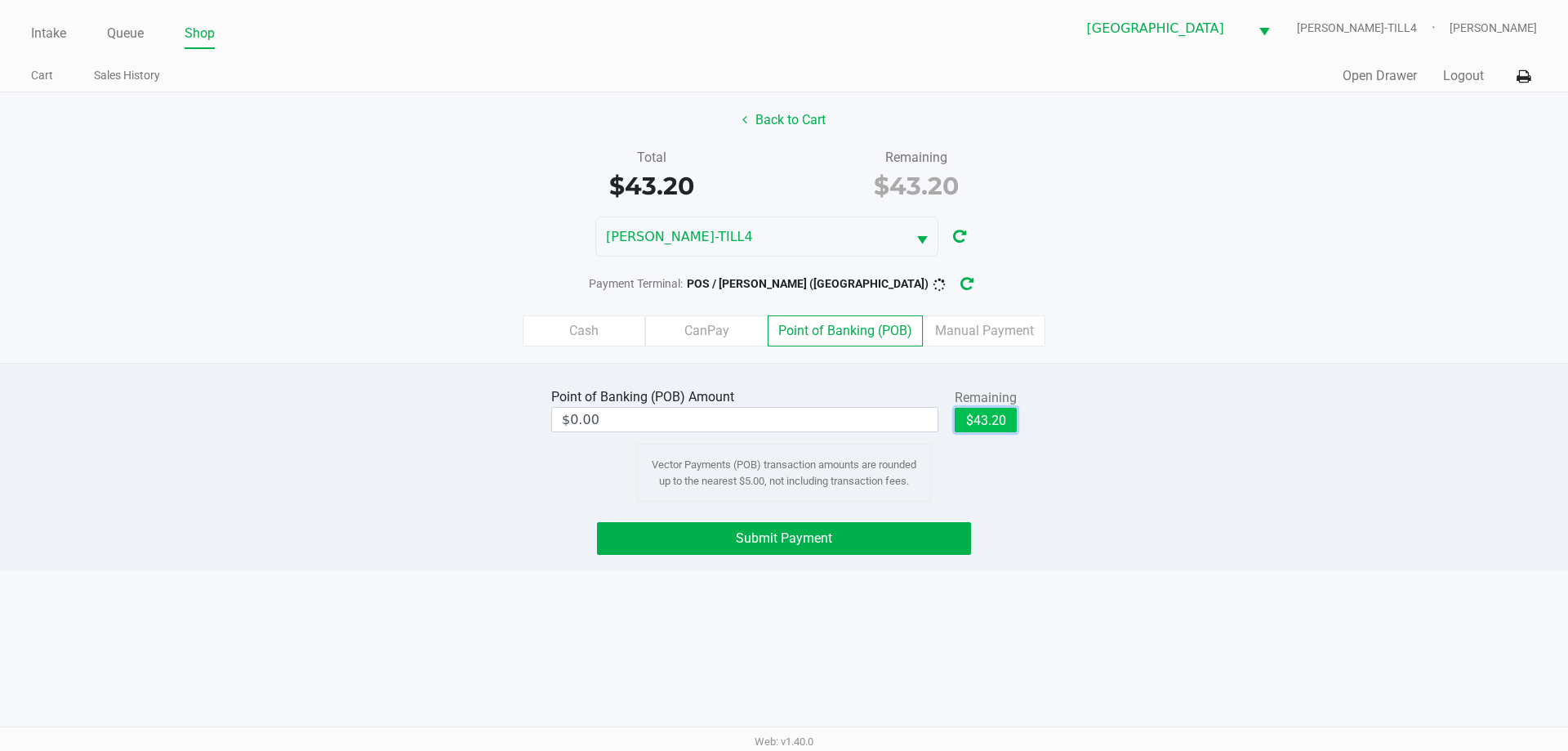
click at [973, 431] on button "$43.20" at bounding box center [986, 419] width 62 height 24
type input "$43.20"
click at [820, 121] on button "Back to Cart" at bounding box center [784, 120] width 105 height 31
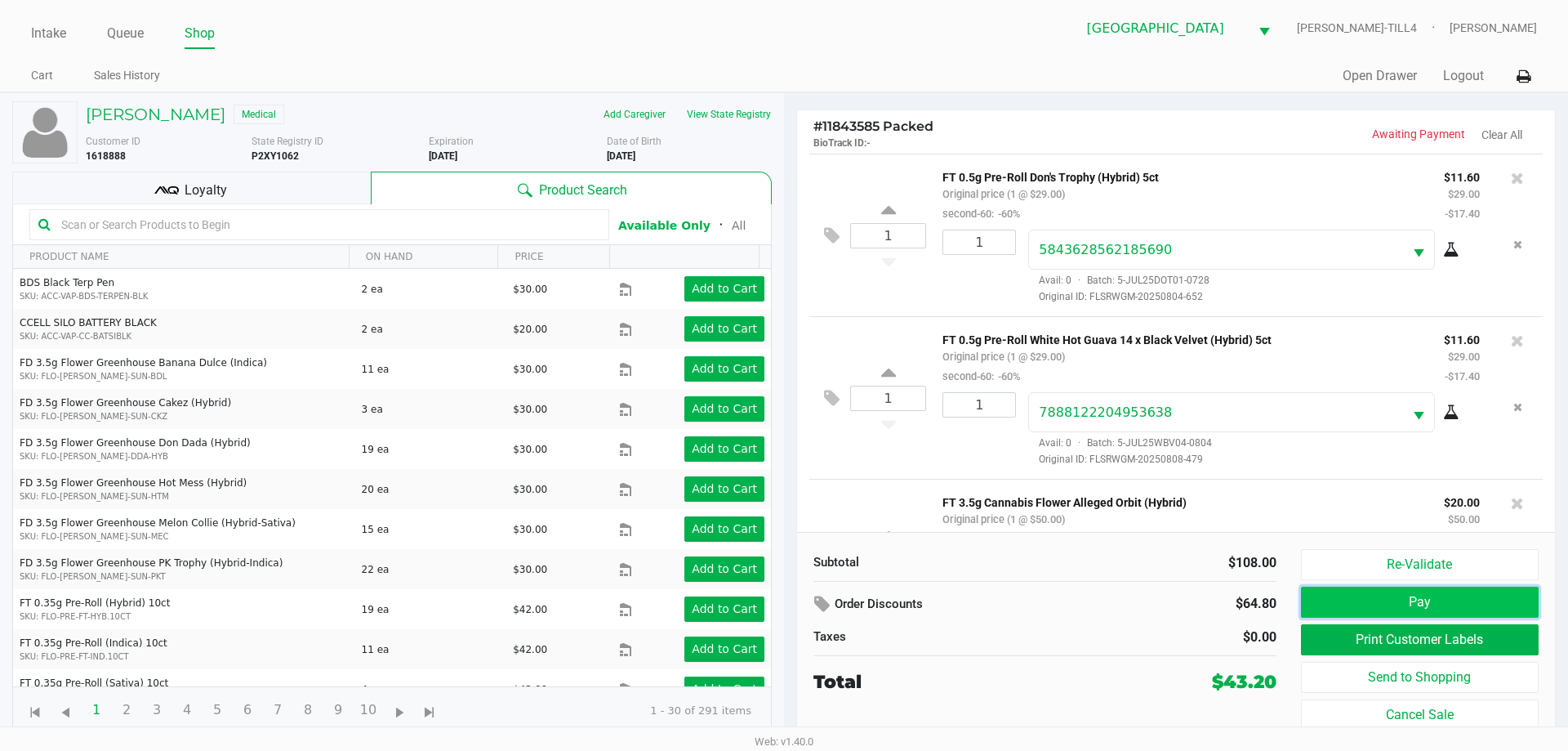
click at [1372, 600] on button "Pay" at bounding box center [1419, 602] width 238 height 31
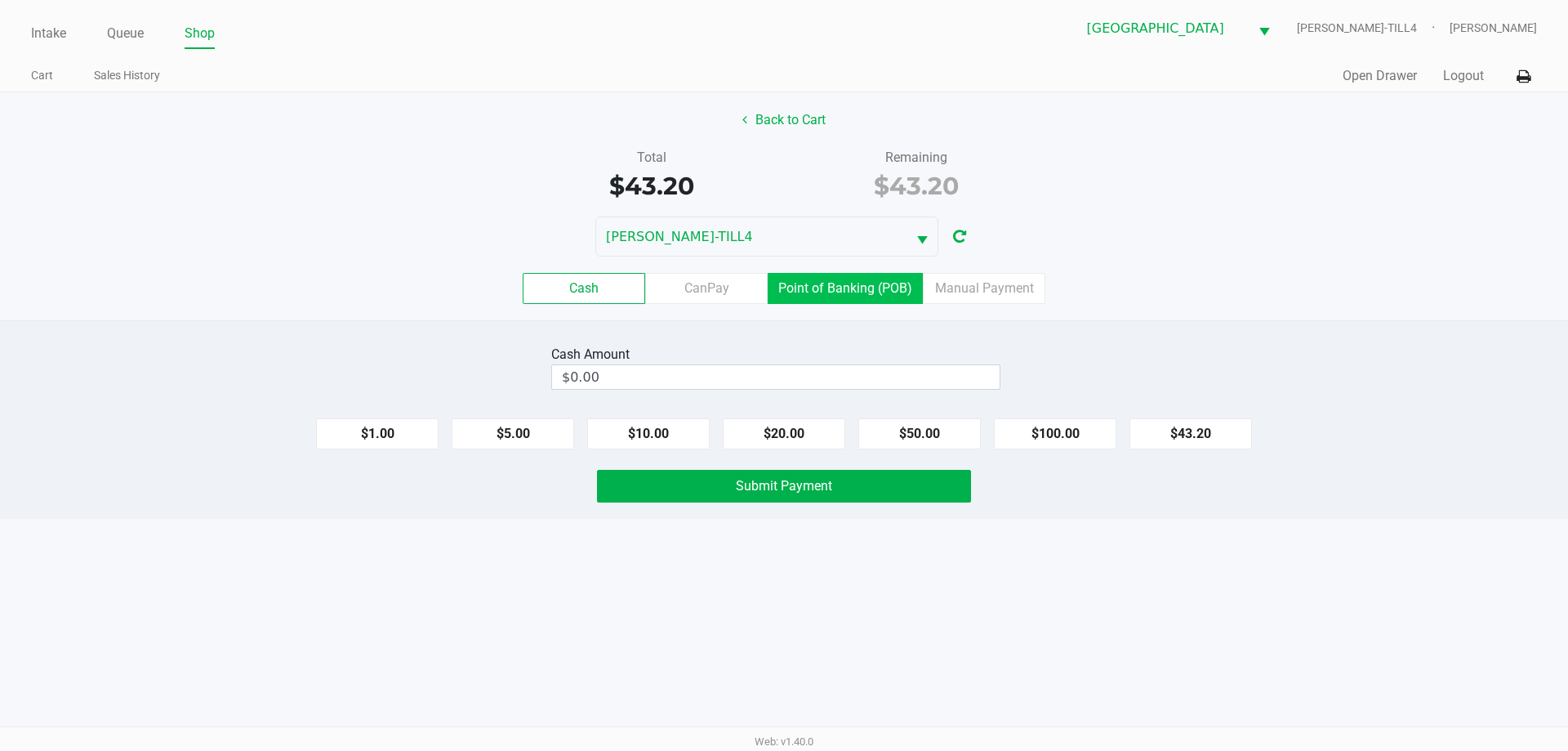
click at [877, 297] on label "Point of Banking (POB)" at bounding box center [844, 288] width 155 height 31
click at [0, 0] on 7 "Point of Banking (POB)" at bounding box center [0, 0] width 0 height 0
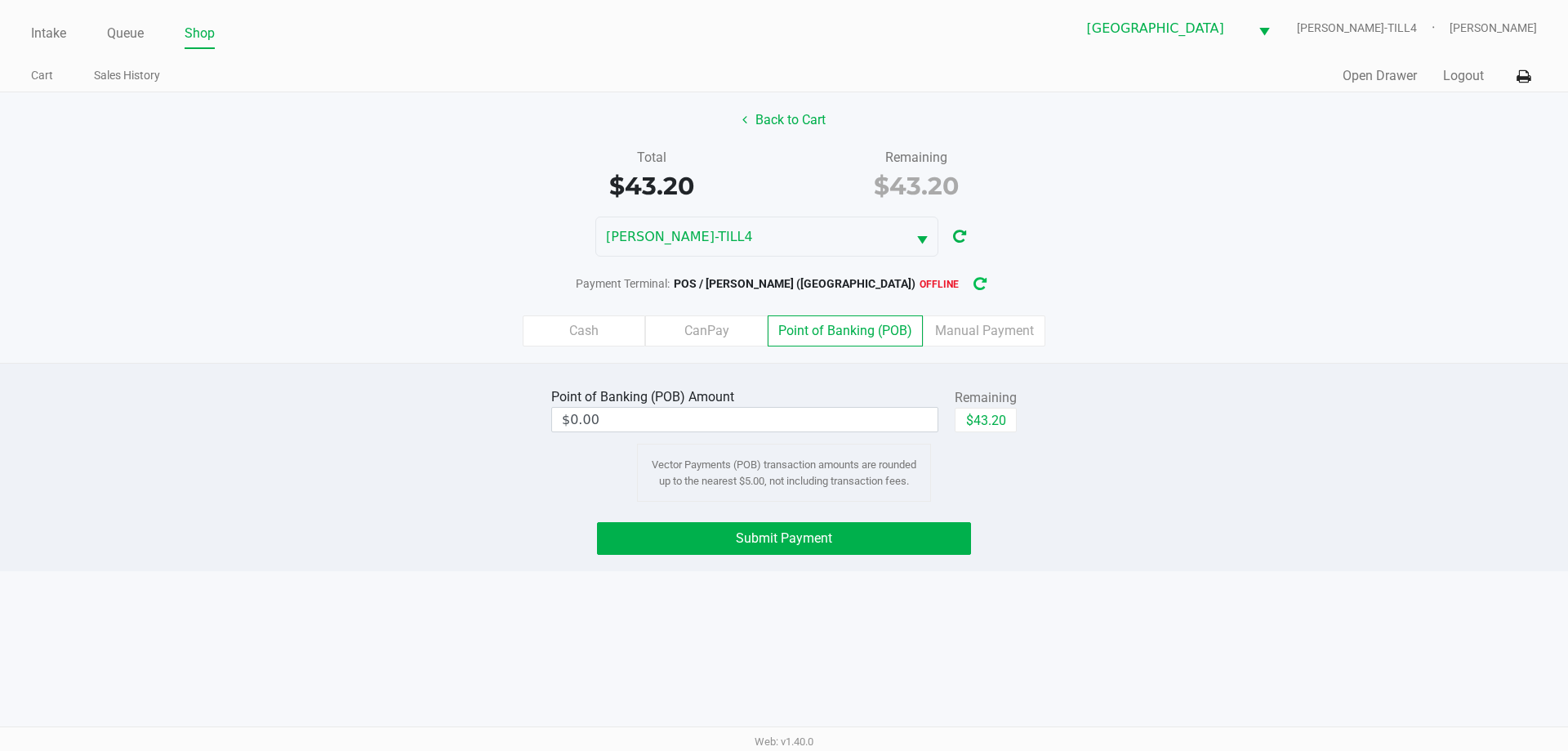
click at [973, 288] on icon "button" at bounding box center [980, 284] width 13 height 12
click at [787, 116] on button "Back to Cart" at bounding box center [784, 120] width 105 height 31
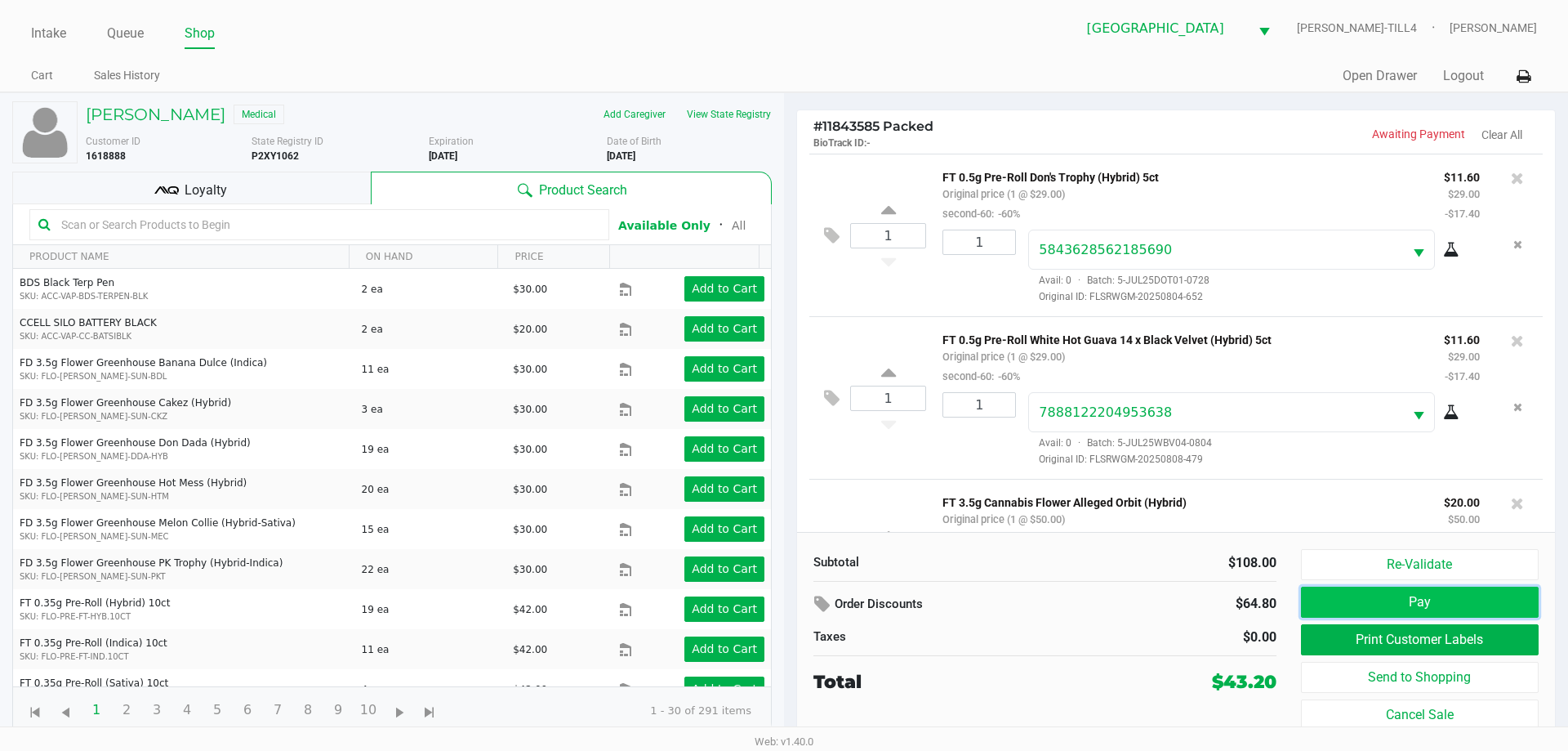
click at [1370, 605] on button "Pay" at bounding box center [1419, 602] width 238 height 31
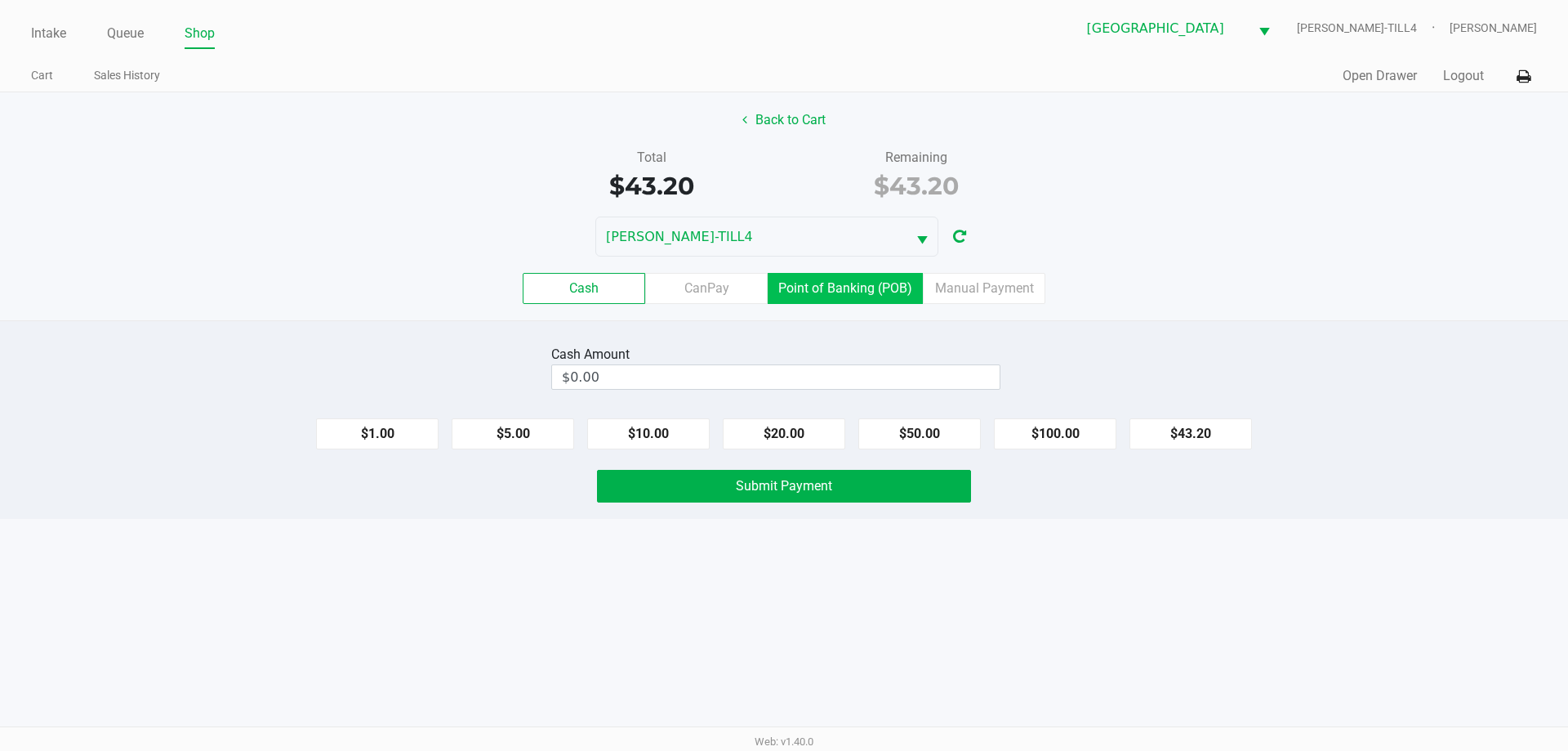
click at [878, 294] on label "Point of Banking (POB)" at bounding box center [844, 288] width 155 height 31
click at [0, 0] on 7 "Point of Banking (POB)" at bounding box center [0, 0] width 0 height 0
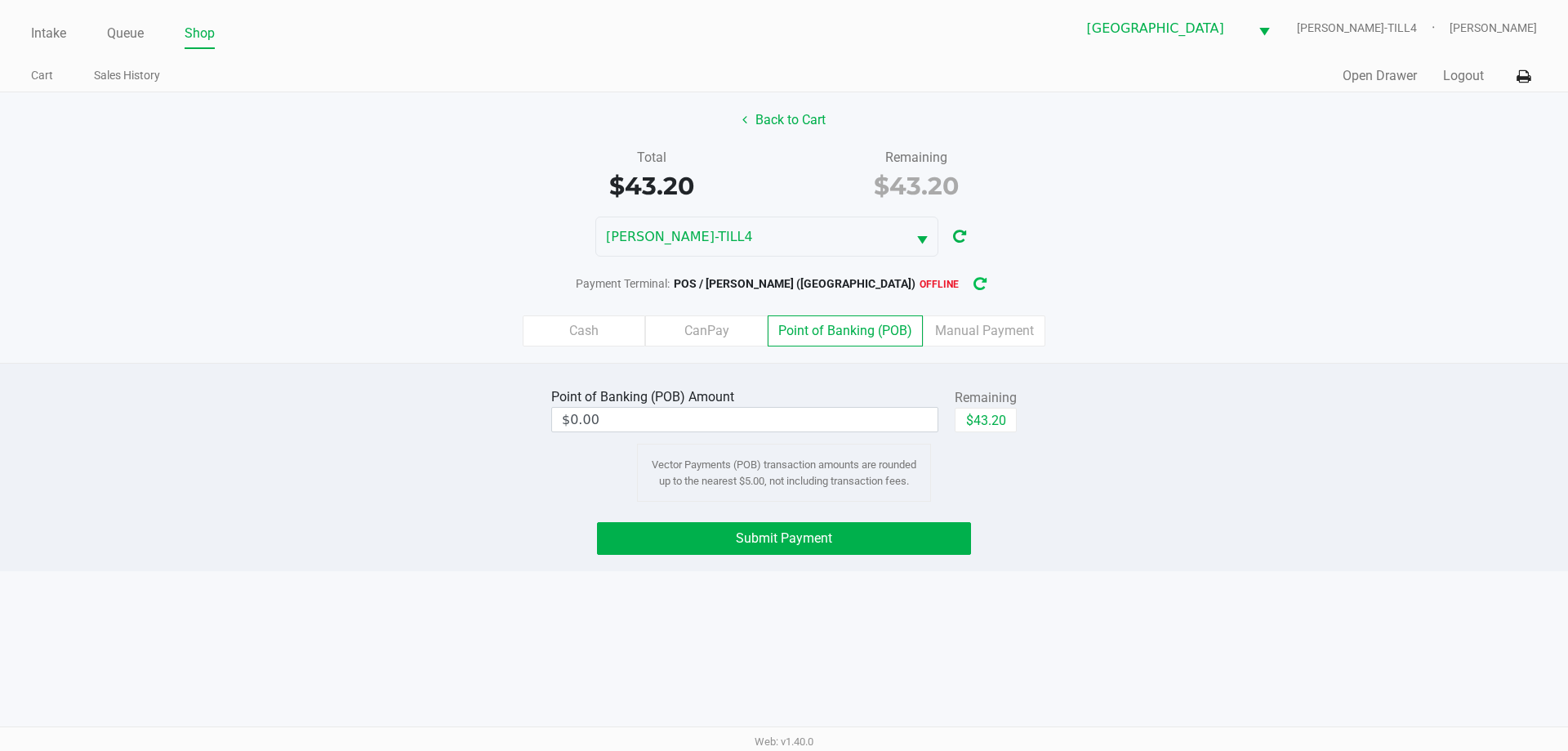
click at [973, 282] on icon "button" at bounding box center [980, 284] width 13 height 12
click at [966, 283] on button "button" at bounding box center [979, 283] width 26 height 30
click at [825, 116] on button "Back to Cart" at bounding box center [784, 120] width 105 height 31
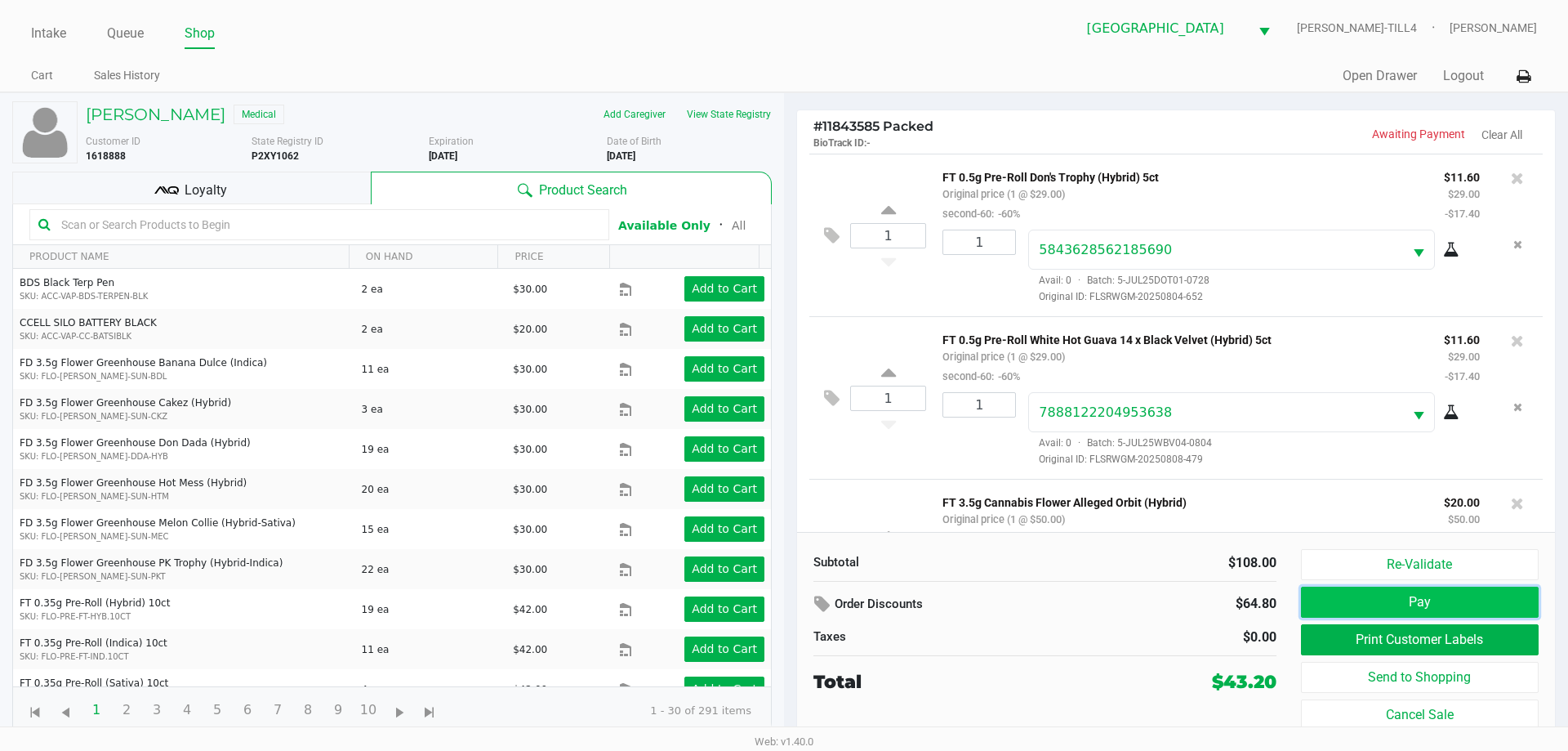
click at [1412, 612] on button "Pay" at bounding box center [1419, 602] width 238 height 31
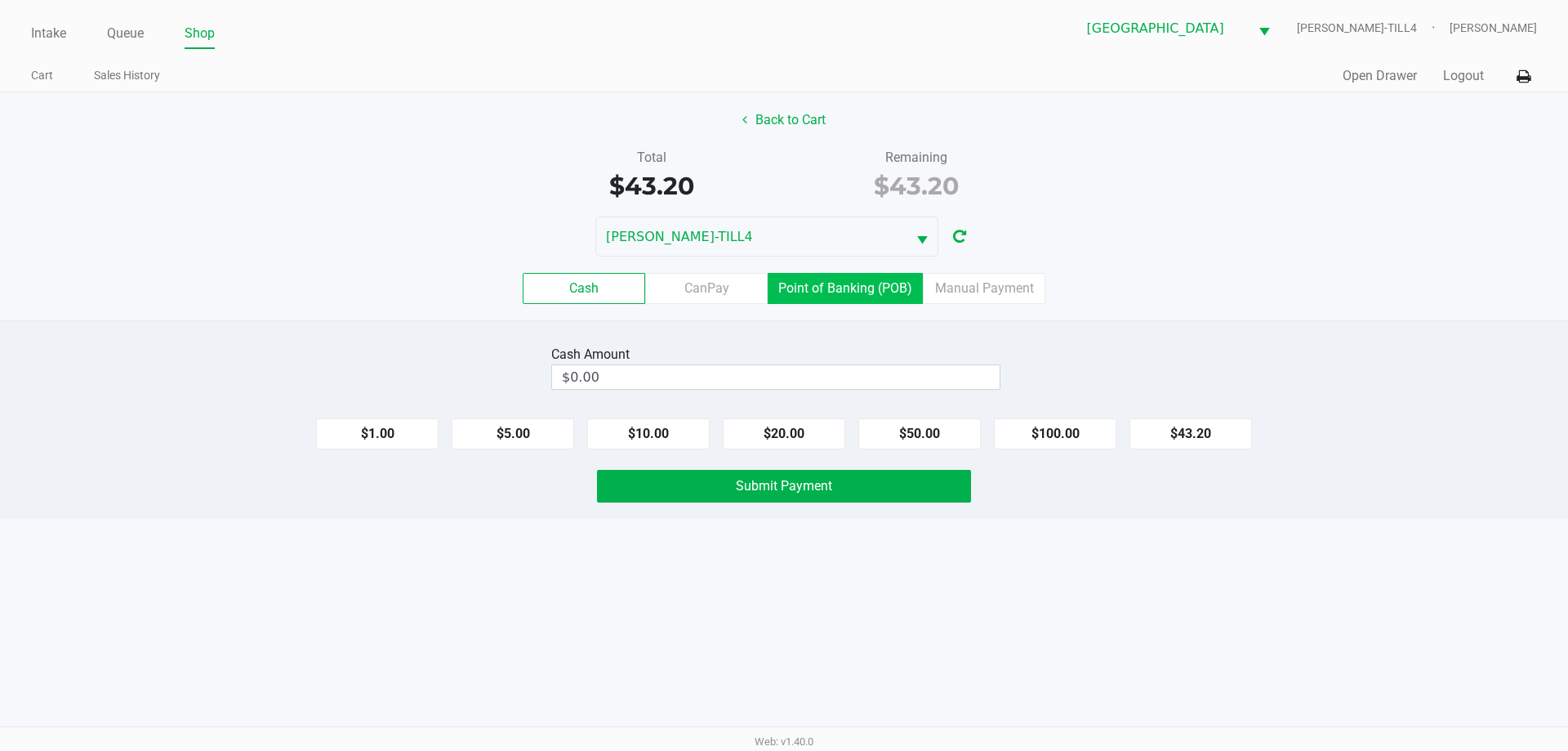
click at [849, 282] on label "Point of Banking (POB)" at bounding box center [844, 288] width 155 height 31
click at [0, 0] on 7 "Point of Banking (POB)" at bounding box center [0, 0] width 0 height 0
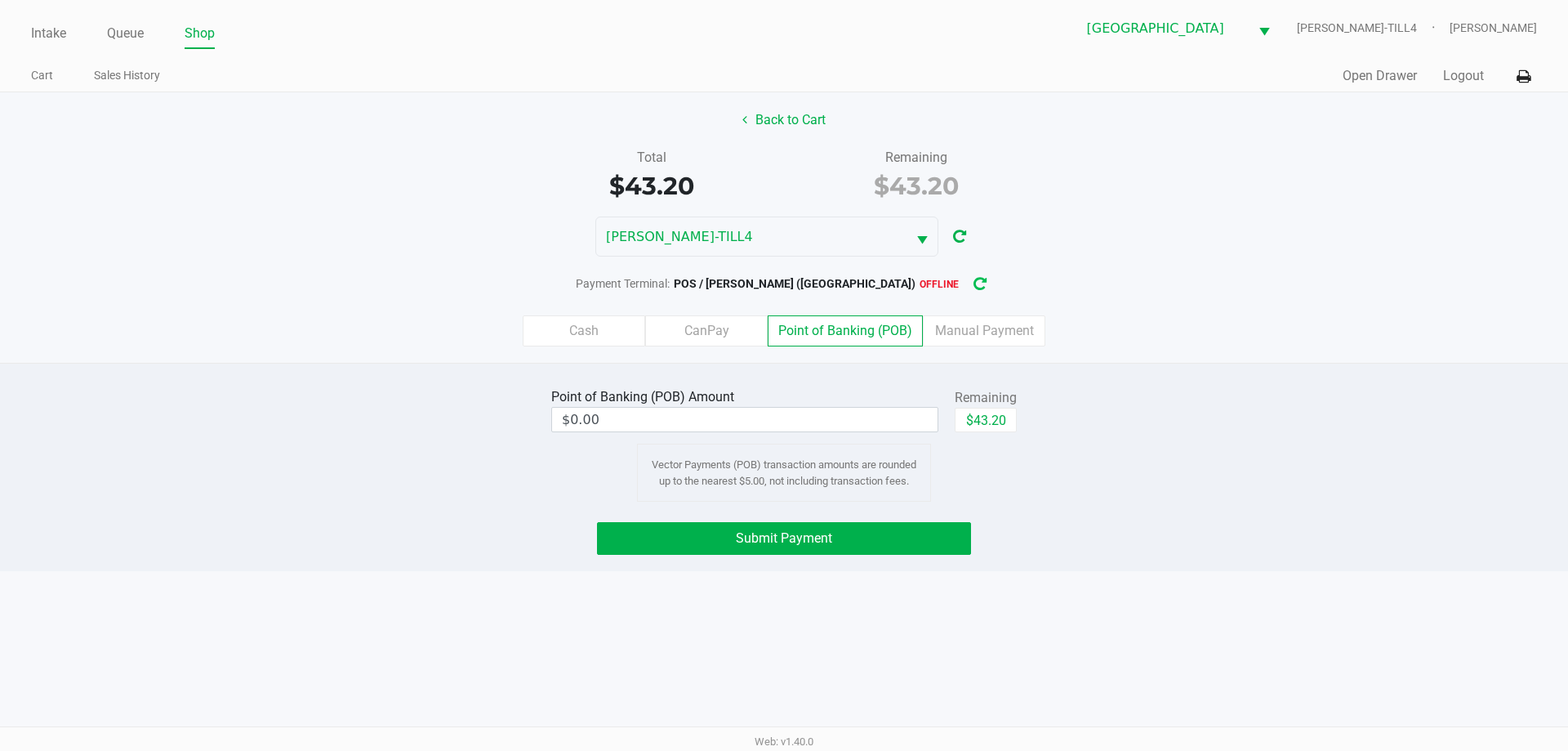
click at [966, 282] on button "button" at bounding box center [979, 283] width 26 height 30
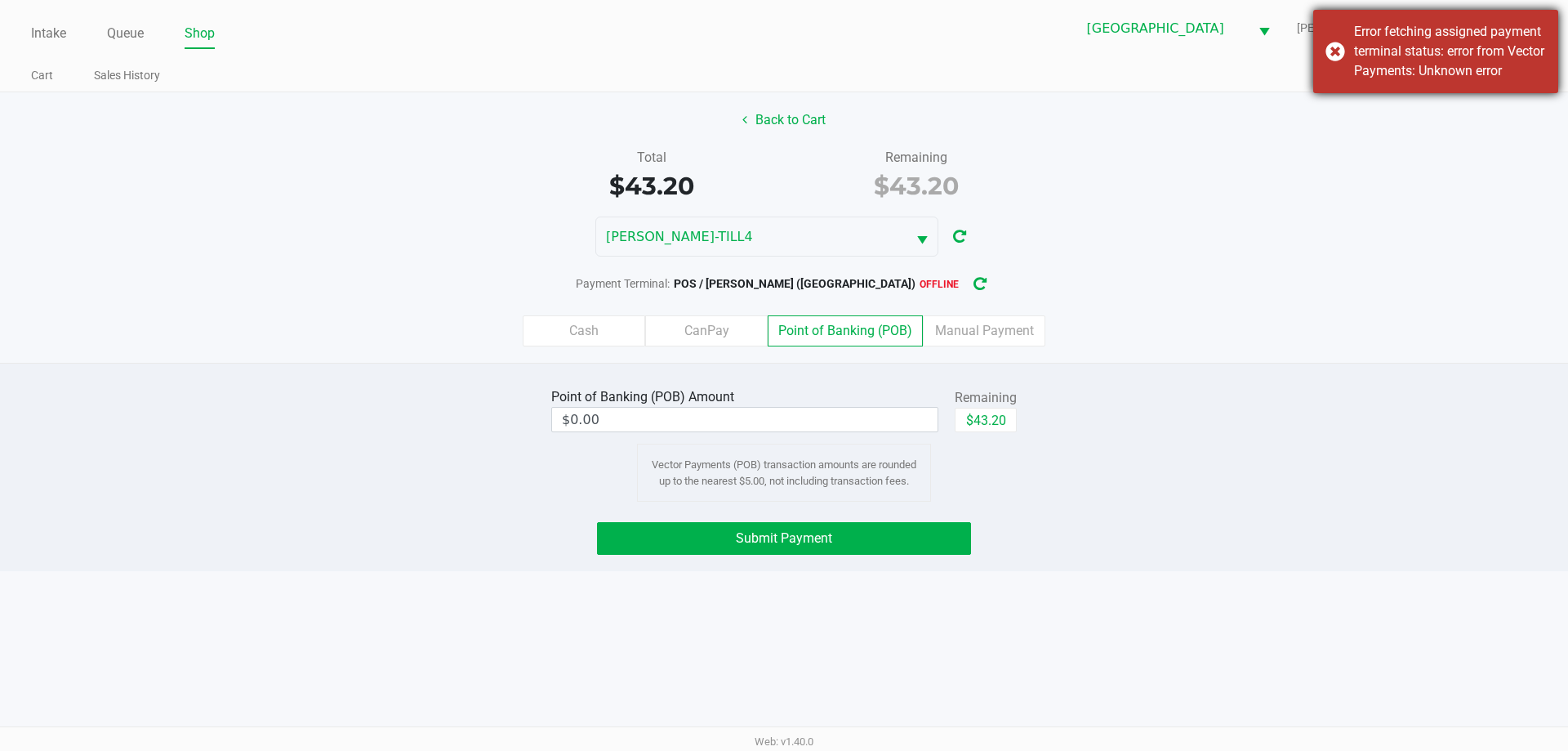
click at [1331, 48] on div "Error fetching assigned payment terminal status: error from Vector Payments: Un…" at bounding box center [1435, 51] width 244 height 84
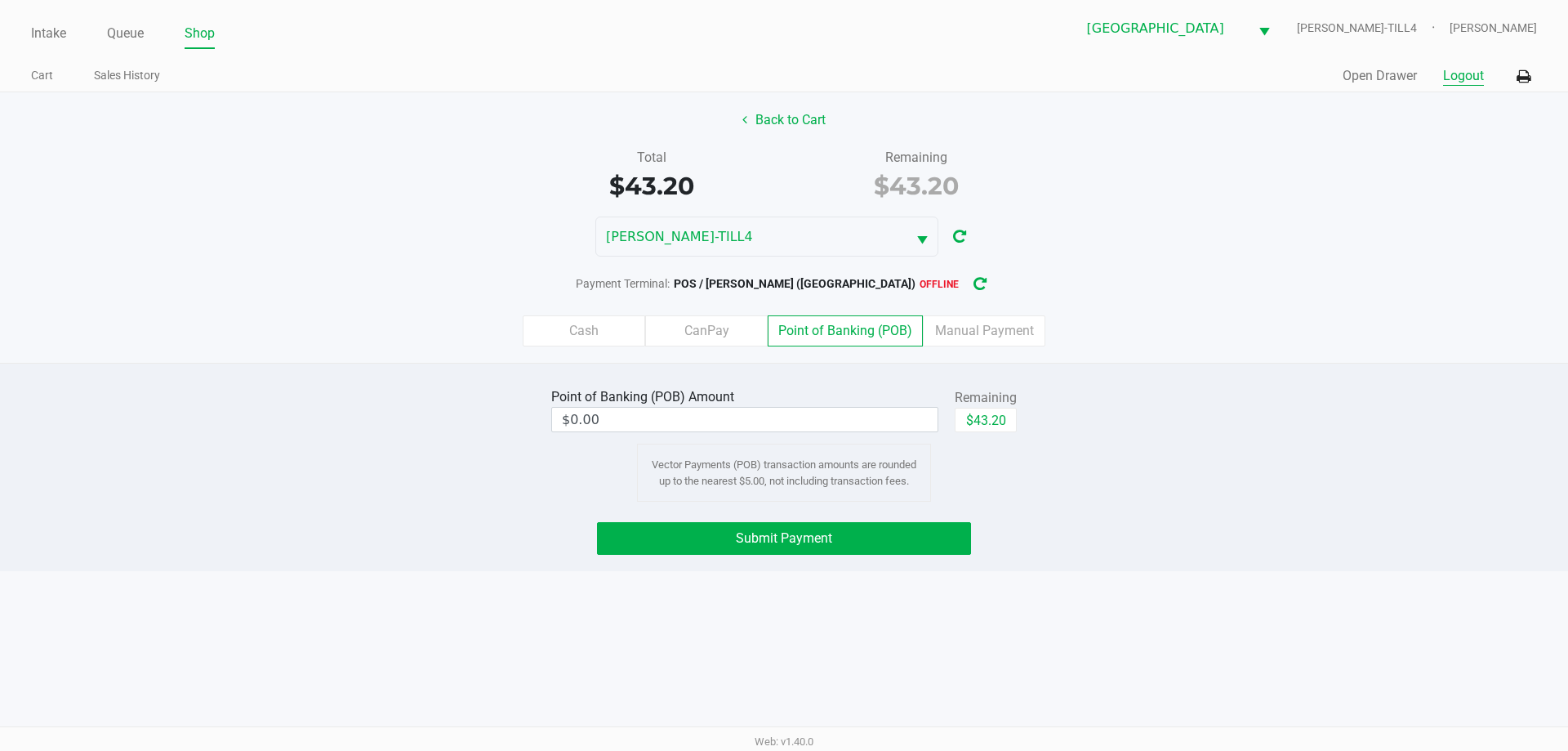
click at [1461, 85] on button "Logout" at bounding box center [1463, 76] width 40 height 19
